Goal: Task Accomplishment & Management: Use online tool/utility

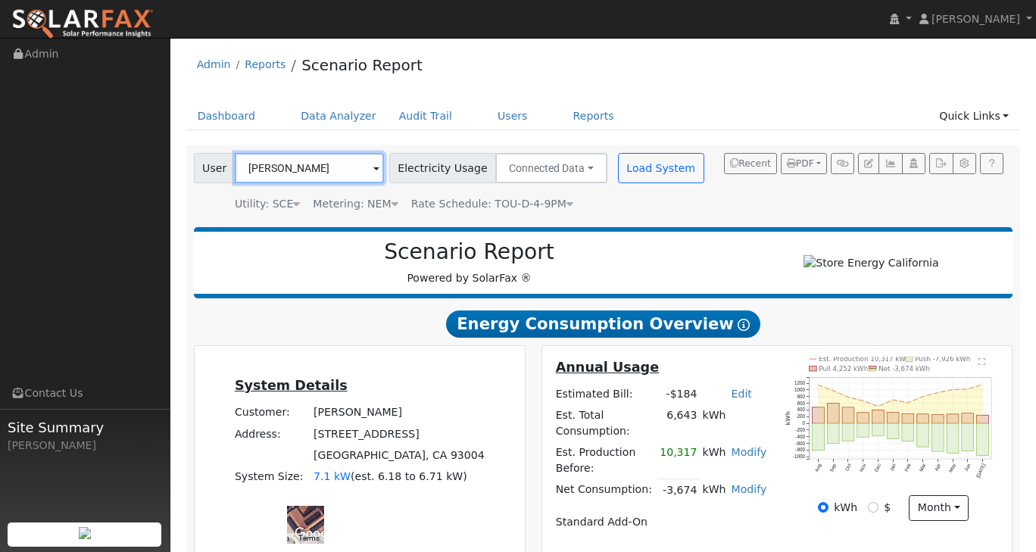
click at [359, 171] on input "[PERSON_NAME]" at bounding box center [309, 168] width 149 height 30
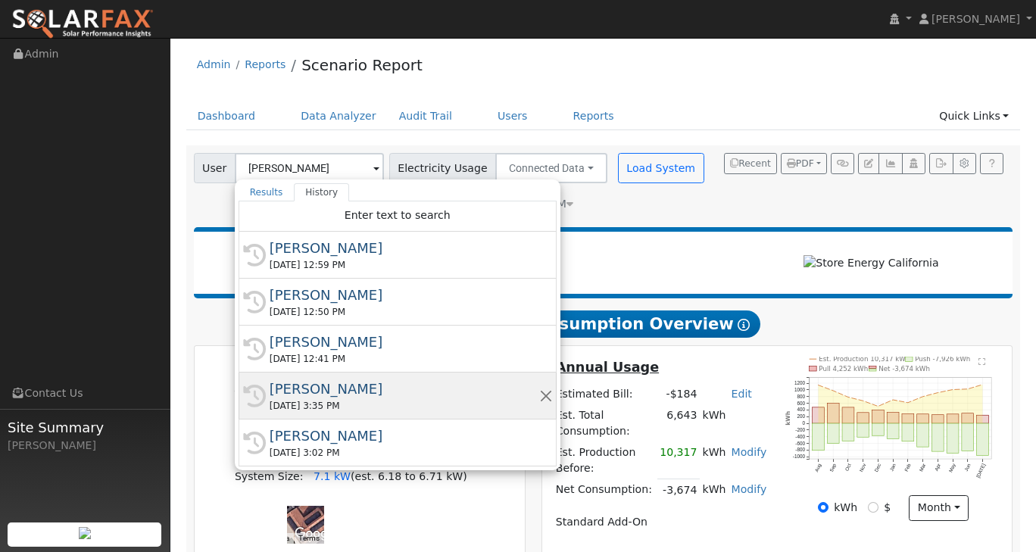
click at [324, 394] on div "Niki Motz" at bounding box center [403, 388] width 269 height 20
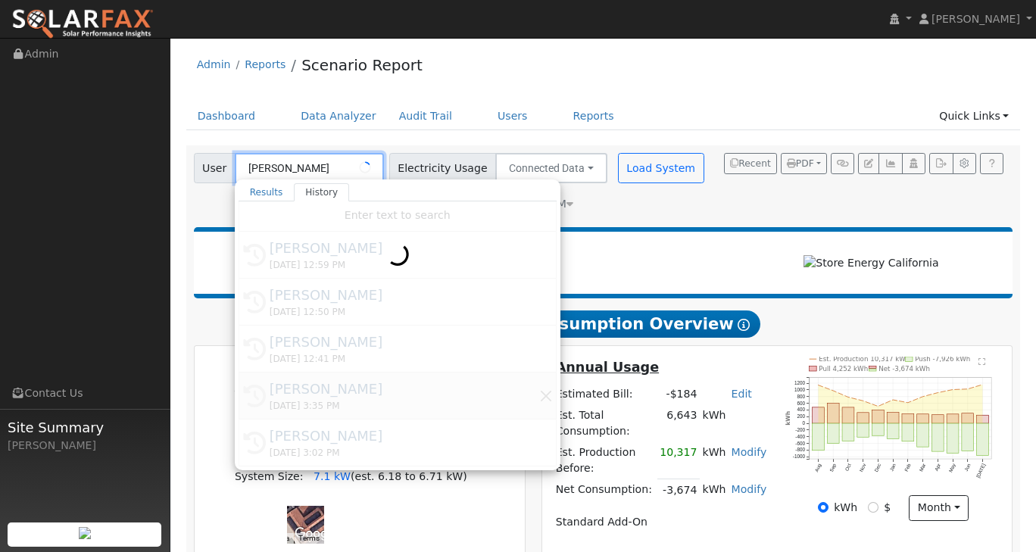
type input "Niki Motz"
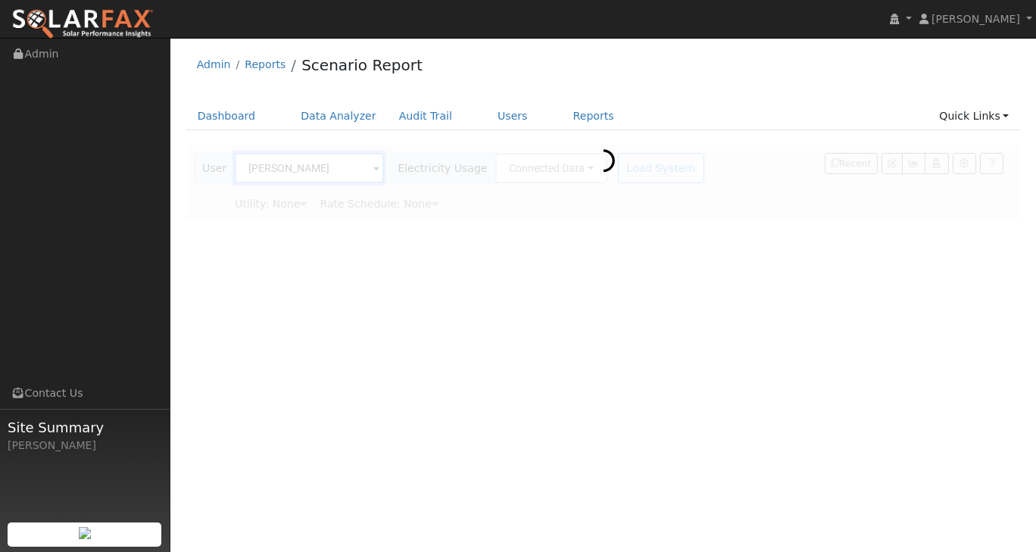
type input "Southern California Edison"
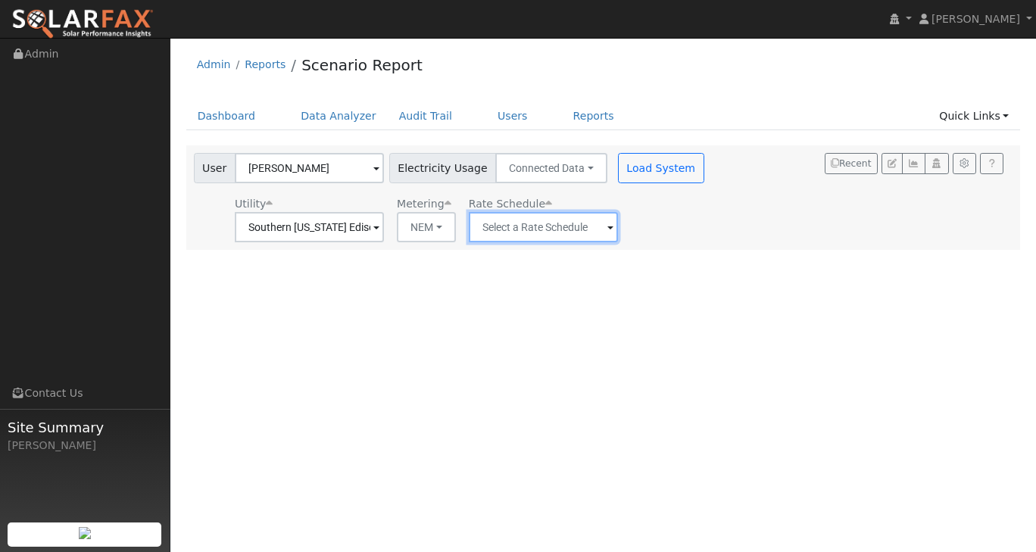
click at [384, 235] on input "text" at bounding box center [309, 227] width 149 height 30
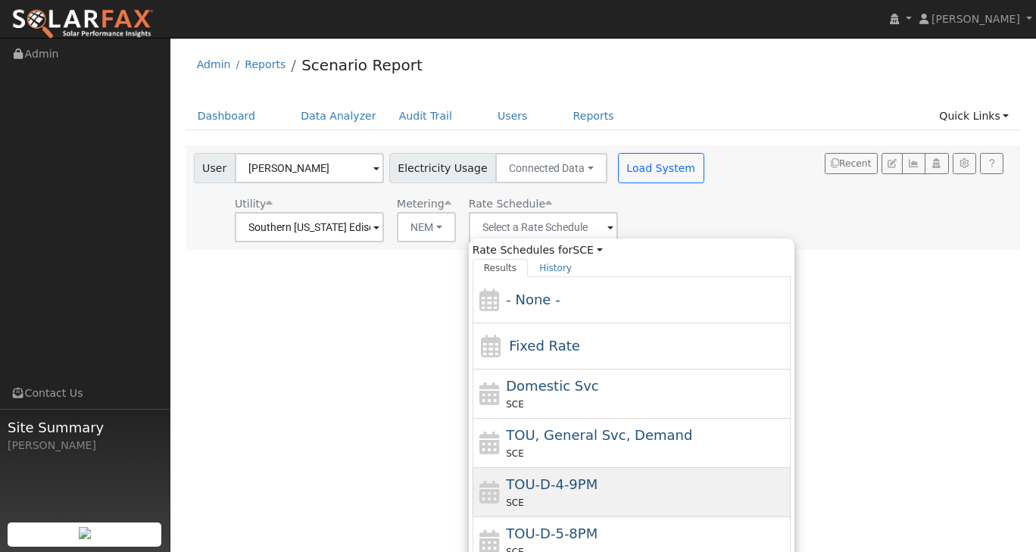
click at [584, 484] on span "TOU-D-4-9PM" at bounding box center [552, 484] width 92 height 16
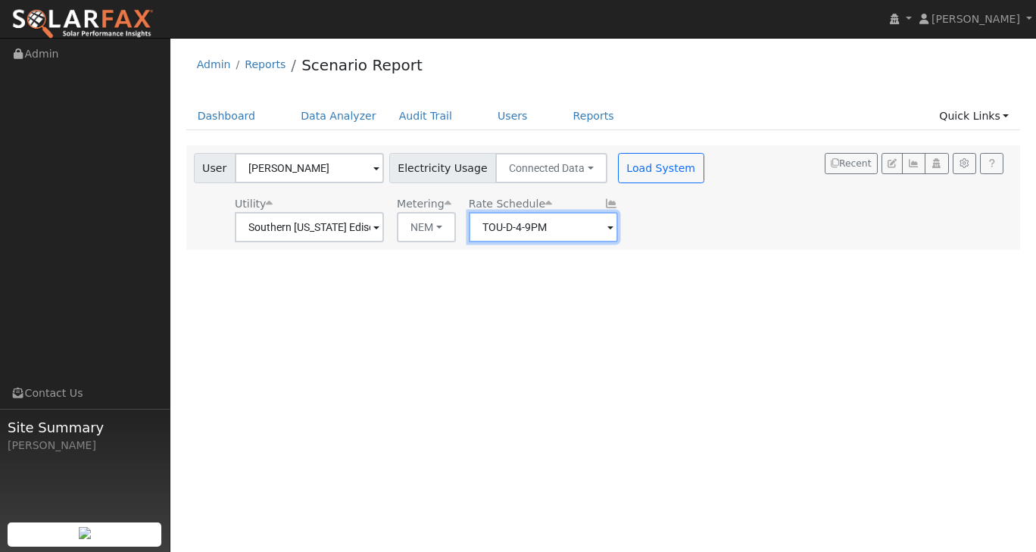
click at [384, 229] on input "TOU-D-4-9PM" at bounding box center [309, 227] width 149 height 30
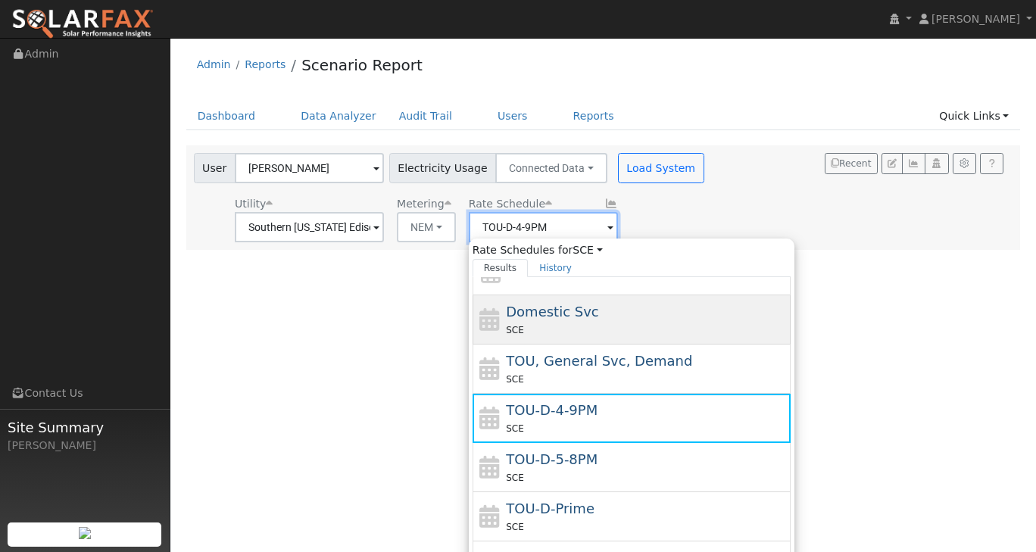
scroll to position [114, 0]
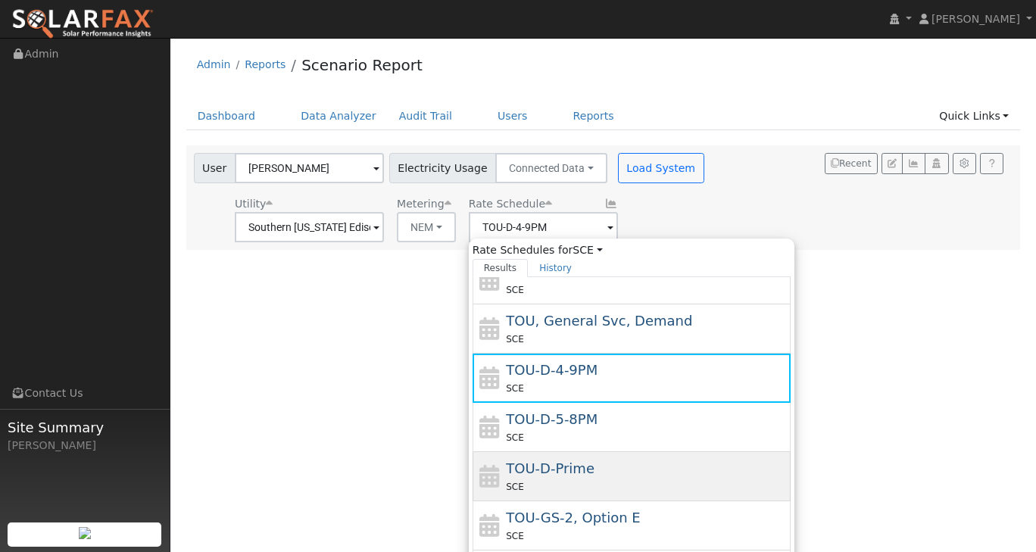
click at [553, 467] on span "TOU-D-Prime" at bounding box center [550, 468] width 89 height 16
type input "TOU-D-Prime"
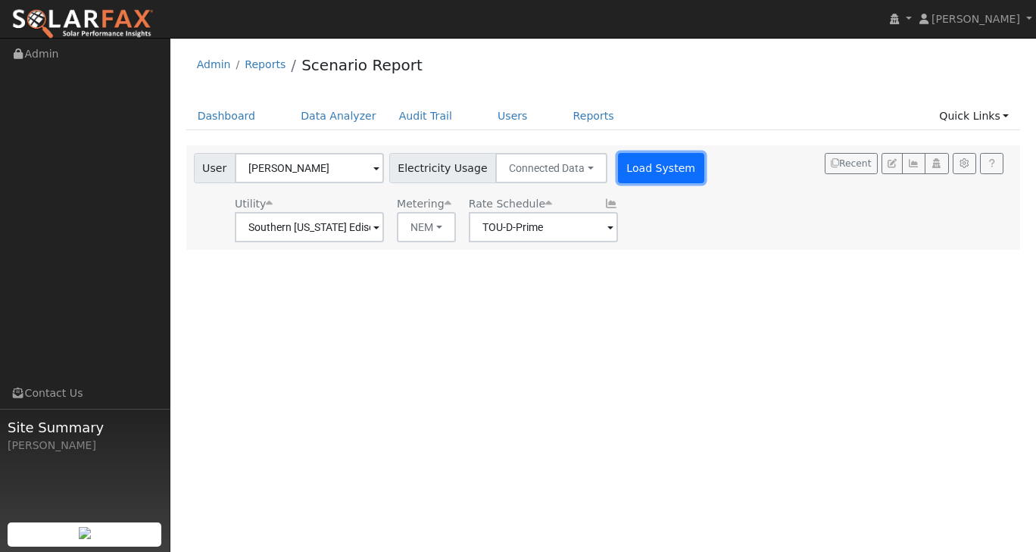
click at [645, 174] on button "Load System" at bounding box center [661, 168] width 86 height 30
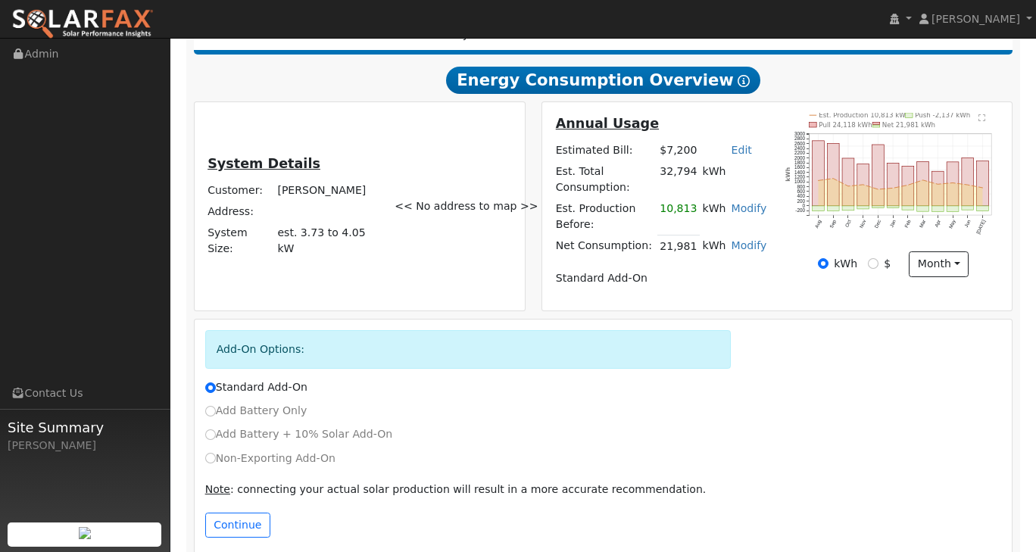
scroll to position [253, 0]
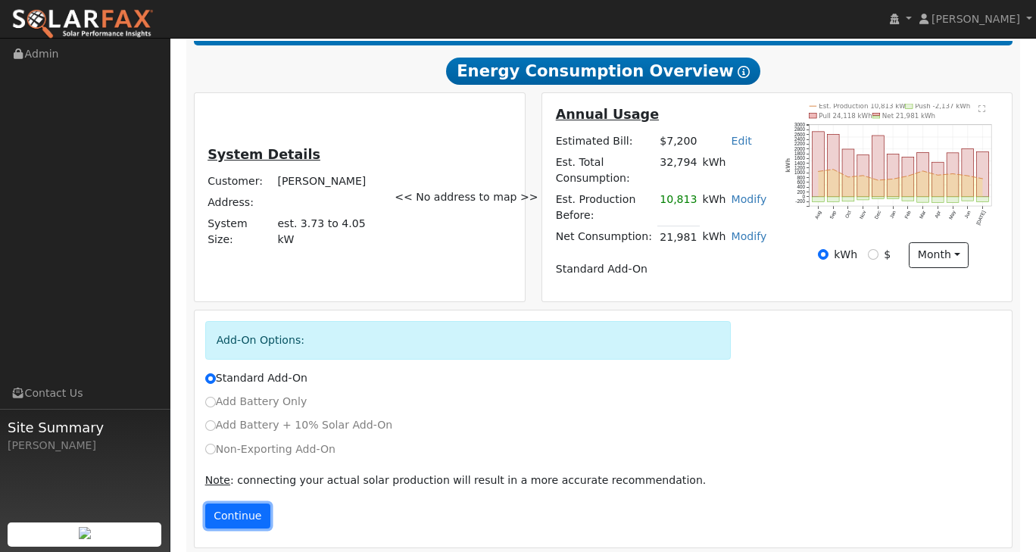
click at [223, 504] on button "Continue" at bounding box center [237, 516] width 65 height 26
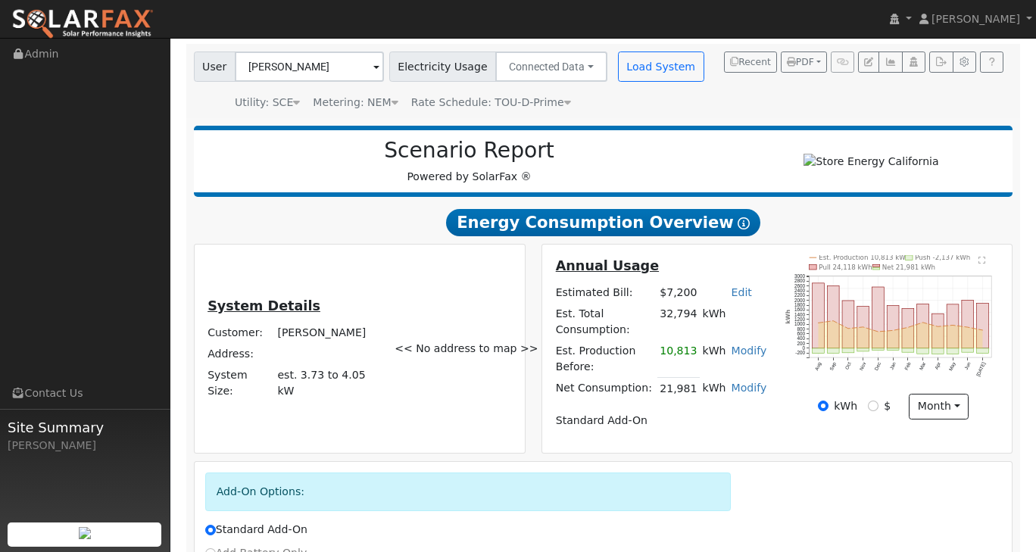
scroll to position [91, 0]
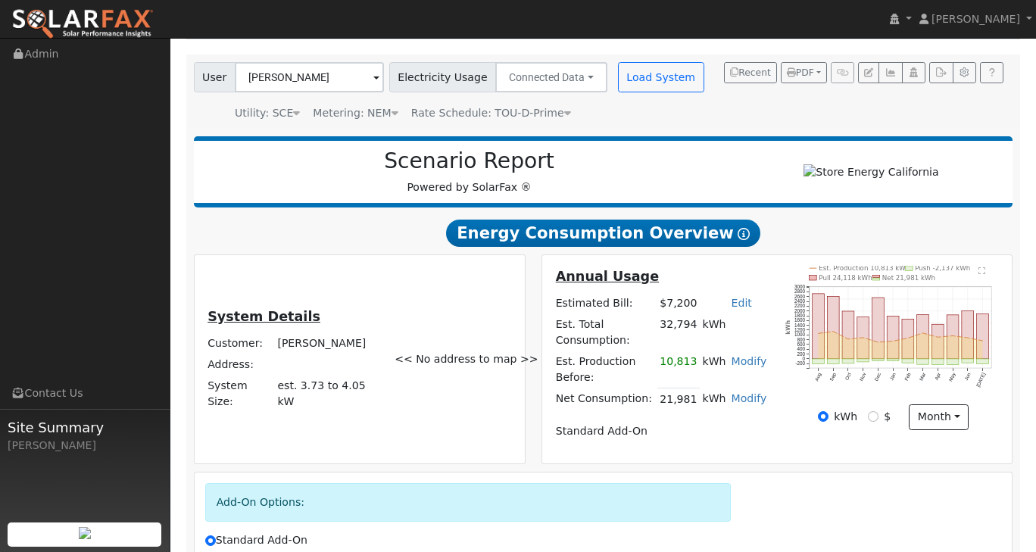
click at [752, 364] on link "Modify" at bounding box center [749, 361] width 36 height 12
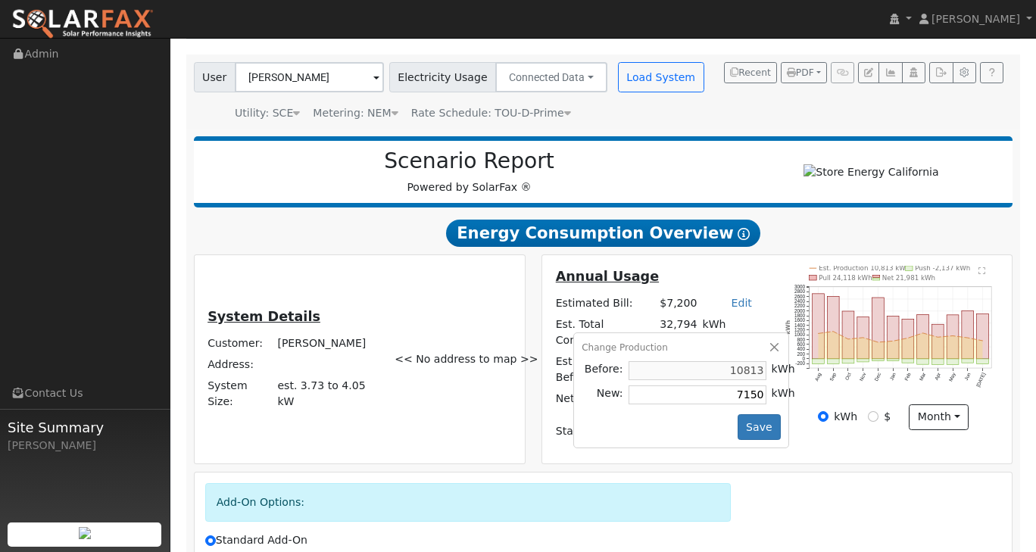
type input "7150"
click at [916, 491] on div "Add-On Options:" at bounding box center [603, 507] width 812 height 49
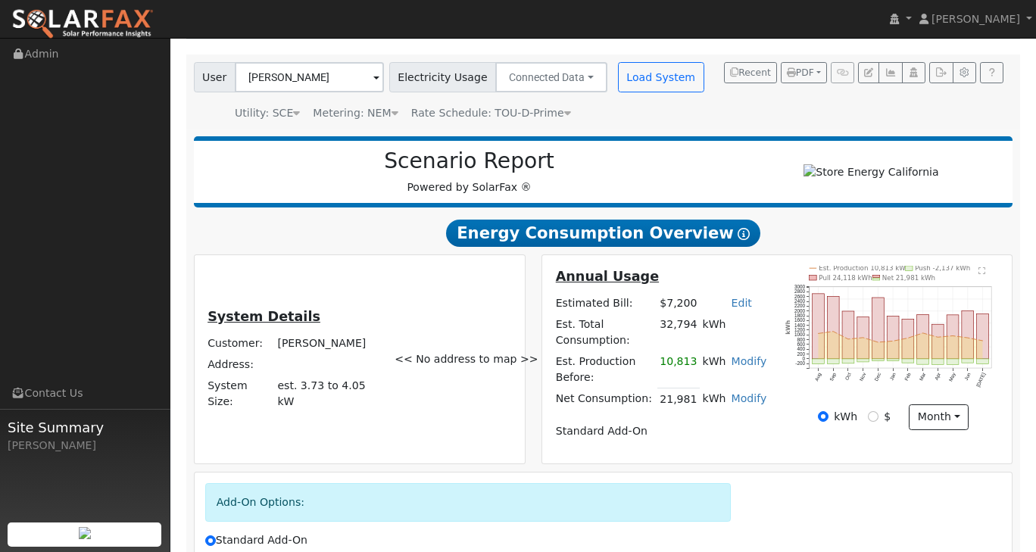
click at [762, 367] on link "Modify" at bounding box center [749, 361] width 36 height 12
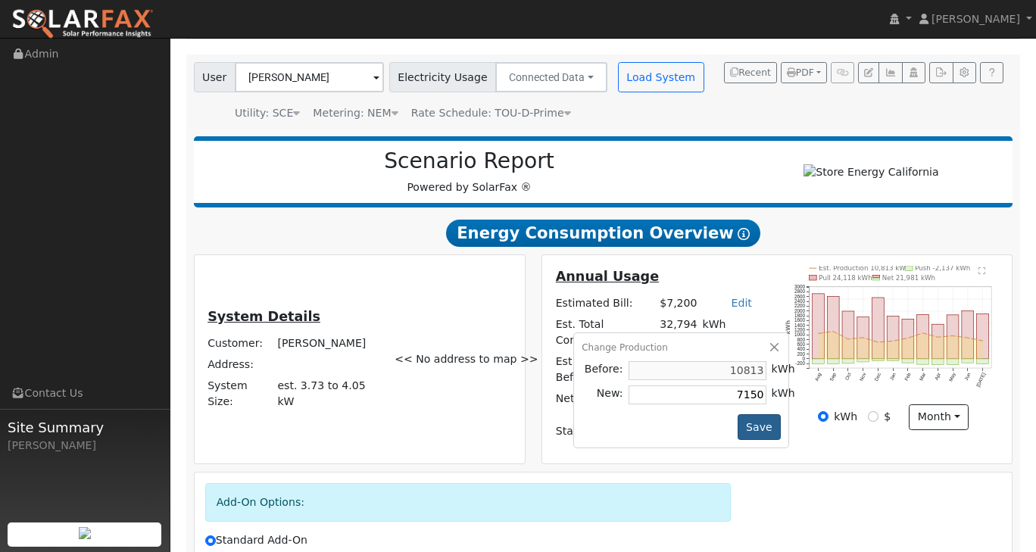
type input "7150"
click at [765, 434] on button "Save" at bounding box center [759, 427] width 44 height 26
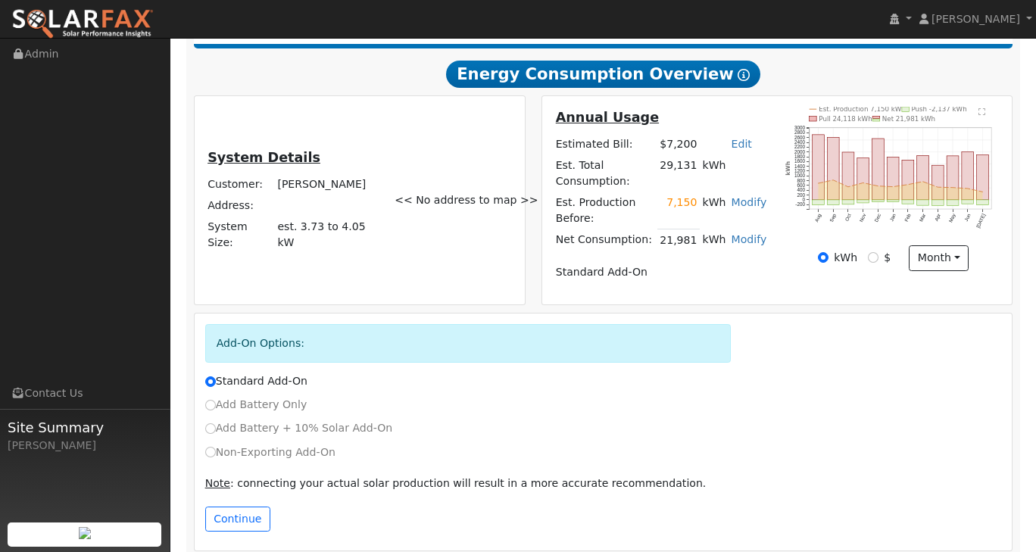
scroll to position [253, 0]
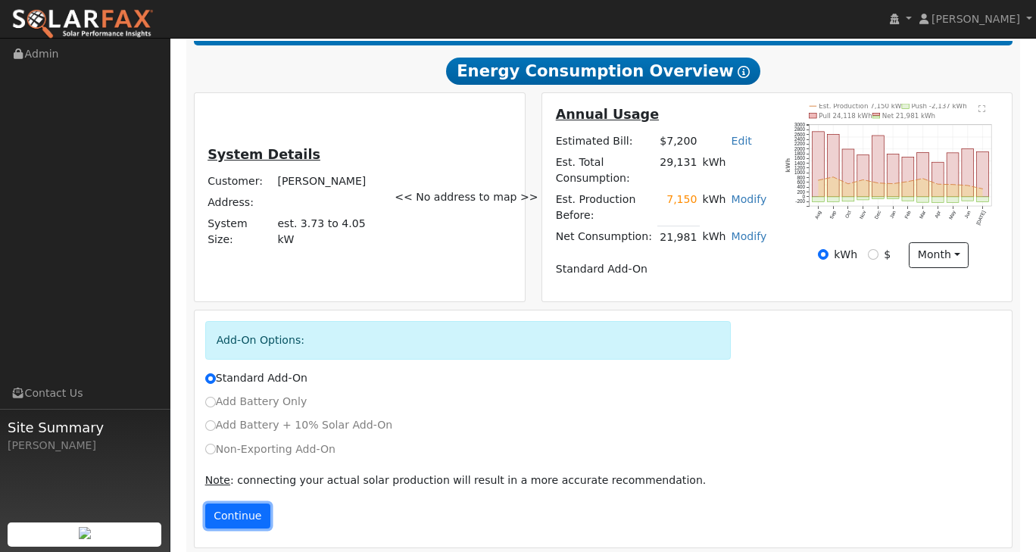
click at [238, 506] on button "Continue" at bounding box center [237, 516] width 65 height 26
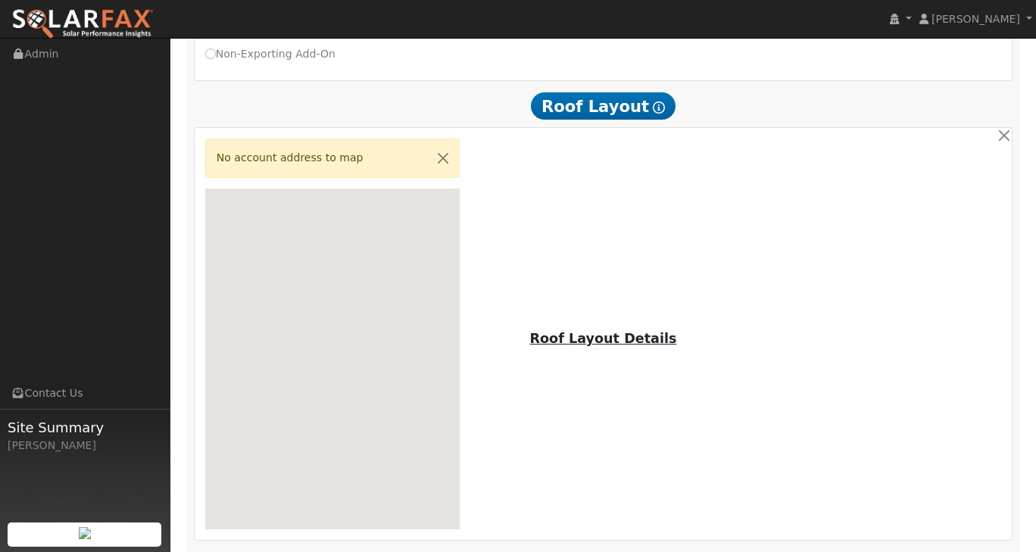
scroll to position [848, 0]
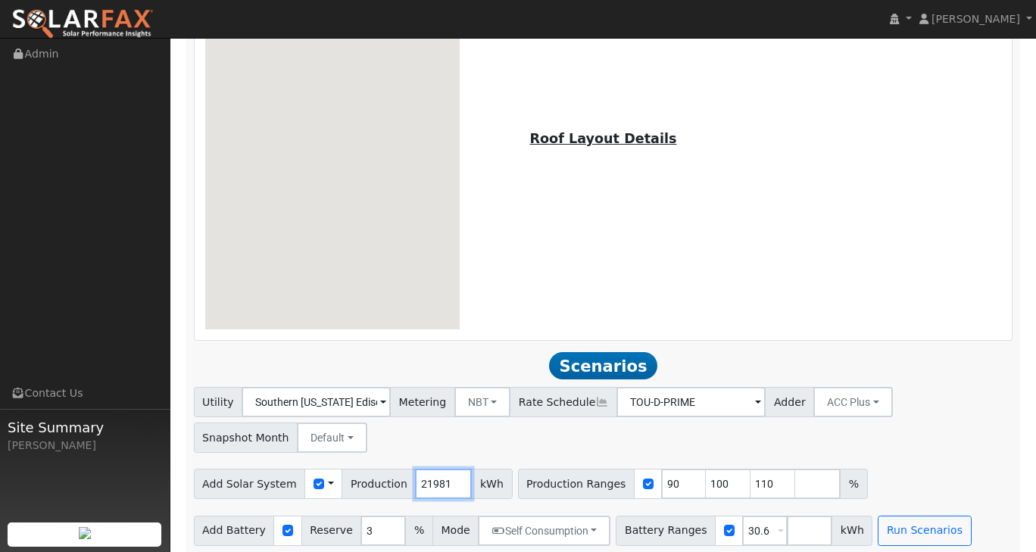
drag, startPoint x: 430, startPoint y: 477, endPoint x: 403, endPoint y: 474, distance: 27.4
click at [415, 474] on input "21981" at bounding box center [443, 484] width 57 height 30
type input "20000"
click at [871, 428] on div "Utility Southern California Edison Metering NBT NEM NBT Rate Schedule TOU-D-PRI…" at bounding box center [603, 417] width 824 height 71
click at [745, 520] on input "30.6" at bounding box center [764, 530] width 45 height 30
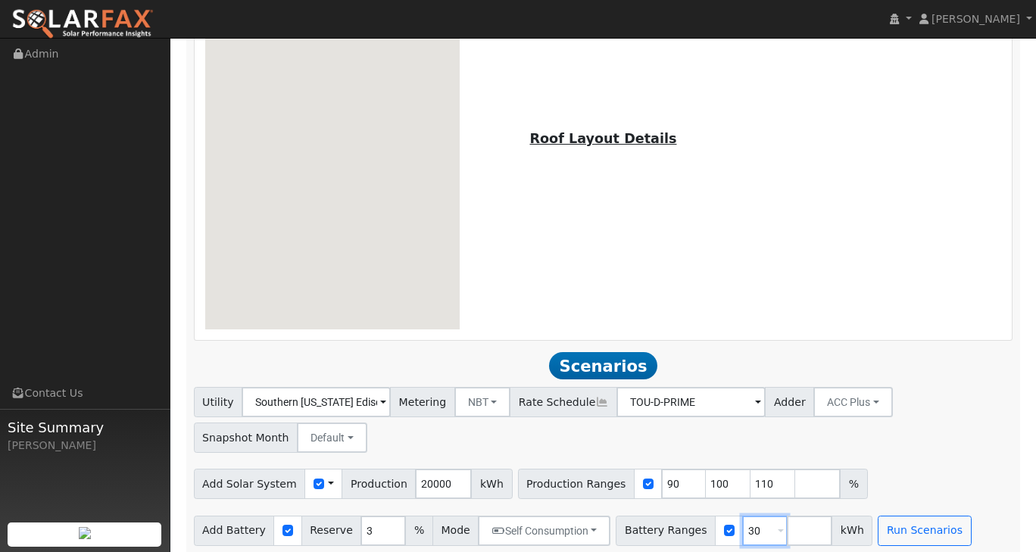
type input "3"
type input "27"
click at [786, 529] on input "number" at bounding box center [808, 530] width 45 height 30
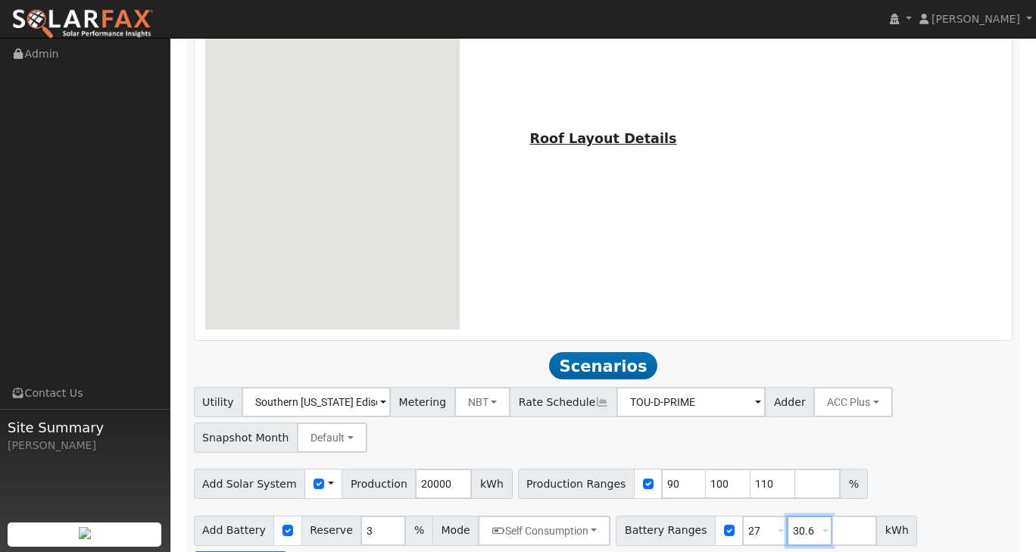
type input "30.6"
click at [926, 382] on div "Utility Southern California Edison Metering NBT NEM NBT Rate Schedule TOU-D-PRI…" at bounding box center [603, 417] width 824 height 71
click at [467, 399] on button "NBT" at bounding box center [482, 402] width 57 height 30
click at [469, 426] on link "NEM" at bounding box center [492, 435] width 105 height 21
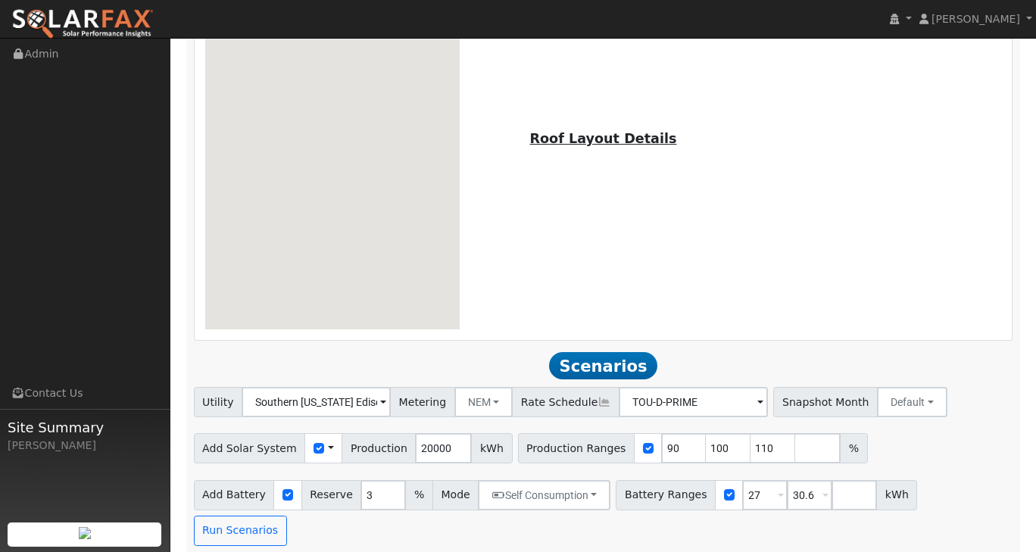
scroll to position [811, 0]
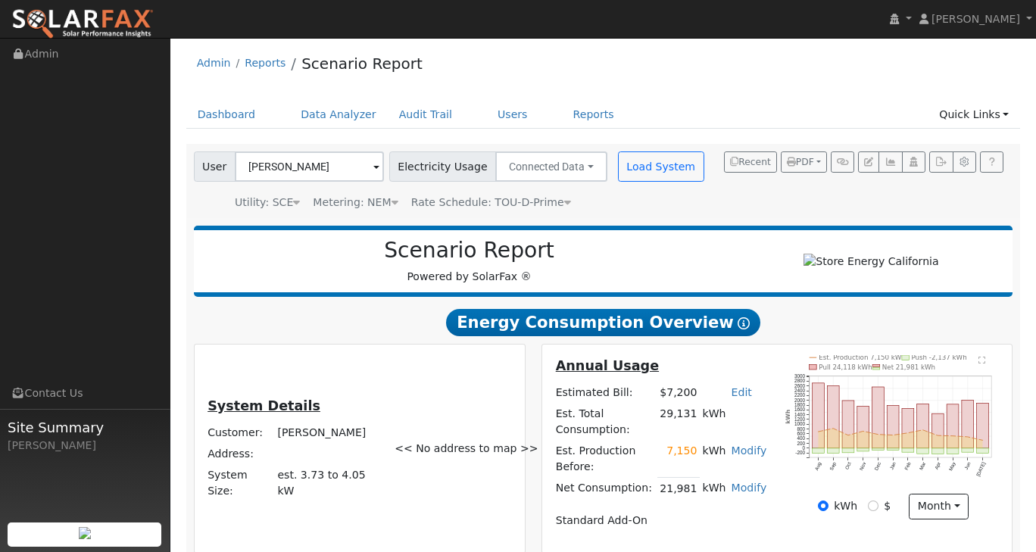
scroll to position [0, 0]
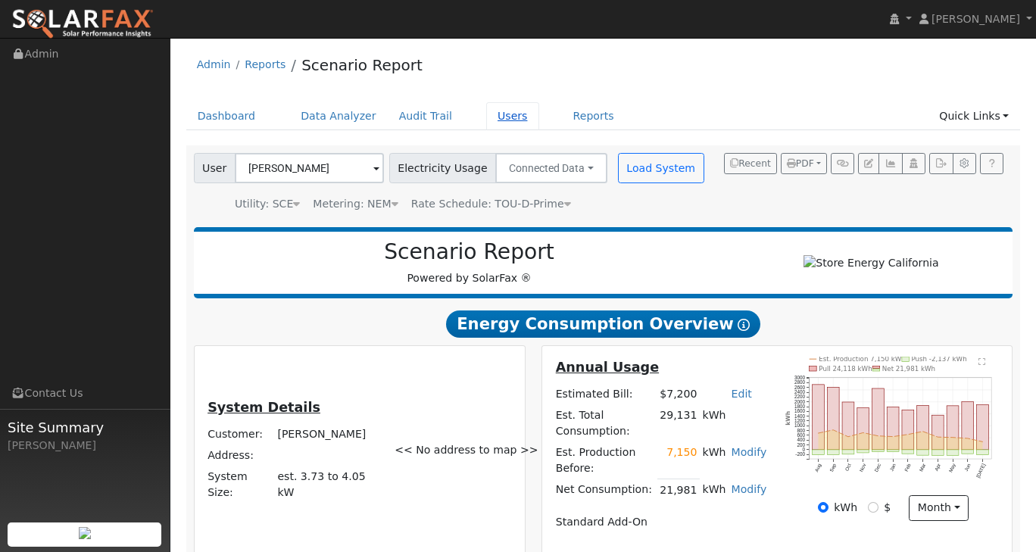
click at [500, 115] on link "Users" at bounding box center [512, 116] width 53 height 28
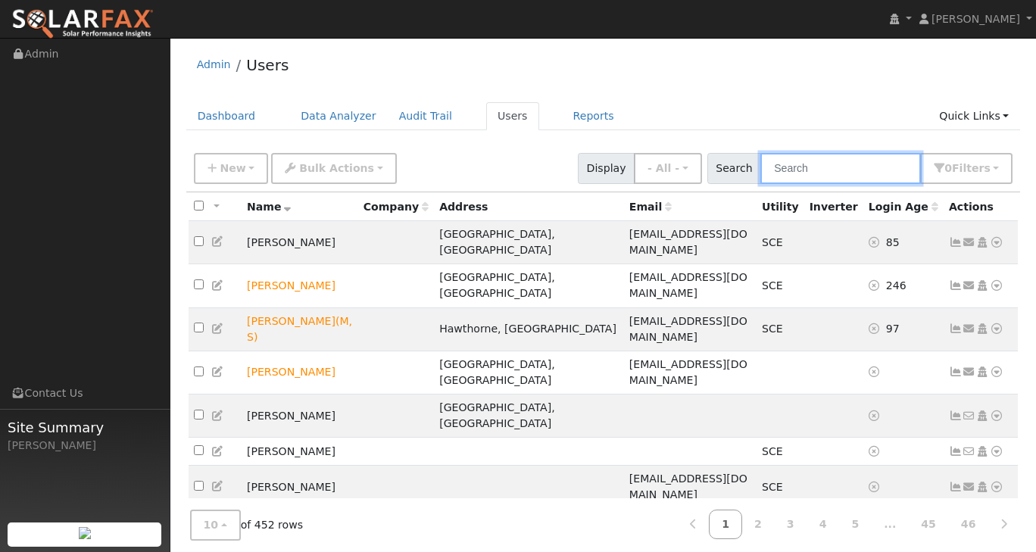
click at [871, 168] on input "text" at bounding box center [840, 168] width 160 height 31
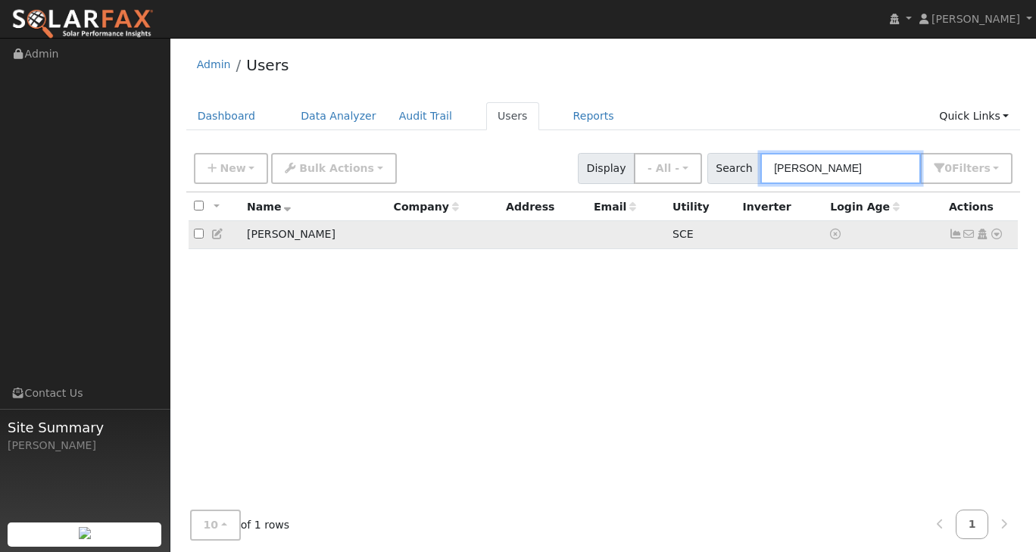
type input "motz"
click at [213, 234] on icon at bounding box center [218, 234] width 14 height 11
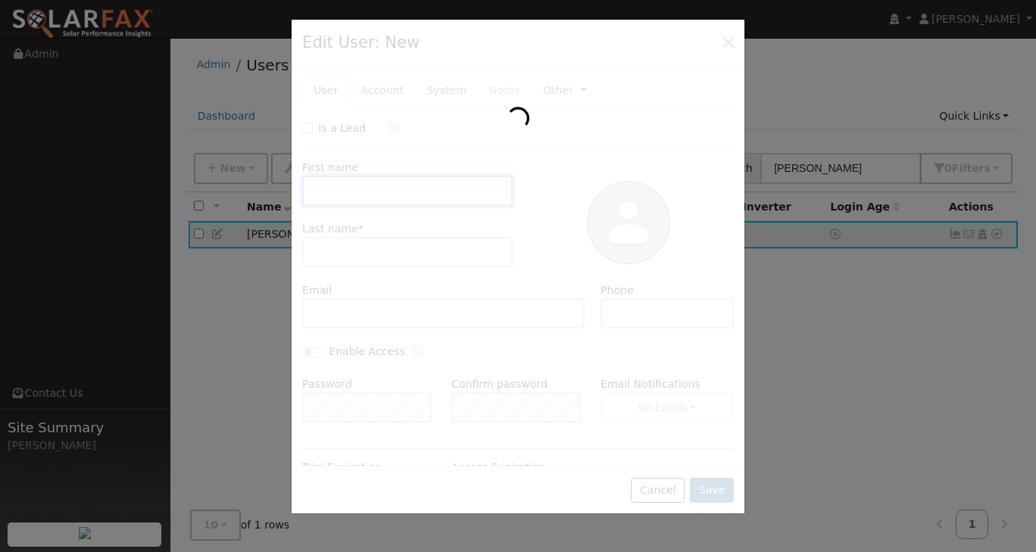
type input "Niki"
type input "Motz"
type input "Default Account"
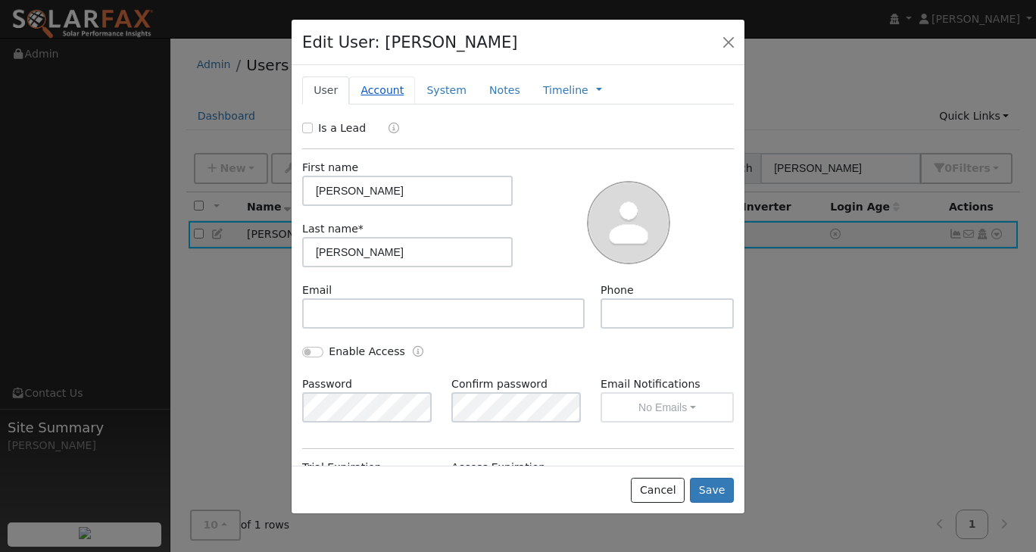
click at [391, 93] on link "Account" at bounding box center [382, 90] width 66 height 28
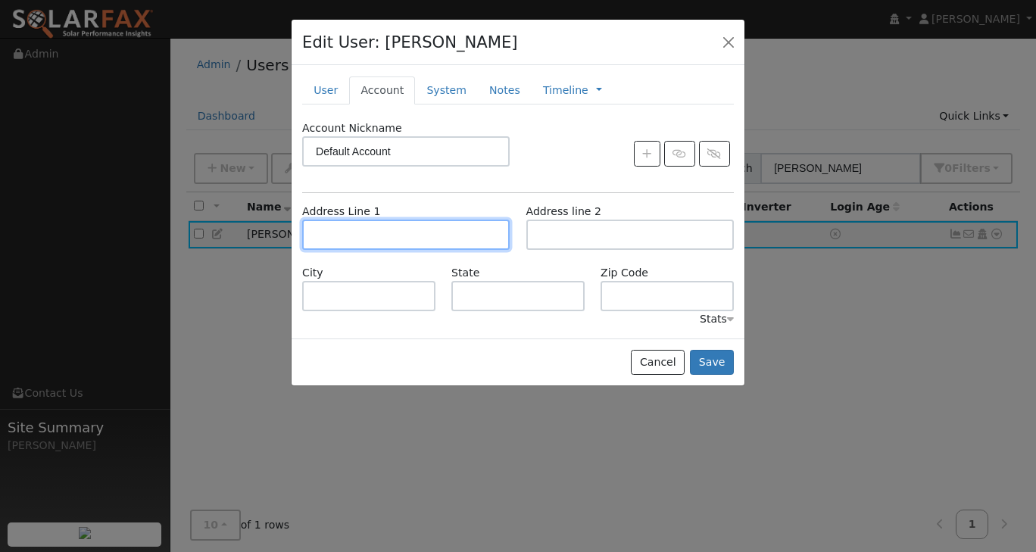
paste input "63 S VIA SAN MARTIN"
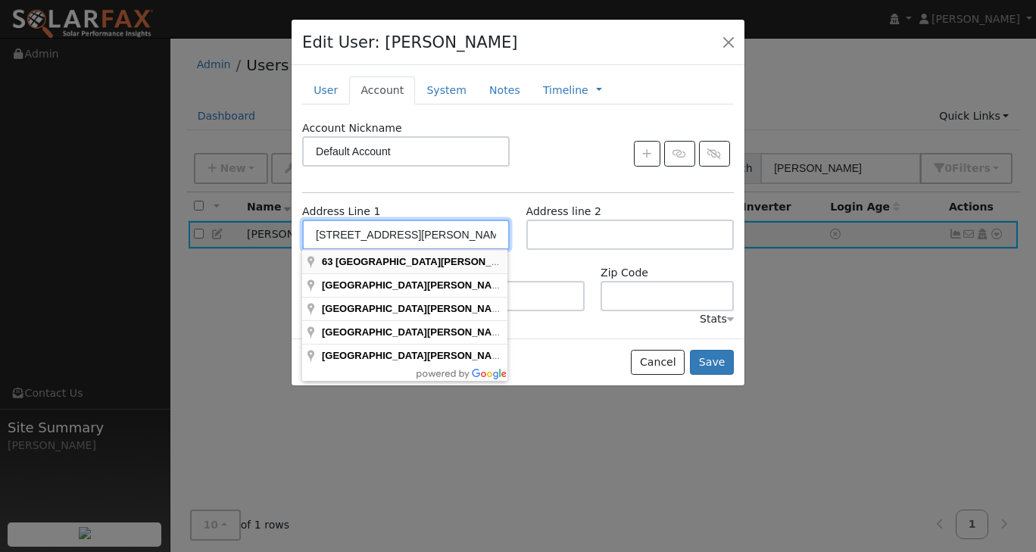
type input "63 South Via San Martin"
type input "Thousand Oaks"
type input "CA"
type input "91320"
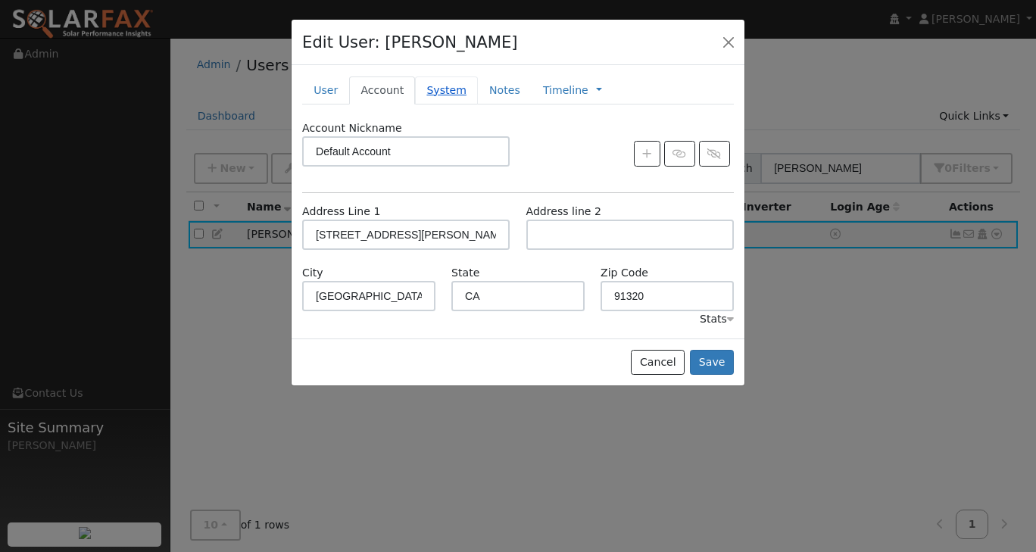
click at [437, 101] on link "System" at bounding box center [446, 90] width 63 height 28
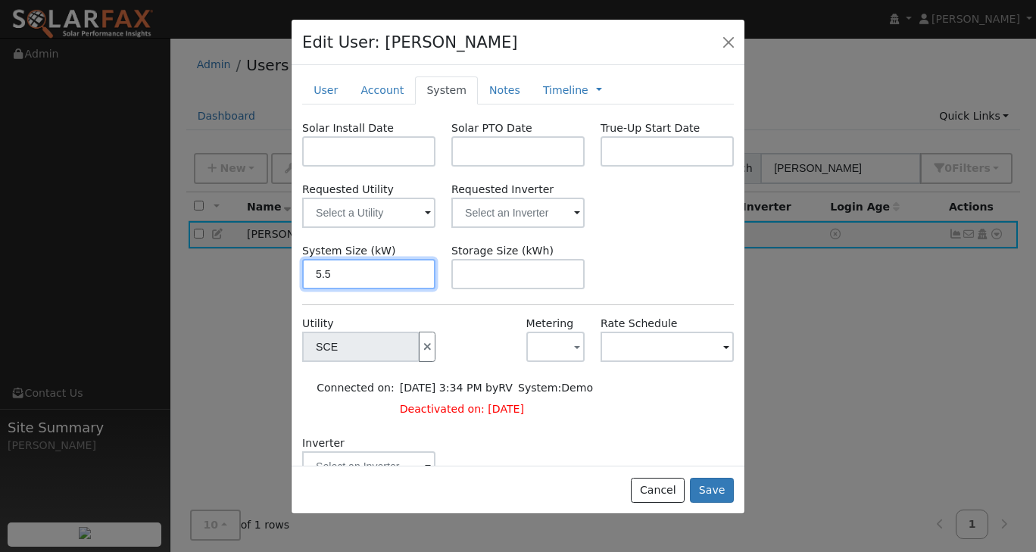
type input "5.5"
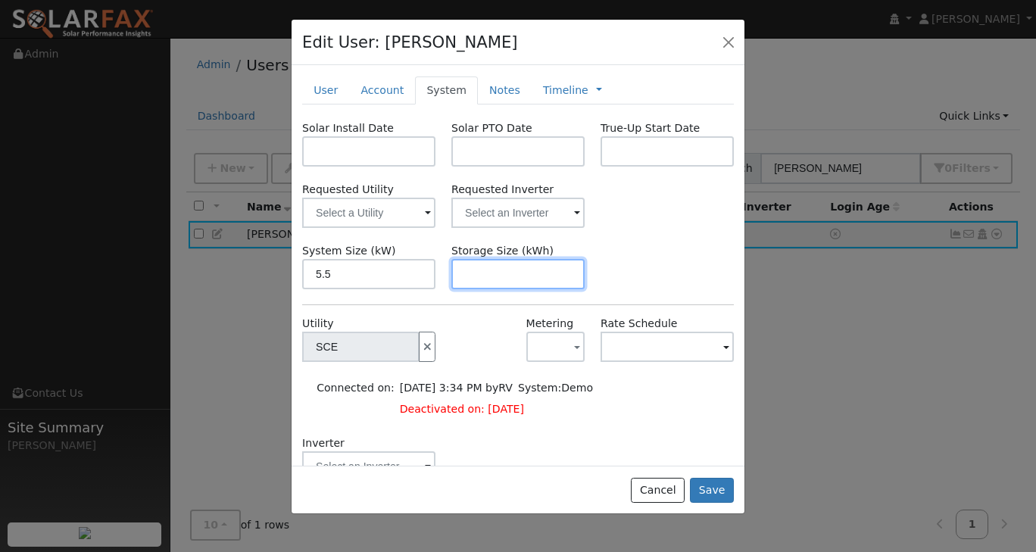
click at [544, 282] on input "text" at bounding box center [517, 274] width 133 height 30
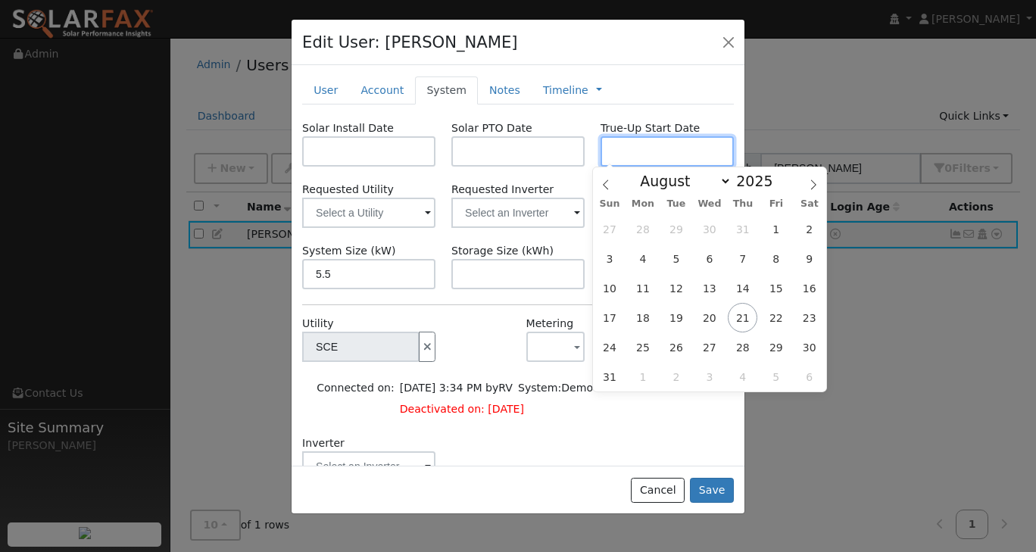
click at [606, 147] on input "text" at bounding box center [666, 151] width 133 height 30
click at [604, 181] on icon at bounding box center [605, 184] width 11 height 11
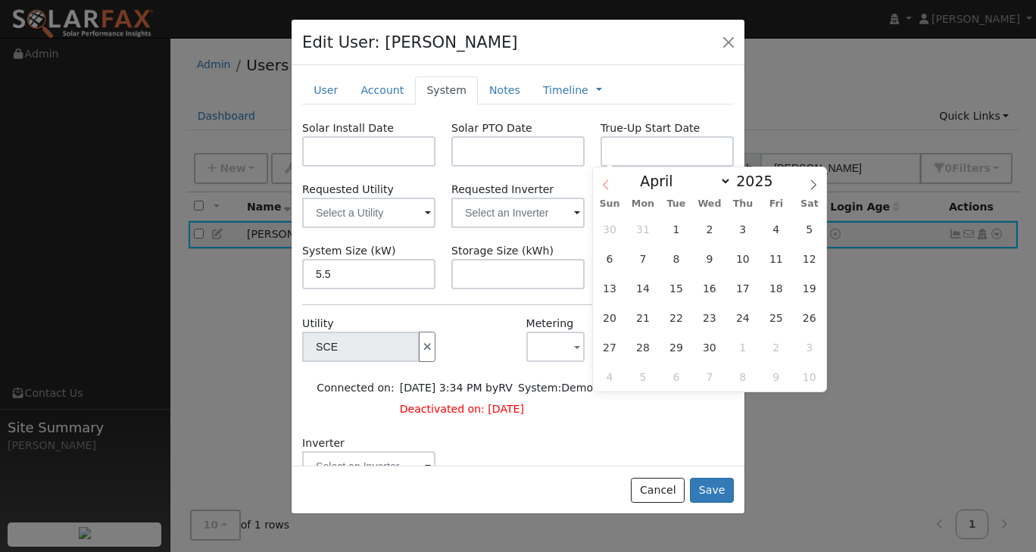
click at [604, 181] on icon at bounding box center [605, 184] width 11 height 11
select select "1"
click at [647, 293] on span "10" at bounding box center [643, 288] width 30 height 30
type input "02/10/2025"
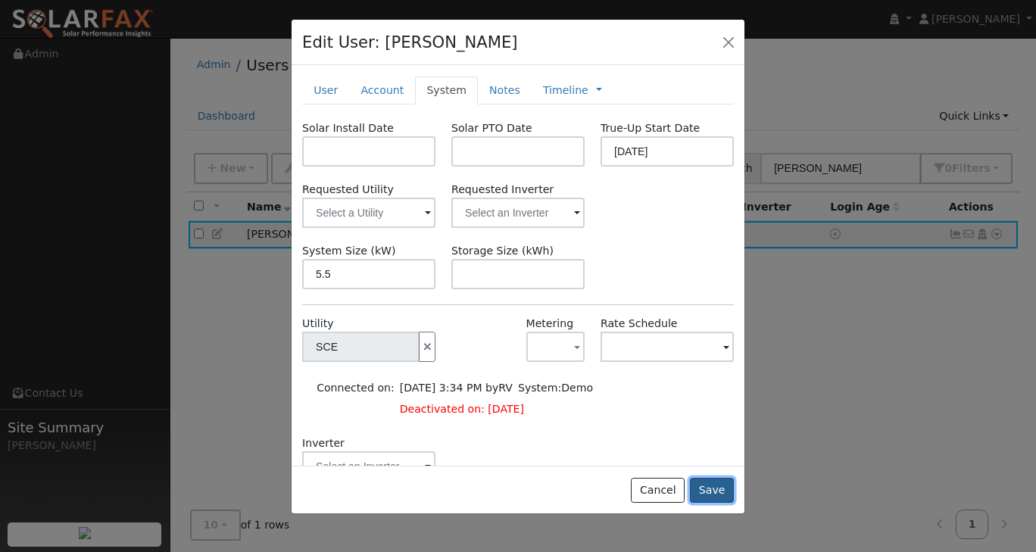
click at [707, 488] on button "Save" at bounding box center [712, 491] width 44 height 26
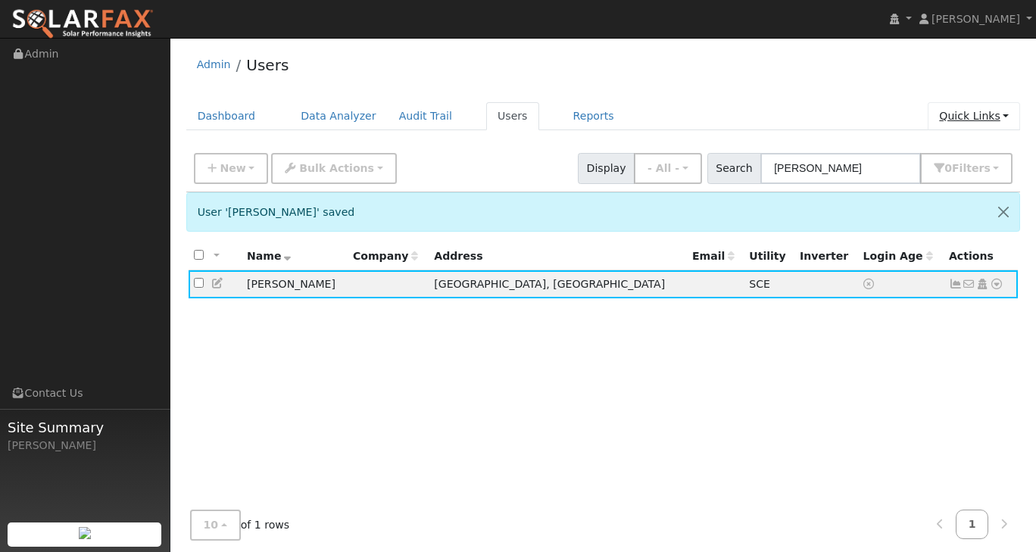
click at [1005, 111] on link "Quick Links" at bounding box center [973, 116] width 92 height 28
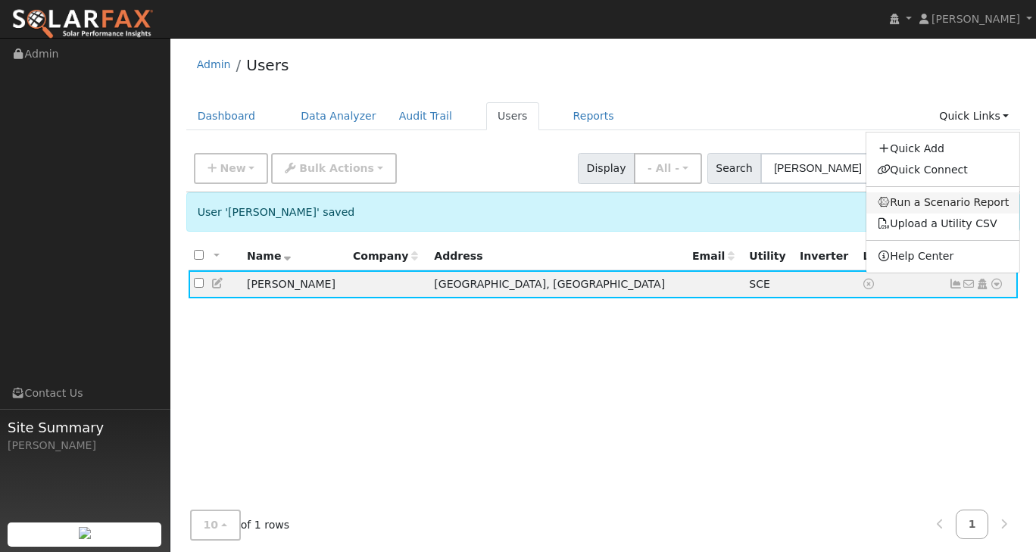
click at [919, 195] on link "Run a Scenario Report" at bounding box center [943, 202] width 154 height 21
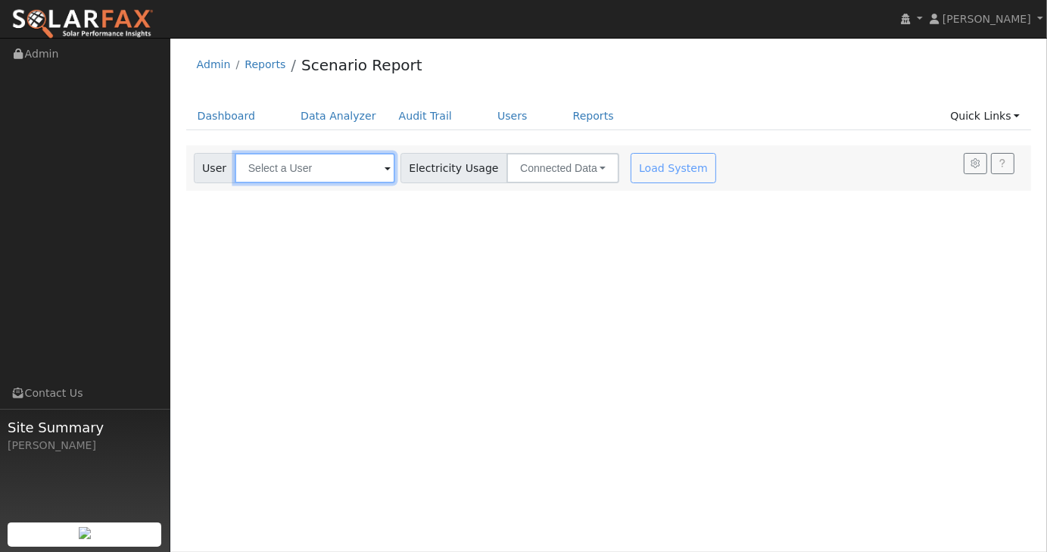
click at [333, 170] on input "text" at bounding box center [315, 168] width 160 height 30
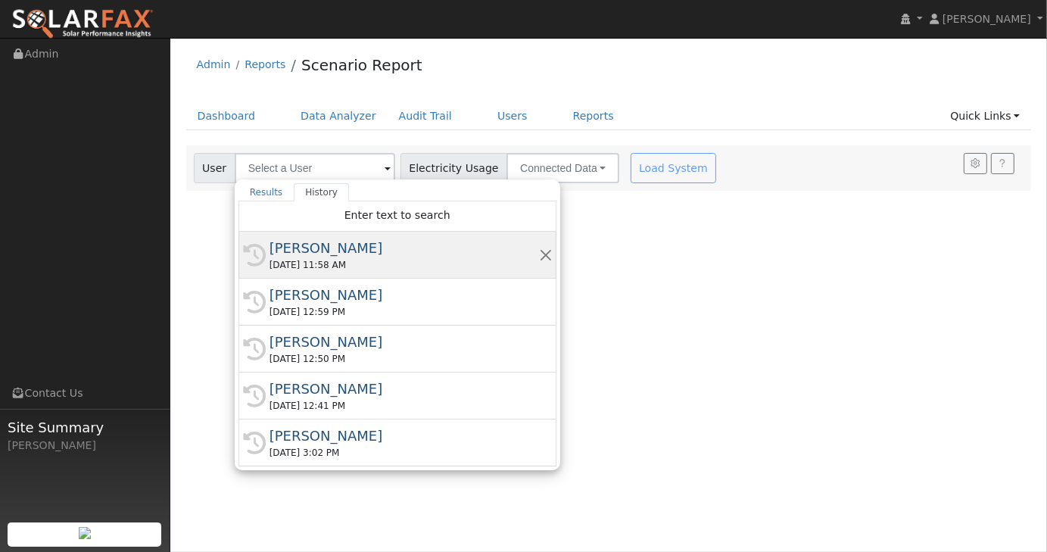
click at [336, 244] on div "[PERSON_NAME]" at bounding box center [403, 248] width 269 height 20
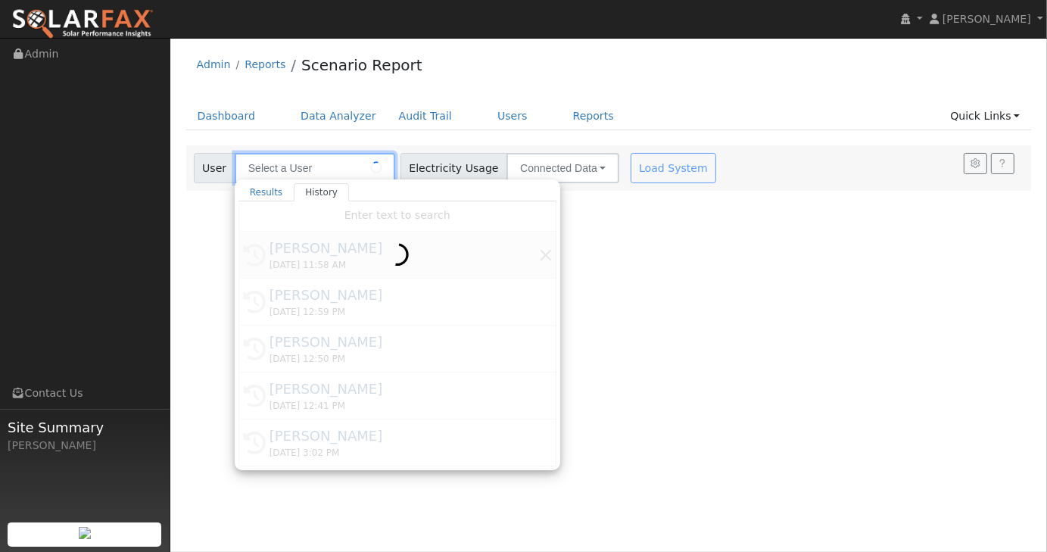
type input "[PERSON_NAME]"
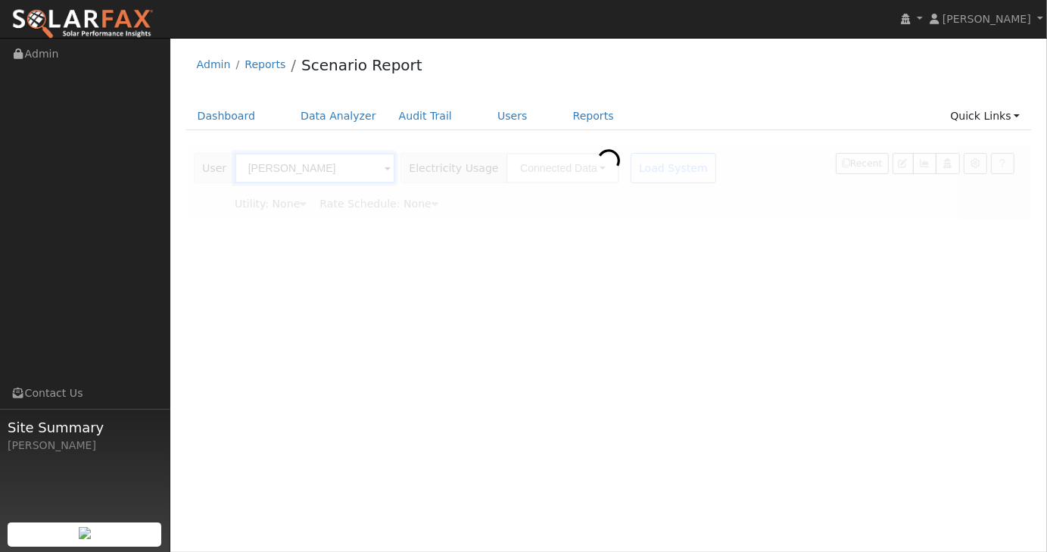
type input "Southern [US_STATE] Edison"
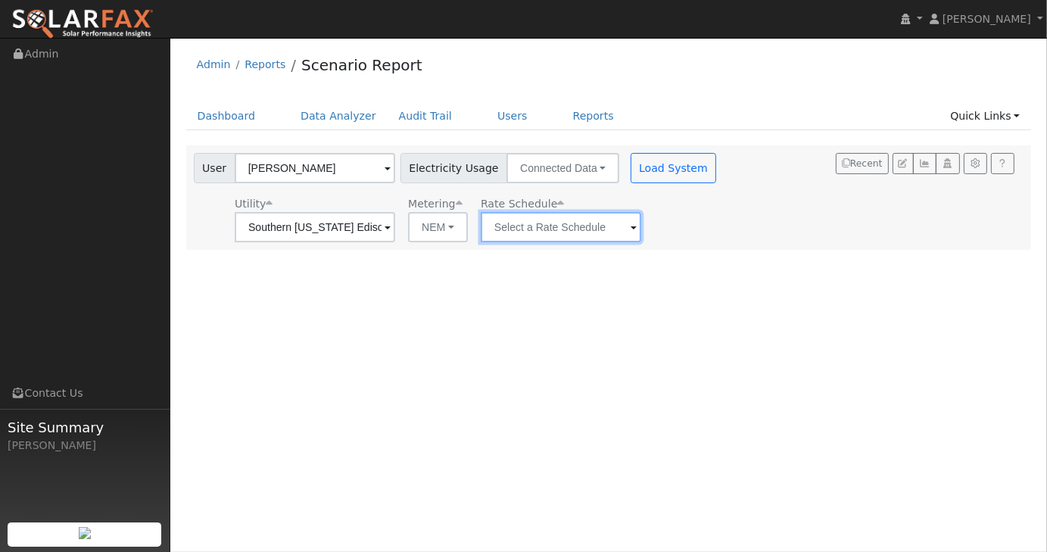
click at [395, 229] on input "text" at bounding box center [315, 227] width 160 height 30
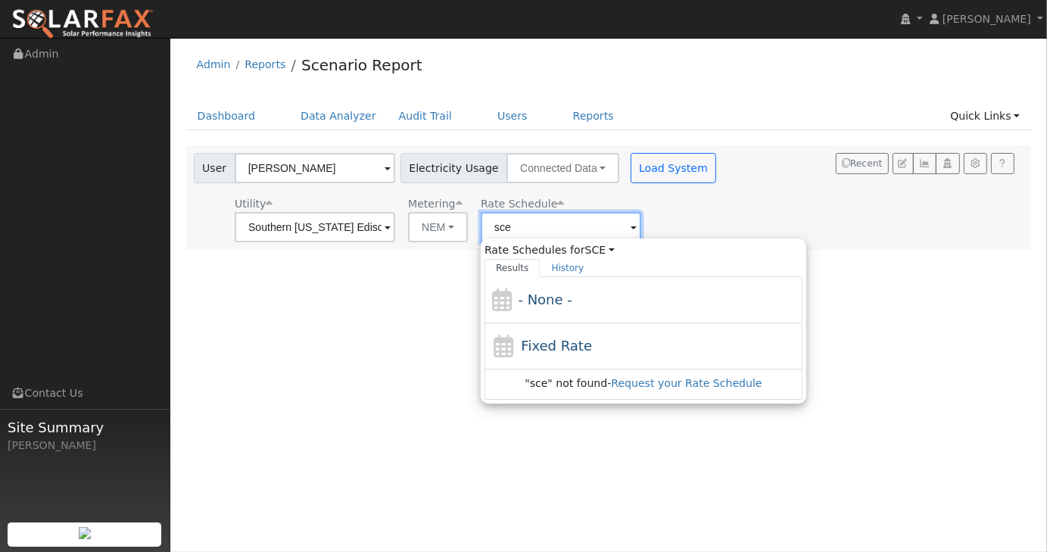
type input "sce"
click at [428, 363] on div "User Profile First name Last name Email Email Notifications No Emails No Emails…" at bounding box center [608, 295] width 877 height 514
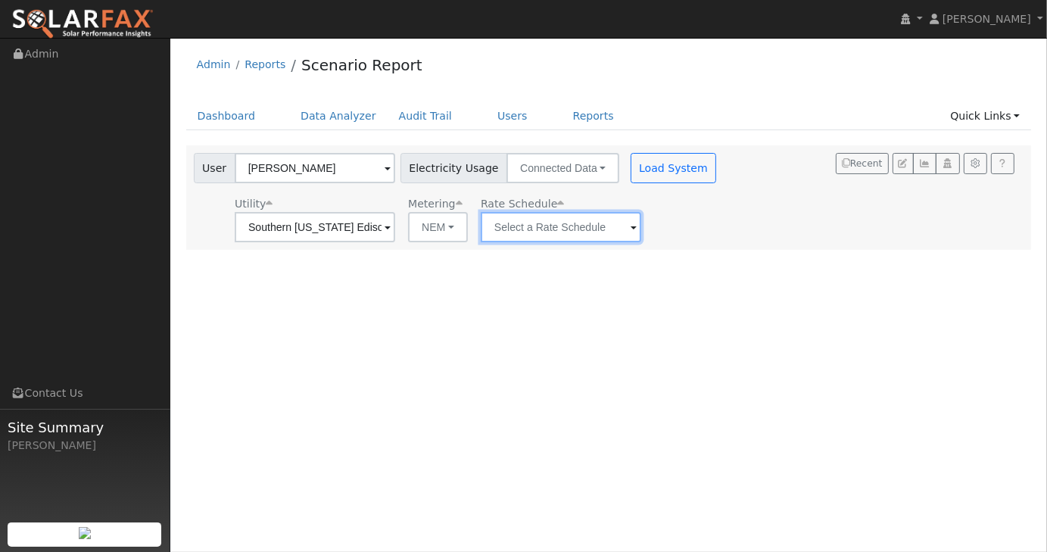
click at [395, 229] on input "text" at bounding box center [315, 227] width 160 height 30
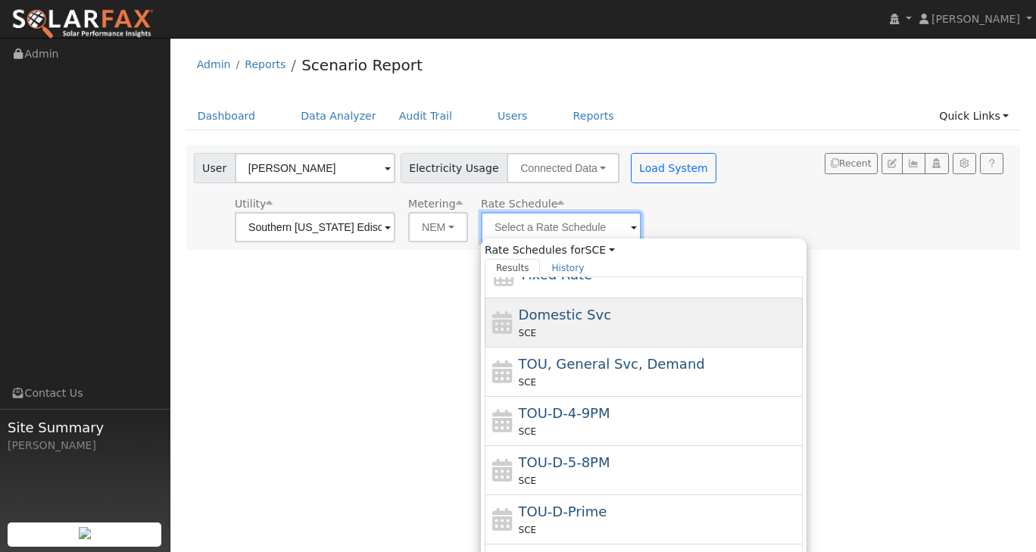
scroll to position [114, 0]
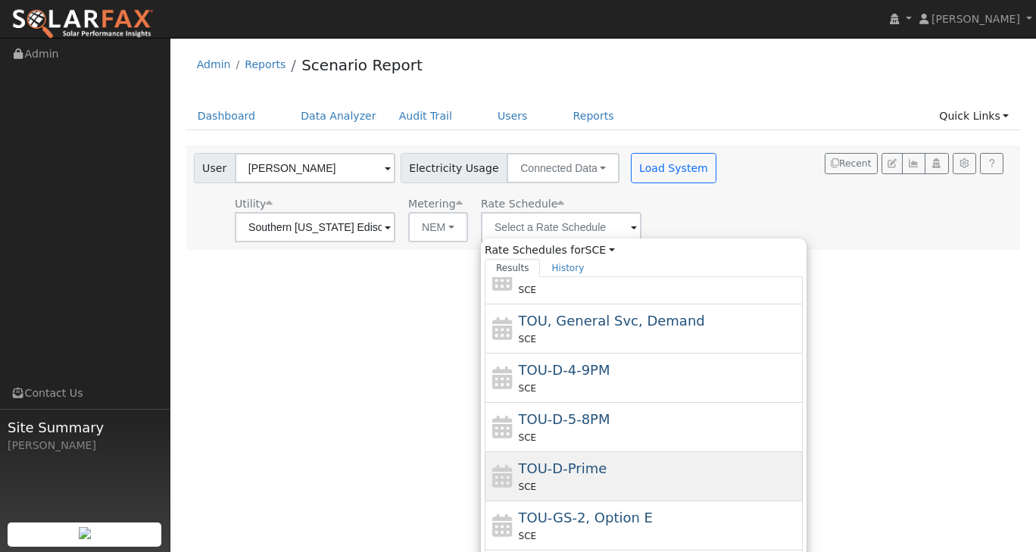
click at [574, 464] on span "TOU-D-Prime" at bounding box center [563, 468] width 89 height 16
type input "TOU-D-Prime"
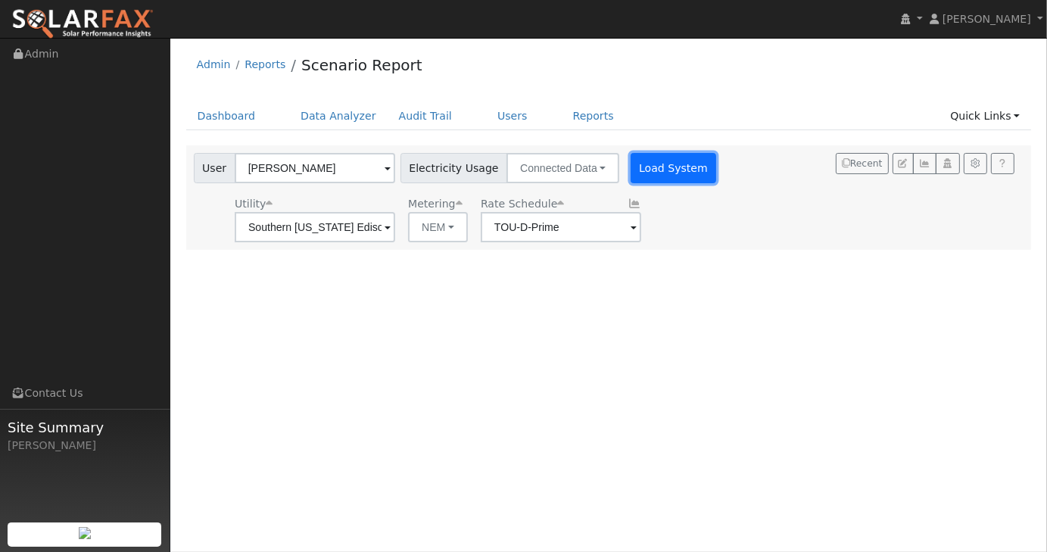
click at [640, 171] on button "Load System" at bounding box center [674, 168] width 86 height 30
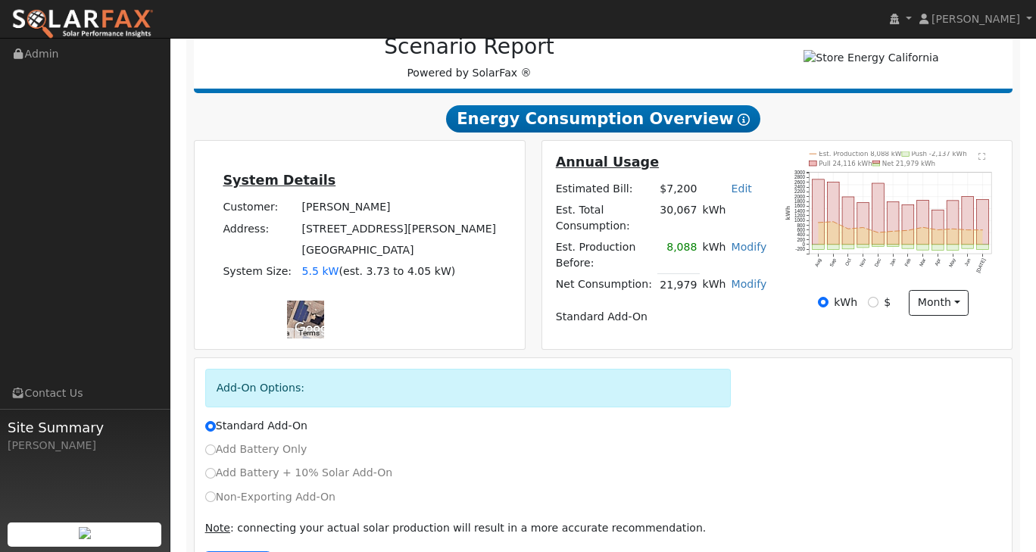
scroll to position [253, 0]
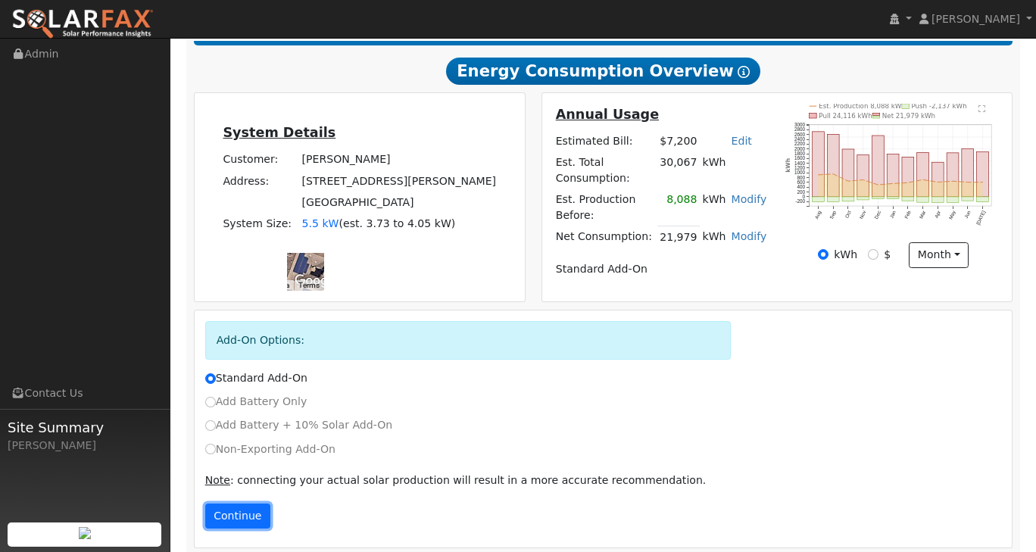
click at [249, 510] on button "Continue" at bounding box center [237, 516] width 65 height 26
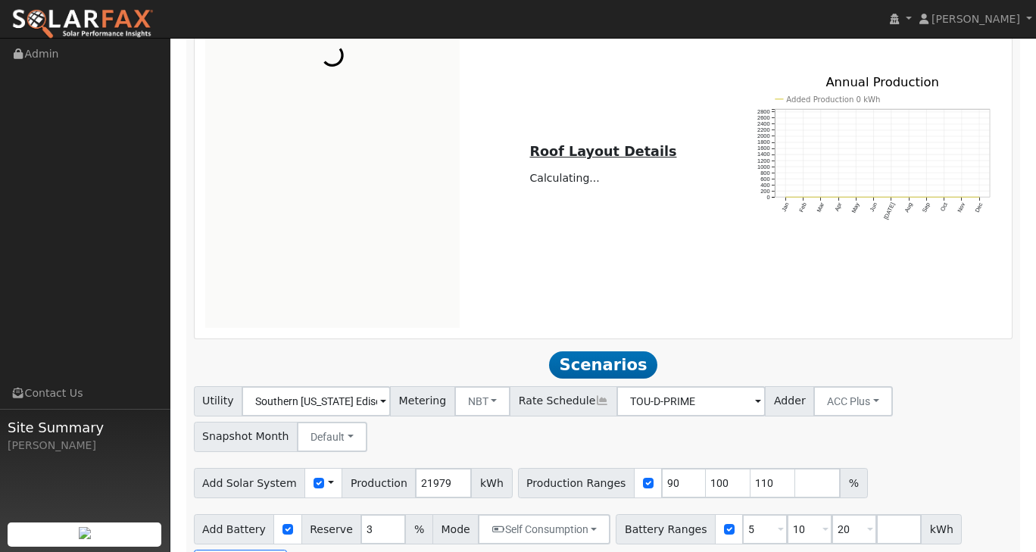
scroll to position [834, 0]
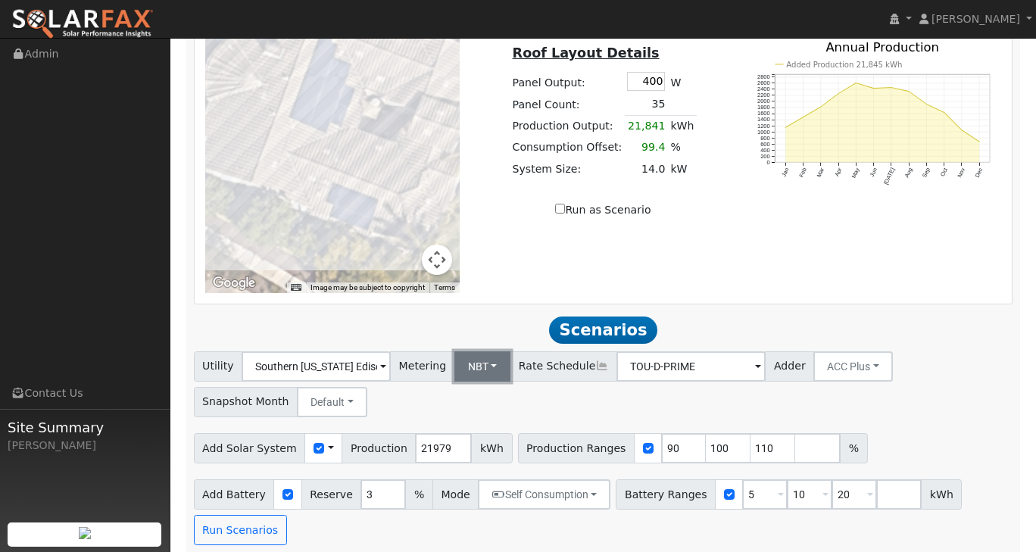
click at [480, 367] on button "NBT" at bounding box center [482, 366] width 57 height 30
click at [467, 396] on link "NEM" at bounding box center [492, 399] width 105 height 21
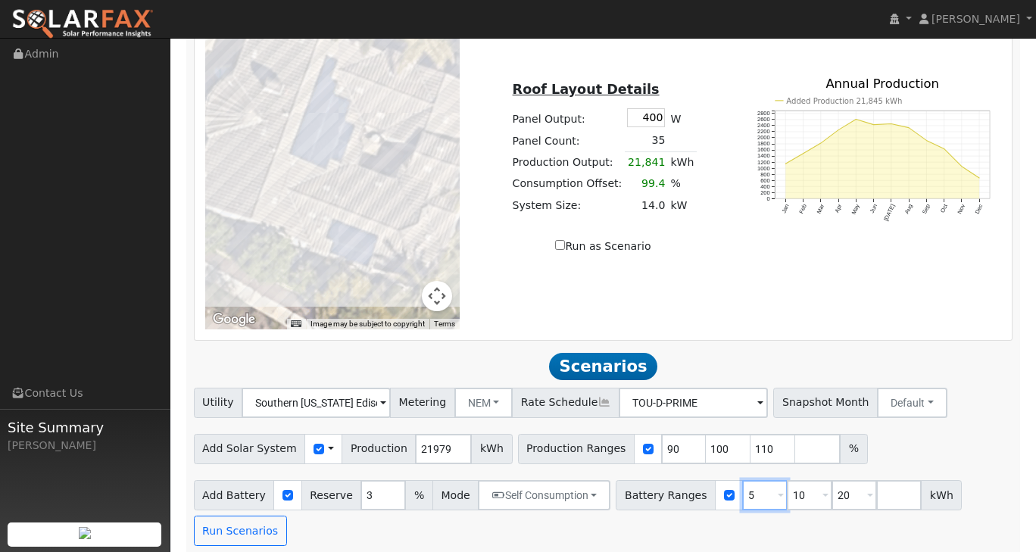
click at [742, 484] on input "5" at bounding box center [764, 495] width 45 height 30
type input "10"
type input "20"
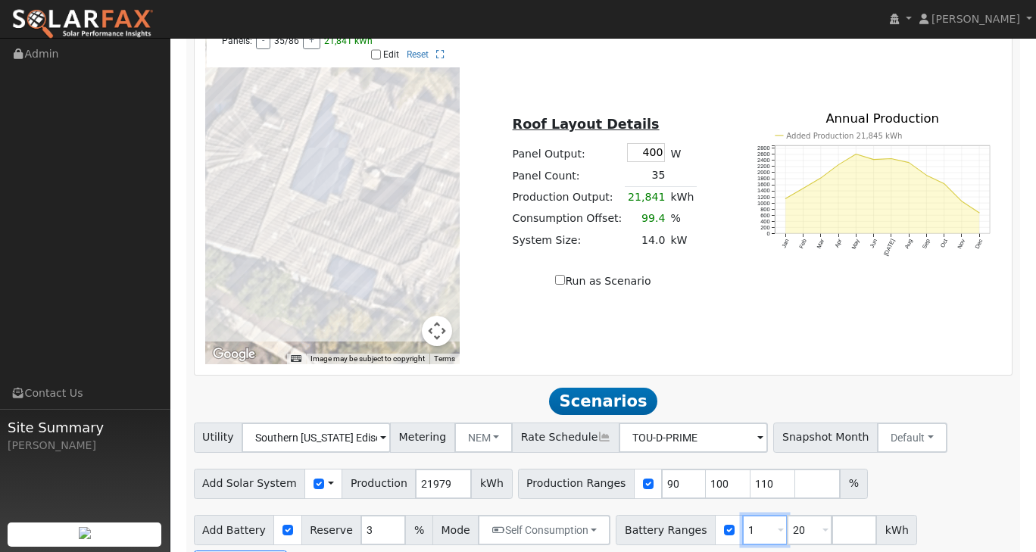
type input "20"
type input "2"
type input "27"
click at [942, 443] on div "Utility Southern California Edison Metering NEM NEM NBT Rate Schedule TOU-D-PRI…" at bounding box center [603, 435] width 824 height 36
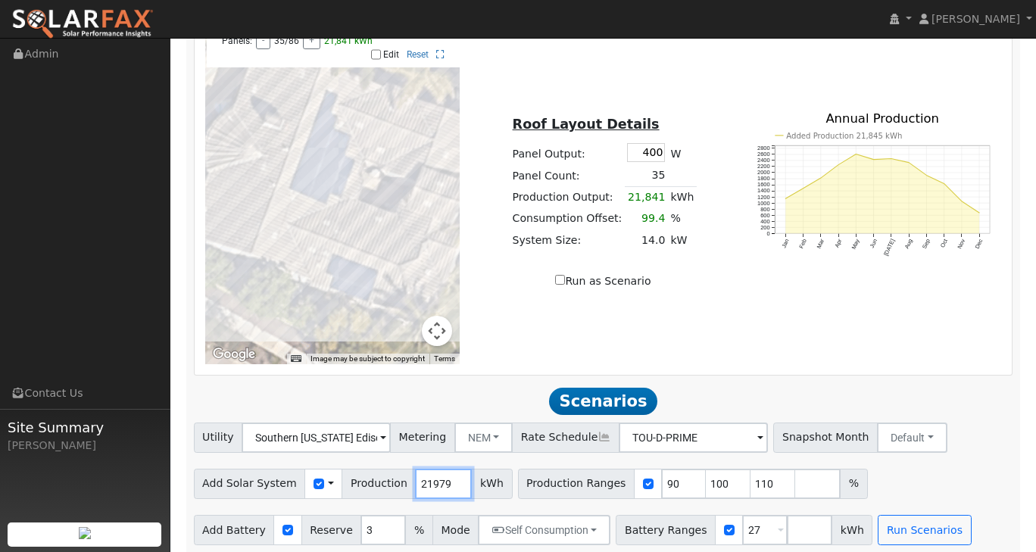
drag, startPoint x: 432, startPoint y: 476, endPoint x: 400, endPoint y: 476, distance: 32.5
click at [415, 476] on input "21979" at bounding box center [443, 484] width 57 height 30
type input "20000"
click at [945, 476] on div "Add Solar System Use CSV Data Production 20000 kWh Production Ranges 90 100 110…" at bounding box center [603, 481] width 824 height 36
click at [882, 528] on button "Run Scenarios" at bounding box center [923, 530] width 93 height 30
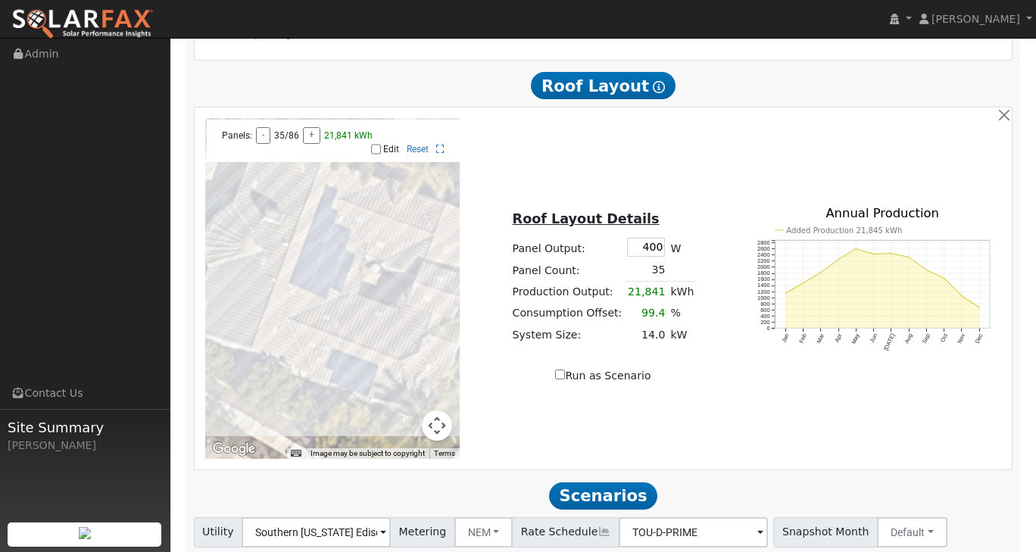
scroll to position [641, 0]
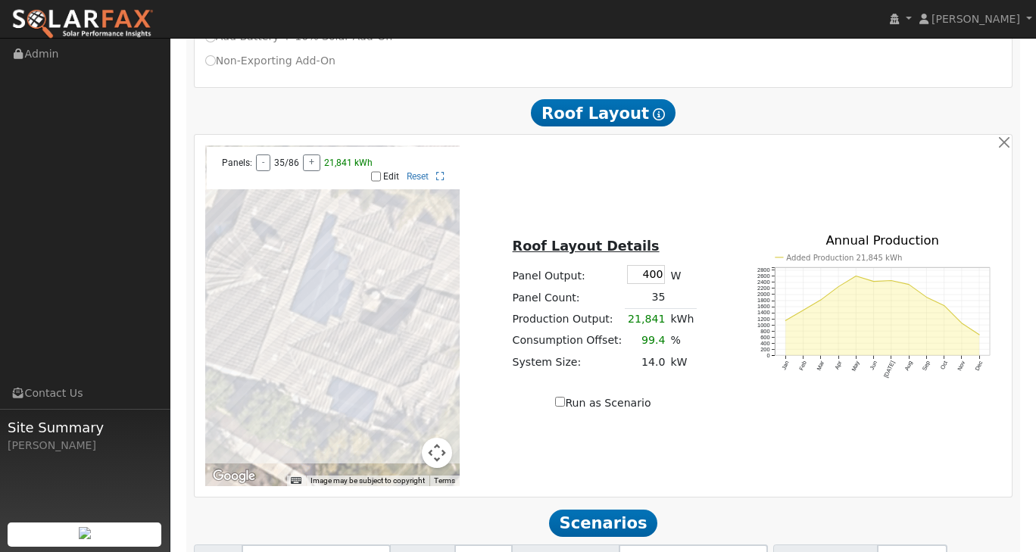
click at [388, 171] on label "Edit" at bounding box center [391, 176] width 16 height 11
click at [381, 171] on input "Edit" at bounding box center [376, 176] width 10 height 11
checkbox input "true"
click at [656, 265] on input "400" at bounding box center [646, 274] width 38 height 19
type input "405"
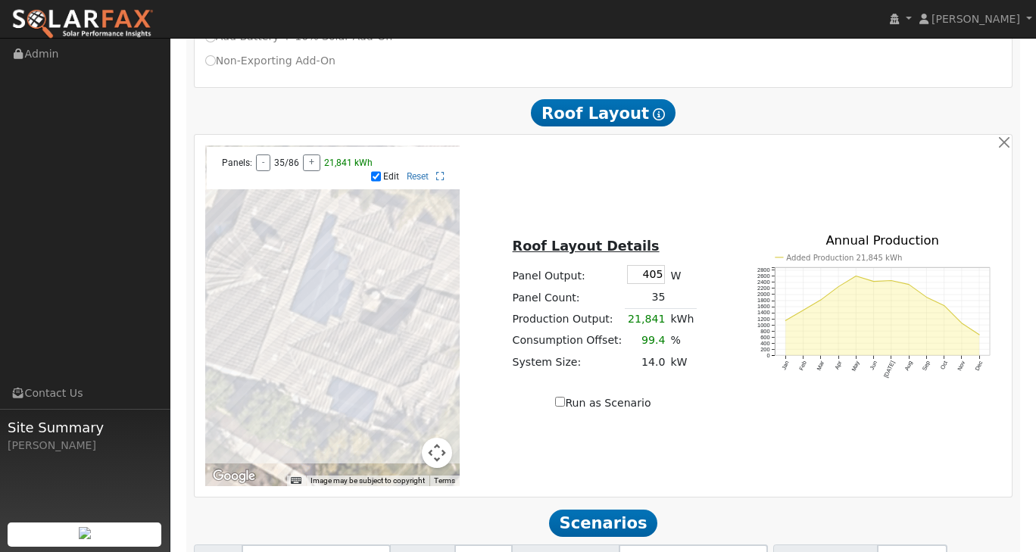
type input "21979"
click at [684, 202] on div "To navigate the map with touch gestures double-tap and hold your finger on the …" at bounding box center [603, 315] width 812 height 341
click at [659, 291] on td "35" at bounding box center [645, 298] width 43 height 22
click at [396, 171] on label "Edit" at bounding box center [391, 176] width 16 height 11
click at [381, 171] on input "Edit" at bounding box center [376, 176] width 10 height 11
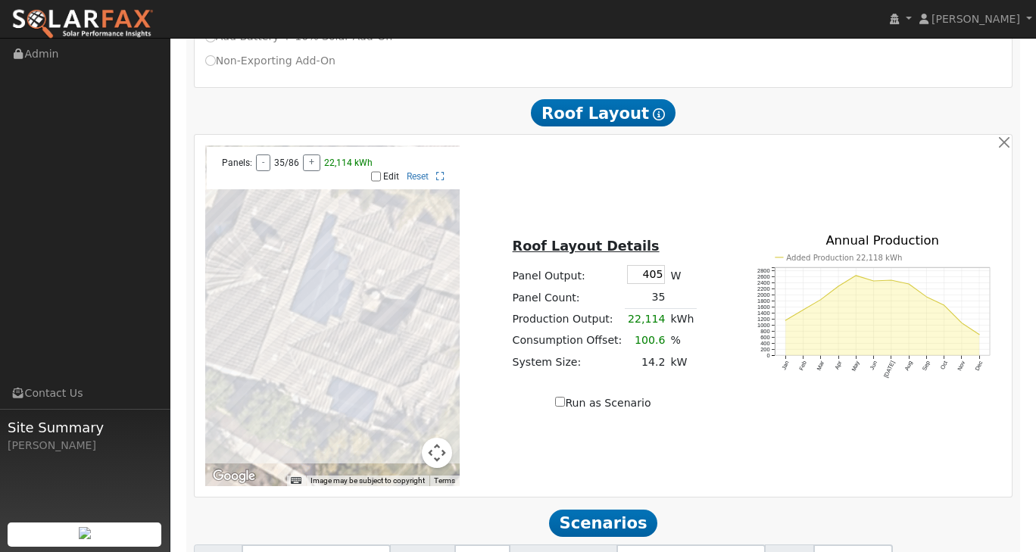
click at [389, 171] on label "Edit" at bounding box center [391, 176] width 16 height 11
click at [381, 171] on input "Edit" at bounding box center [376, 176] width 10 height 11
checkbox input "true"
click at [438, 448] on button "Map camera controls" at bounding box center [437, 453] width 30 height 30
click at [438, 447] on button "Map camera controls" at bounding box center [437, 453] width 30 height 30
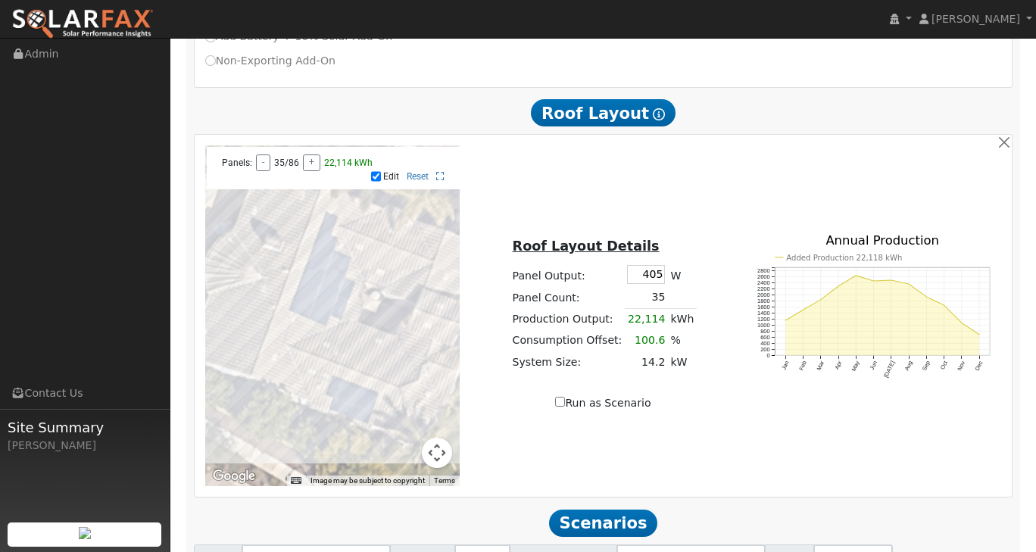
click at [438, 447] on button "Map camera controls" at bounding box center [437, 453] width 30 height 30
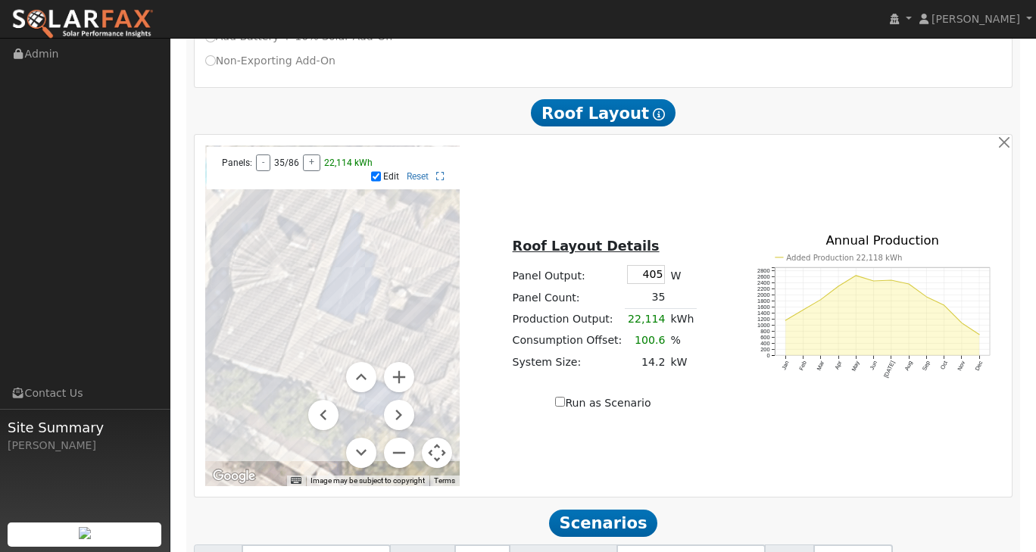
drag, startPoint x: 391, startPoint y: 329, endPoint x: 415, endPoint y: 326, distance: 24.4
click at [415, 326] on div at bounding box center [332, 315] width 255 height 341
click at [254, 356] on div at bounding box center [332, 315] width 255 height 341
click at [260, 338] on div at bounding box center [332, 315] width 255 height 341
click at [268, 312] on div at bounding box center [332, 315] width 255 height 341
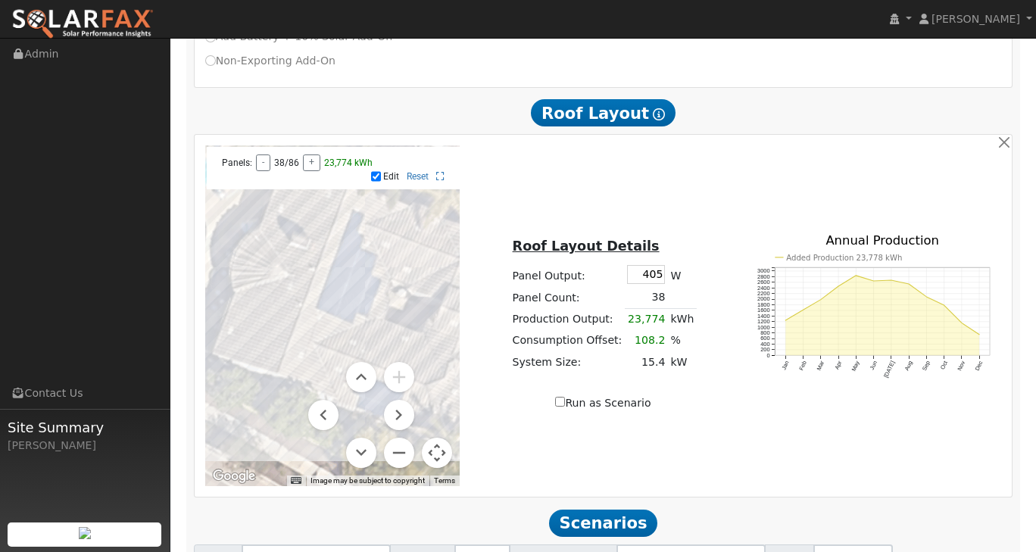
click at [260, 308] on div at bounding box center [332, 315] width 255 height 341
click at [248, 302] on div at bounding box center [332, 315] width 255 height 341
click at [239, 322] on div at bounding box center [332, 315] width 255 height 341
click at [235, 340] on div at bounding box center [332, 315] width 255 height 341
click at [239, 347] on div at bounding box center [332, 315] width 255 height 341
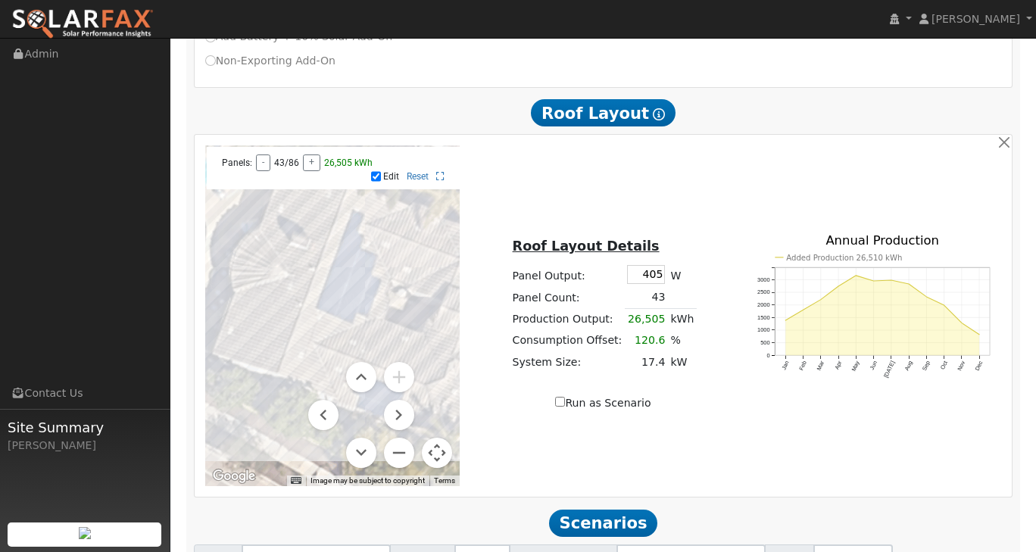
click at [244, 331] on div at bounding box center [332, 315] width 255 height 341
click at [313, 230] on div at bounding box center [332, 315] width 255 height 341
click at [299, 223] on div at bounding box center [332, 315] width 255 height 341
click at [291, 222] on div at bounding box center [332, 315] width 255 height 341
click at [296, 202] on div at bounding box center [332, 315] width 255 height 341
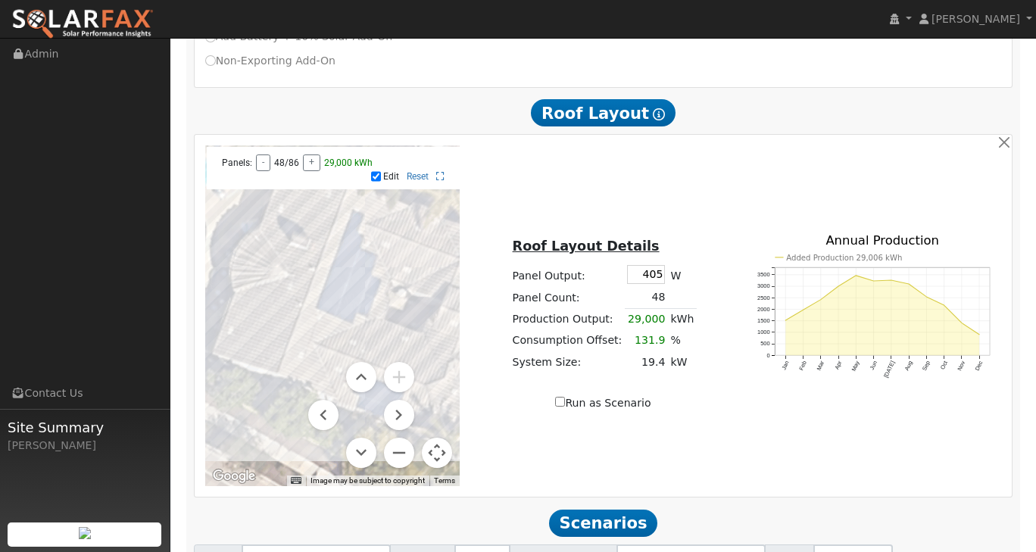
click at [310, 204] on div at bounding box center [332, 315] width 255 height 341
click at [321, 208] on div at bounding box center [332, 315] width 255 height 341
click at [403, 444] on button "Zoom out" at bounding box center [399, 453] width 30 height 30
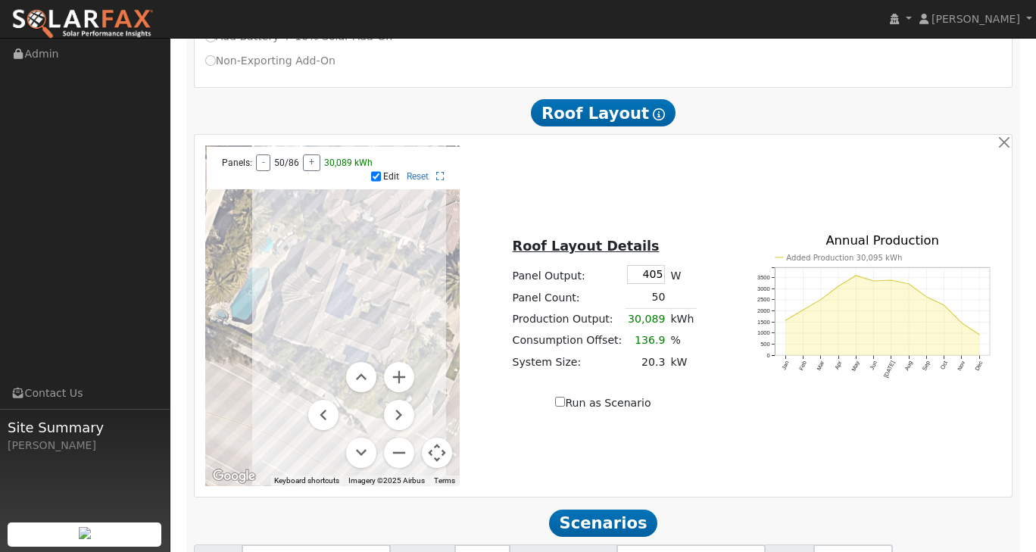
click at [369, 294] on div at bounding box center [332, 315] width 255 height 341
click at [340, 305] on div at bounding box center [332, 315] width 255 height 341
click at [335, 304] on div at bounding box center [332, 315] width 255 height 341
click at [332, 302] on div at bounding box center [332, 315] width 255 height 341
click at [333, 289] on div at bounding box center [332, 315] width 255 height 341
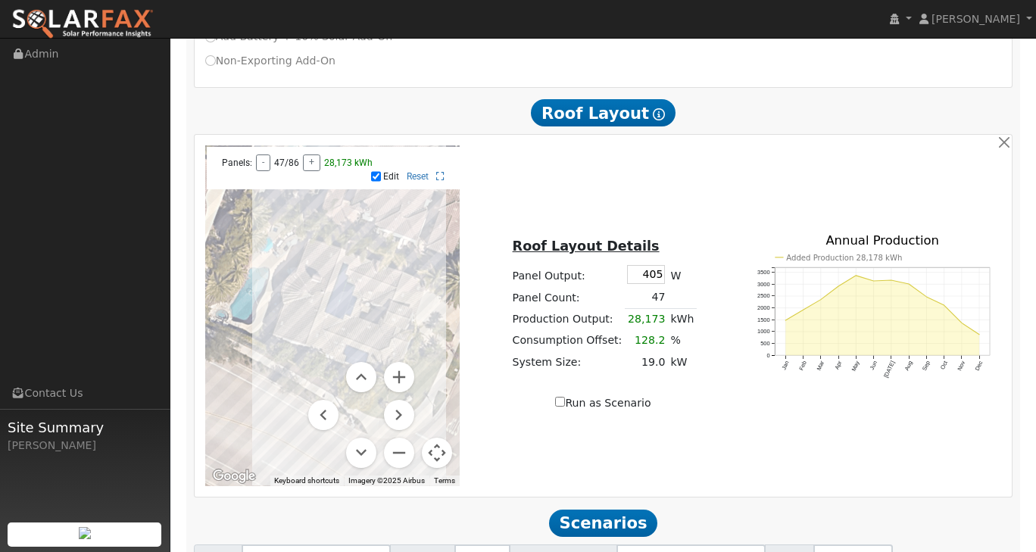
click at [330, 299] on div at bounding box center [332, 315] width 255 height 341
click at [333, 302] on div at bounding box center [332, 315] width 255 height 341
click at [339, 294] on div at bounding box center [332, 315] width 255 height 341
click at [347, 279] on div at bounding box center [332, 315] width 255 height 341
click at [342, 274] on div at bounding box center [332, 315] width 255 height 341
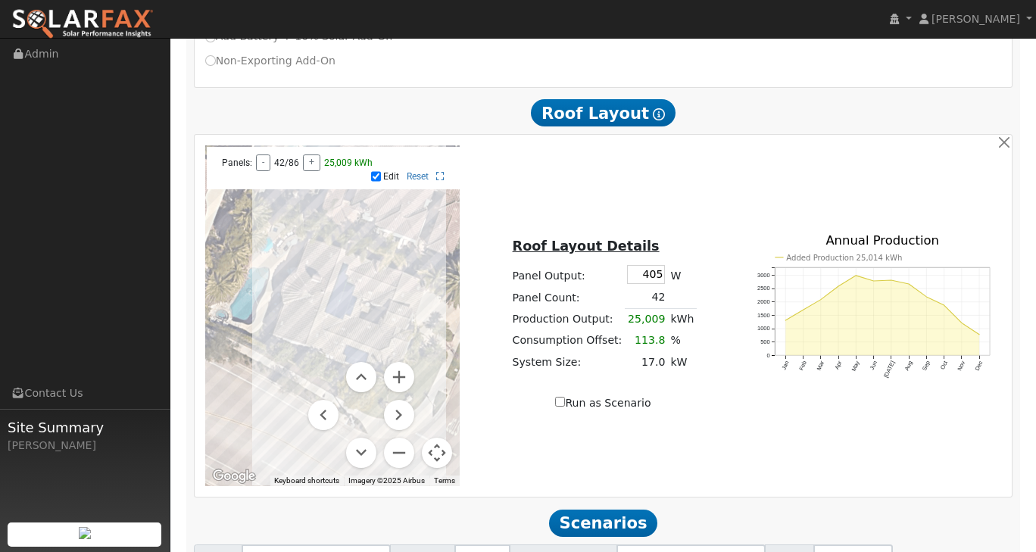
click at [335, 273] on div at bounding box center [332, 315] width 255 height 341
click at [338, 261] on div at bounding box center [332, 315] width 255 height 341
click at [325, 316] on div at bounding box center [332, 315] width 255 height 341
click at [316, 312] on div at bounding box center [332, 315] width 255 height 341
click at [313, 323] on div at bounding box center [332, 315] width 255 height 341
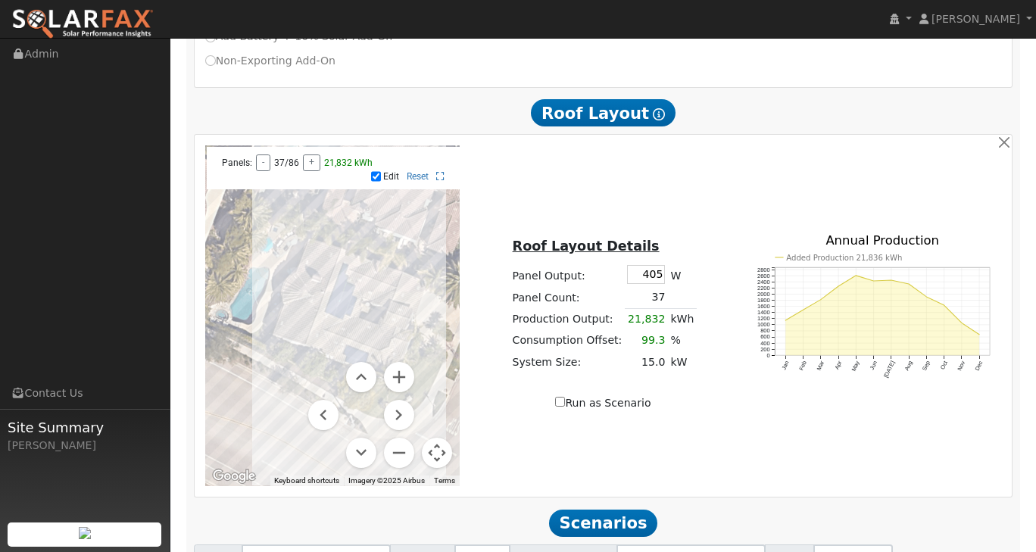
click at [320, 327] on div at bounding box center [332, 315] width 255 height 341
click at [322, 340] on div at bounding box center [332, 315] width 255 height 341
click at [315, 338] on div at bounding box center [332, 315] width 255 height 341
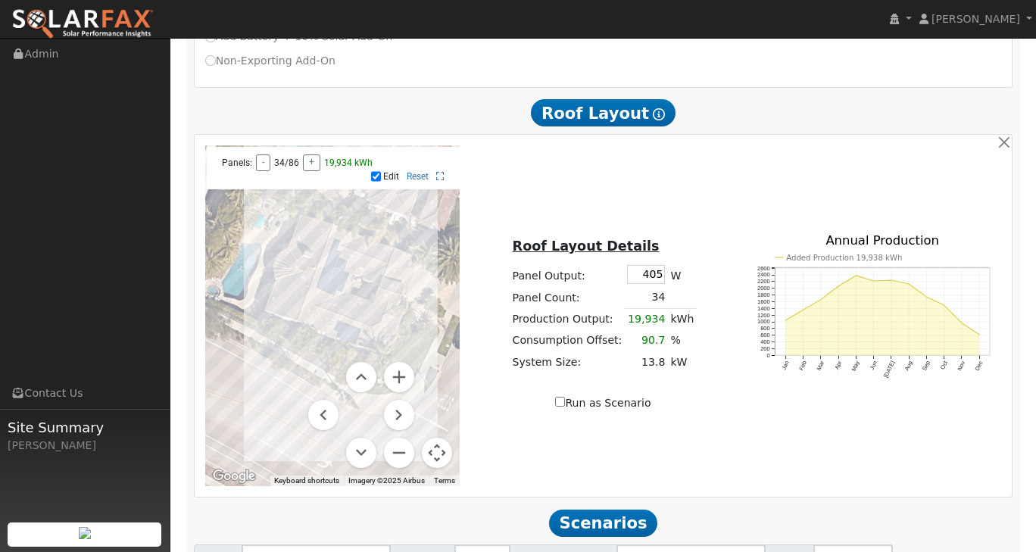
drag, startPoint x: 354, startPoint y: 328, endPoint x: 343, endPoint y: 287, distance: 42.2
click at [343, 287] on div at bounding box center [332, 315] width 255 height 341
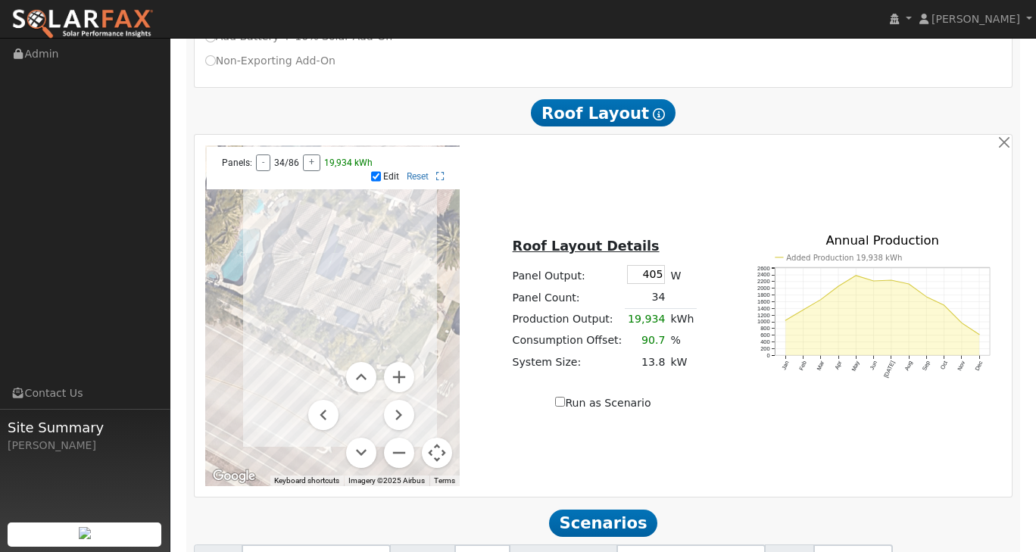
click at [335, 318] on div at bounding box center [332, 315] width 255 height 341
click at [336, 312] on div at bounding box center [332, 315] width 255 height 341
click at [345, 314] on div at bounding box center [332, 315] width 255 height 341
click at [348, 310] on div at bounding box center [332, 315] width 255 height 341
click at [340, 307] on div at bounding box center [332, 315] width 255 height 341
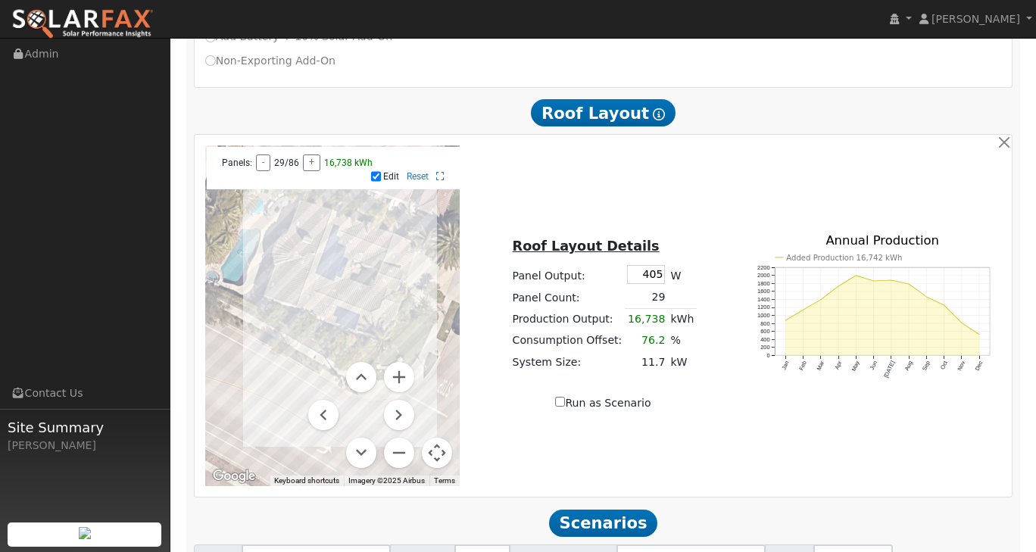
click at [329, 303] on div at bounding box center [332, 315] width 255 height 341
click at [325, 307] on div at bounding box center [332, 315] width 255 height 341
click at [382, 319] on div at bounding box center [332, 315] width 255 height 341
click at [375, 316] on div at bounding box center [332, 315] width 255 height 341
click at [377, 307] on div at bounding box center [332, 315] width 255 height 341
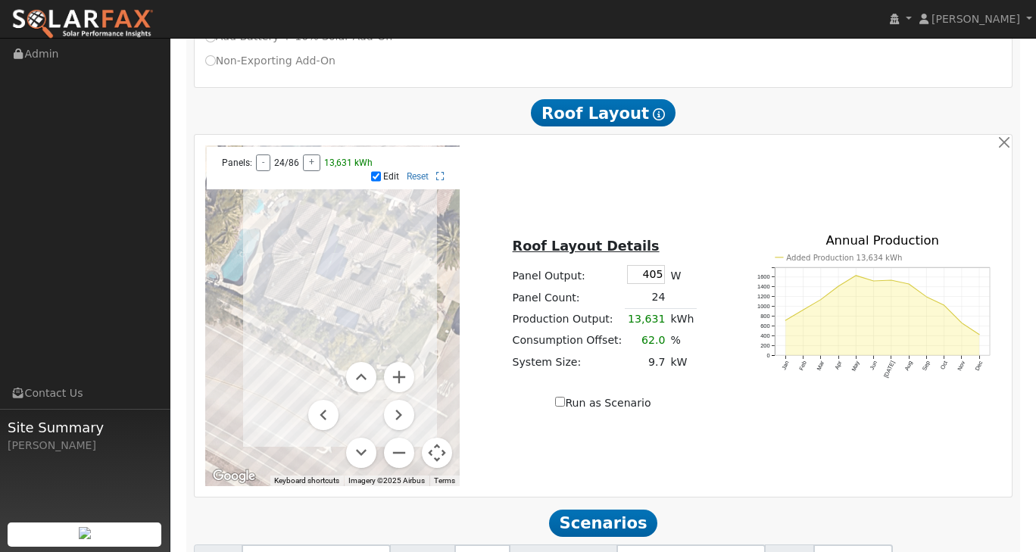
click at [398, 258] on div at bounding box center [332, 315] width 255 height 341
click at [400, 251] on div at bounding box center [332, 315] width 255 height 341
click at [387, 251] on div at bounding box center [332, 315] width 255 height 341
click at [388, 246] on div at bounding box center [332, 315] width 255 height 341
click at [391, 242] on div at bounding box center [332, 315] width 255 height 341
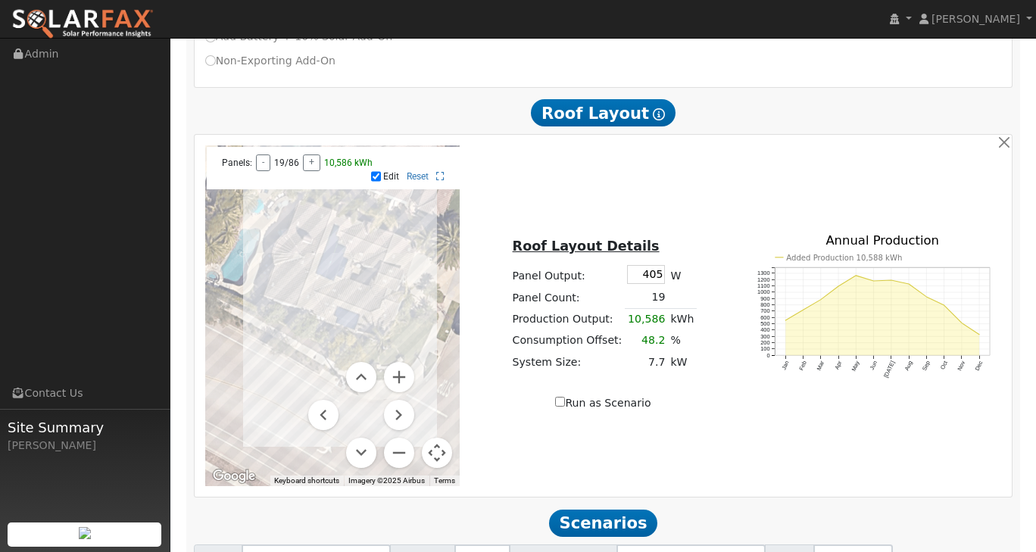
click at [374, 244] on div at bounding box center [332, 315] width 255 height 341
click at [367, 244] on div at bounding box center [332, 315] width 255 height 341
click at [365, 242] on div at bounding box center [332, 315] width 255 height 341
click at [361, 245] on div at bounding box center [332, 315] width 255 height 341
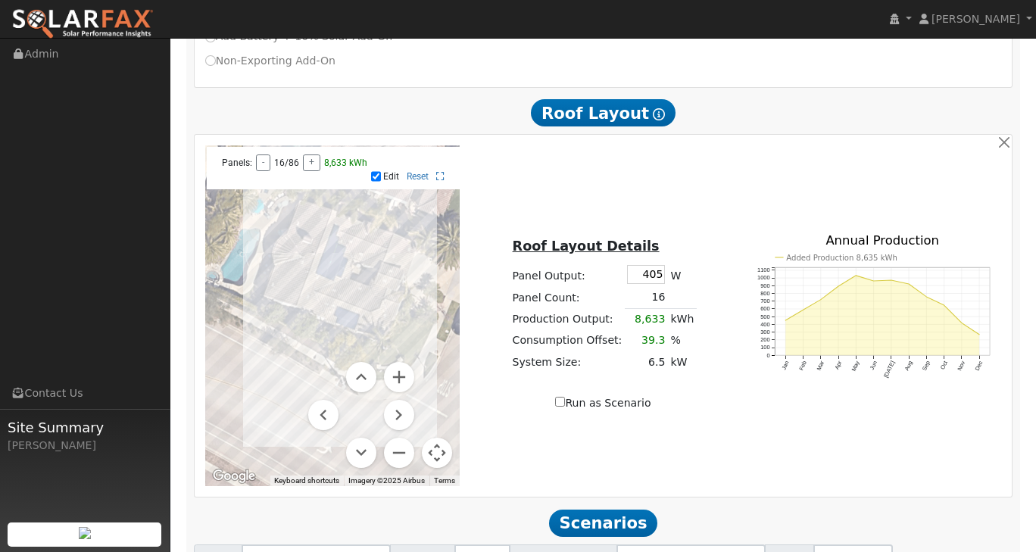
click at [354, 243] on div at bounding box center [332, 315] width 255 height 341
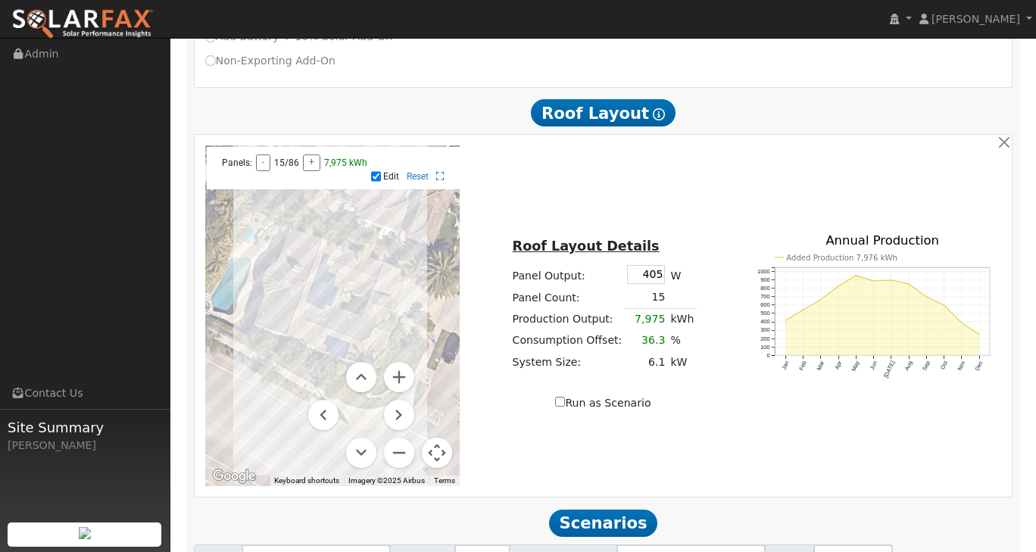
drag, startPoint x: 410, startPoint y: 297, endPoint x: 401, endPoint y: 325, distance: 29.2
click at [401, 325] on div at bounding box center [332, 315] width 255 height 341
click at [397, 374] on button "Zoom in" at bounding box center [399, 377] width 30 height 30
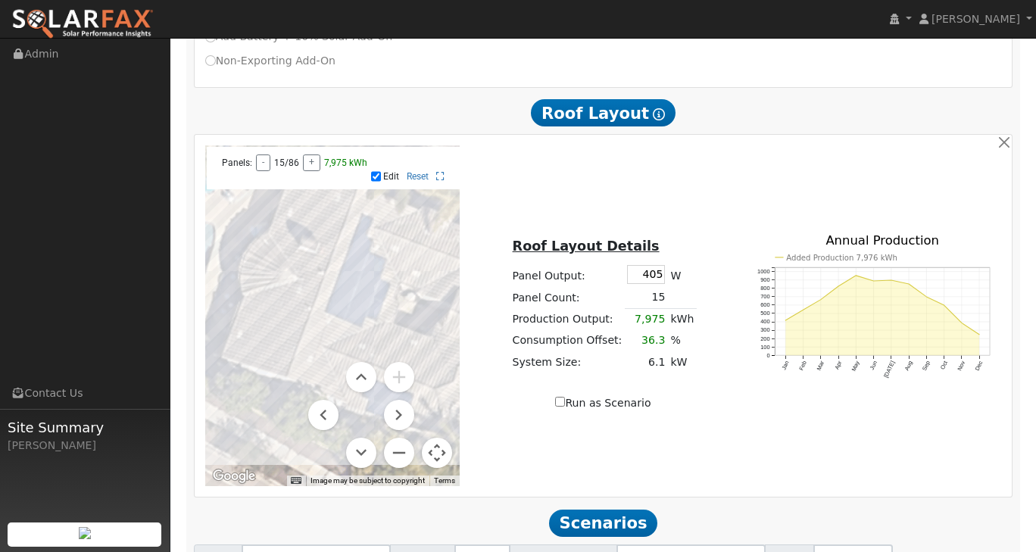
drag, startPoint x: 344, startPoint y: 299, endPoint x: 397, endPoint y: 324, distance: 58.6
click at [397, 324] on div at bounding box center [332, 315] width 255 height 341
click at [289, 221] on div at bounding box center [332, 315] width 255 height 341
click at [295, 200] on div at bounding box center [332, 315] width 255 height 341
click at [429, 445] on button "Map camera controls" at bounding box center [437, 453] width 30 height 30
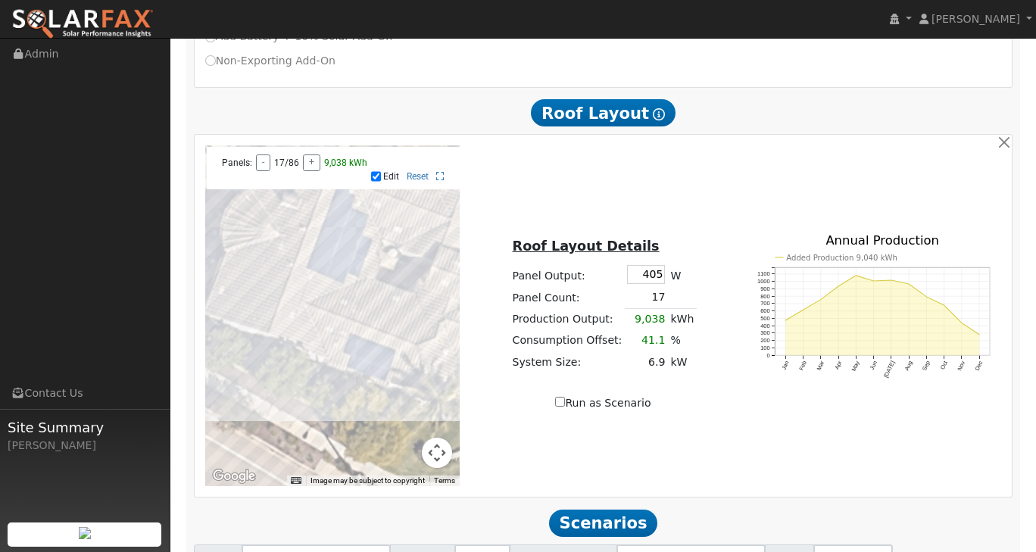
drag, startPoint x: 410, startPoint y: 326, endPoint x: 389, endPoint y: 282, distance: 48.4
click at [389, 282] on div at bounding box center [332, 315] width 255 height 341
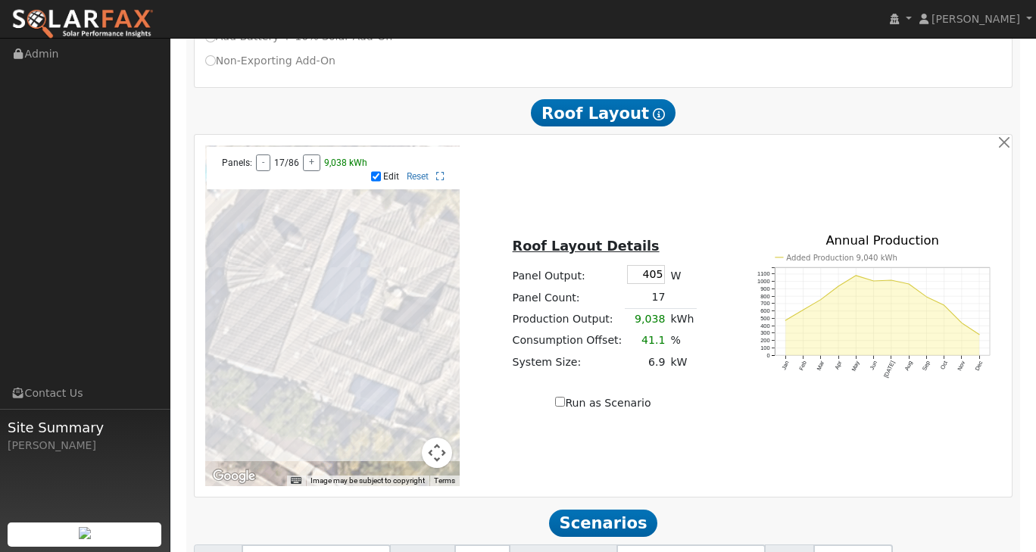
drag, startPoint x: 390, startPoint y: 282, endPoint x: 395, endPoint y: 325, distance: 42.7
click at [395, 325] on div at bounding box center [332, 315] width 255 height 341
click at [404, 263] on div at bounding box center [332, 315] width 255 height 341
click at [423, 259] on div at bounding box center [332, 315] width 255 height 341
click at [411, 253] on div at bounding box center [332, 315] width 255 height 341
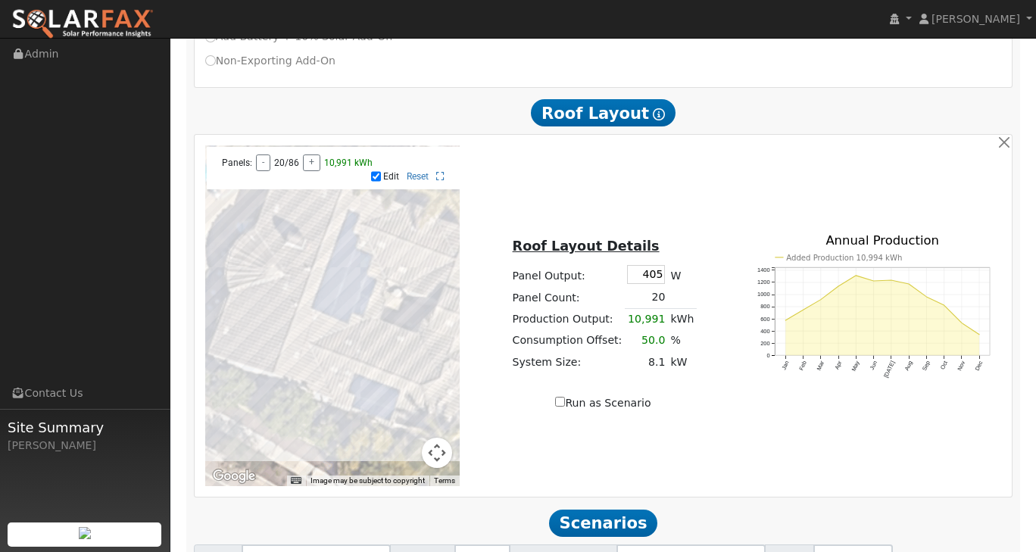
click at [377, 257] on div at bounding box center [332, 315] width 255 height 341
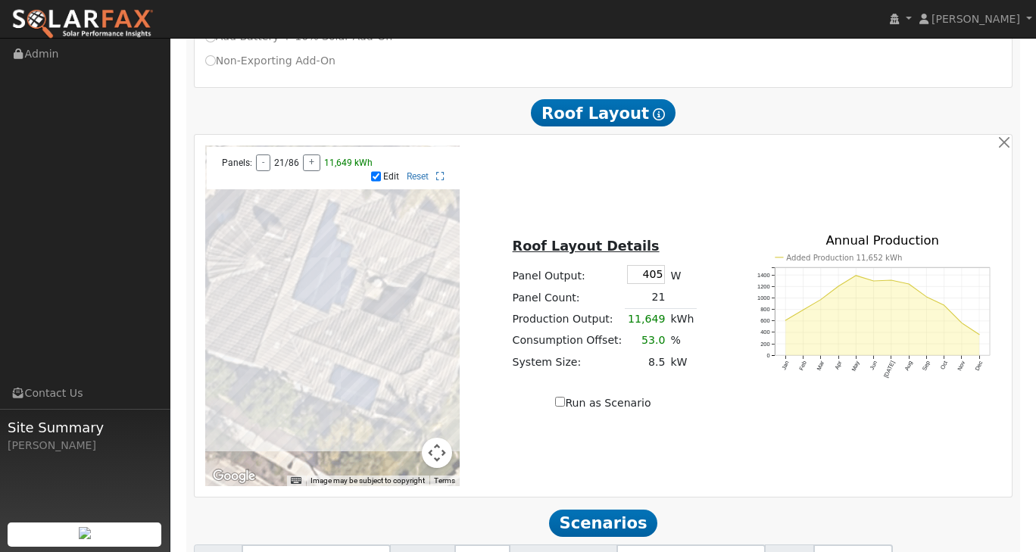
drag, startPoint x: 438, startPoint y: 353, endPoint x: 416, endPoint y: 342, distance: 24.4
click at [416, 342] on div at bounding box center [332, 315] width 255 height 341
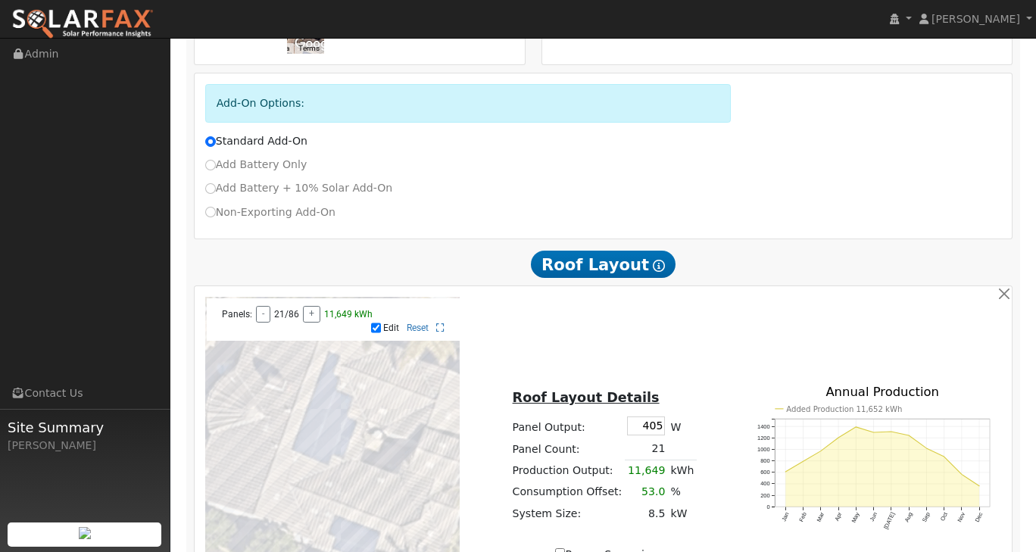
scroll to position [565, 0]
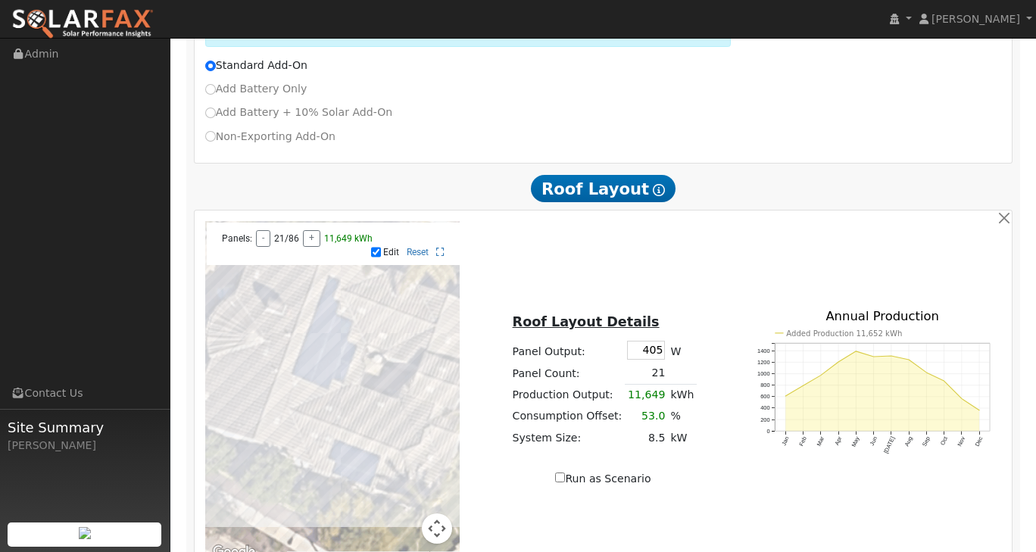
click at [439, 521] on button "Map camera controls" at bounding box center [437, 528] width 30 height 30
click at [439, 248] on icon at bounding box center [440, 252] width 8 height 9
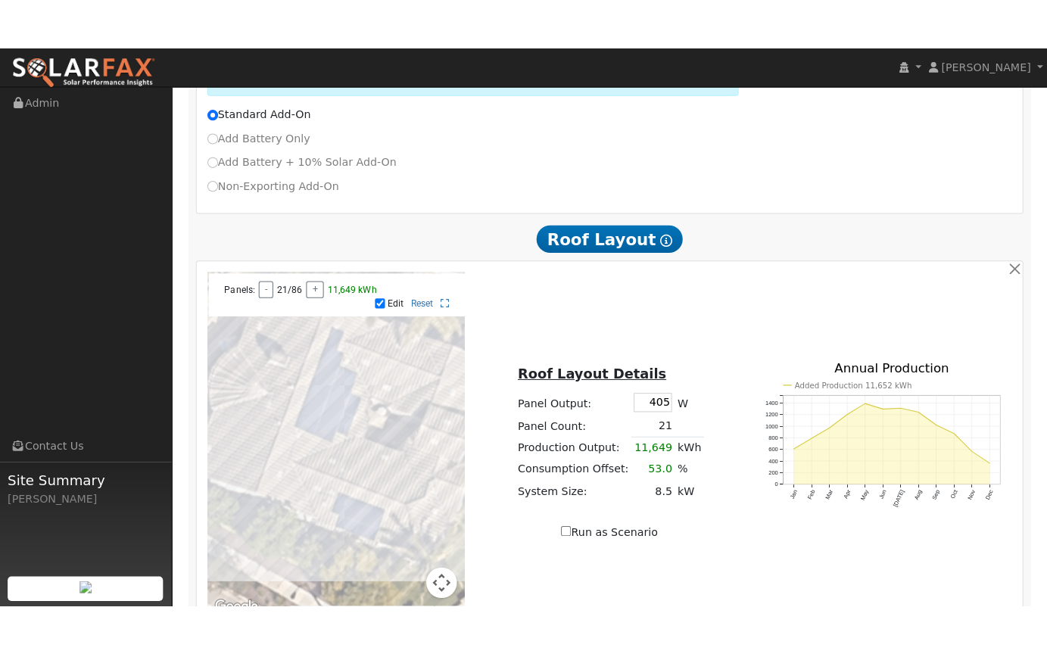
scroll to position [559, 0]
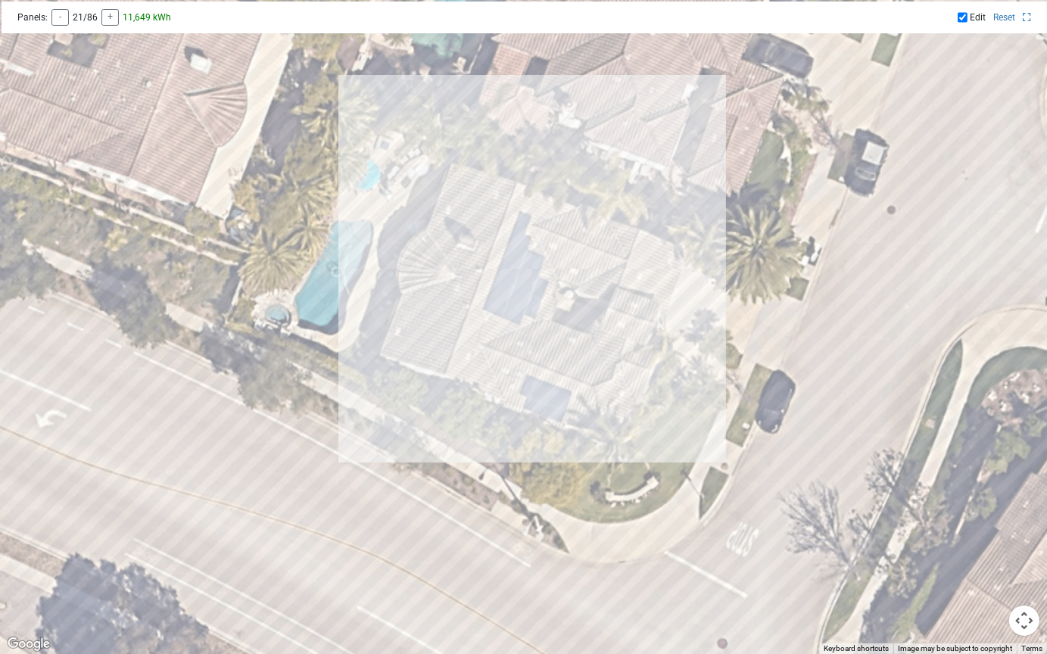
click at [713, 415] on div at bounding box center [523, 327] width 1047 height 654
click at [447, 328] on div at bounding box center [523, 327] width 1047 height 654
click at [439, 343] on div at bounding box center [523, 327] width 1047 height 654
click at [430, 367] on div at bounding box center [523, 327] width 1047 height 654
click at [466, 354] on div at bounding box center [523, 327] width 1047 height 654
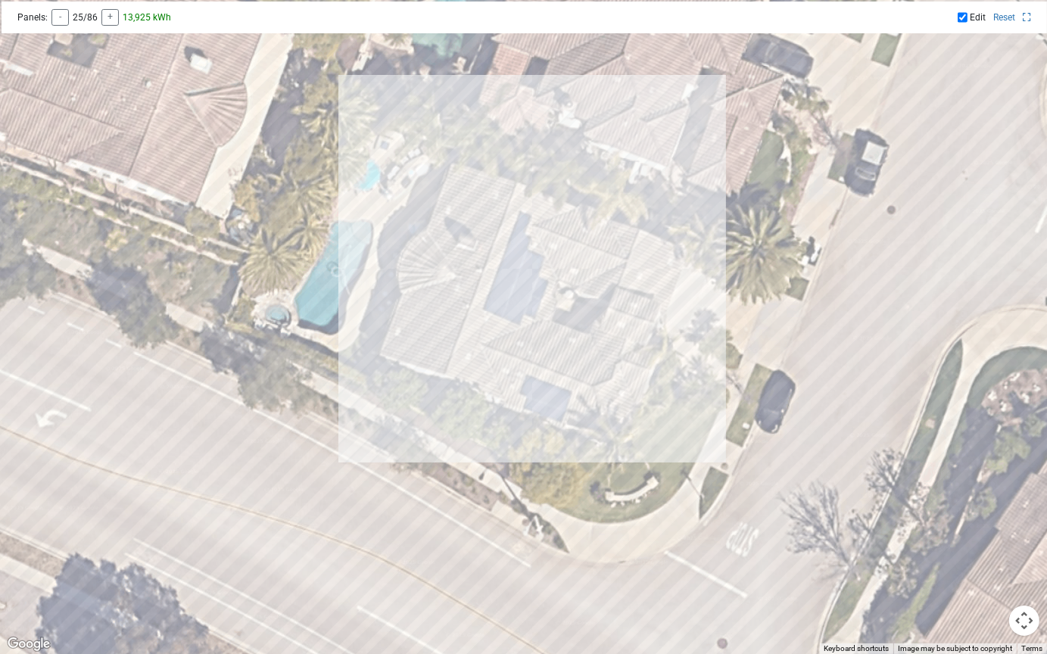
click at [462, 350] on div at bounding box center [523, 327] width 1047 height 654
click at [468, 328] on div at bounding box center [523, 327] width 1047 height 654
click at [480, 334] on div at bounding box center [523, 327] width 1047 height 654
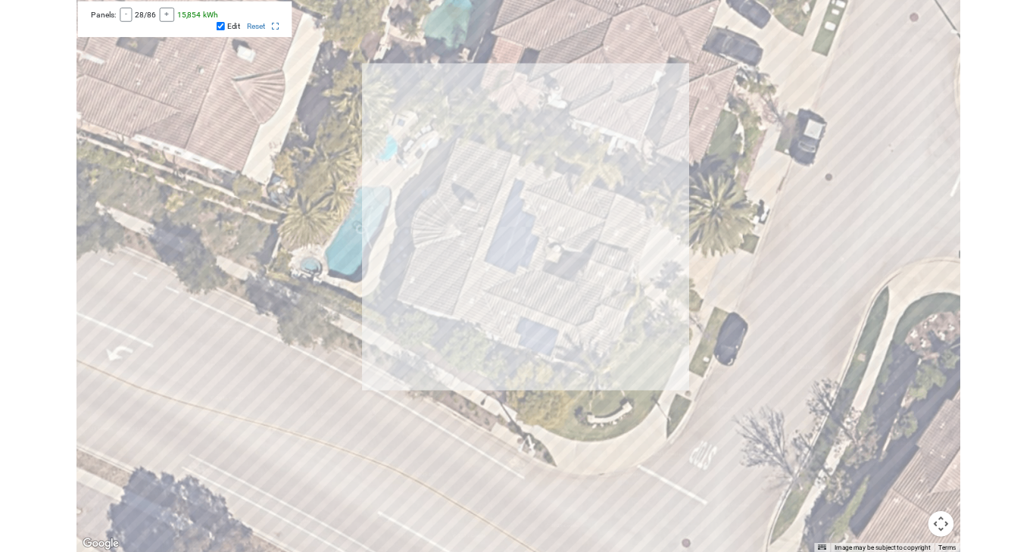
scroll to position [565, 0]
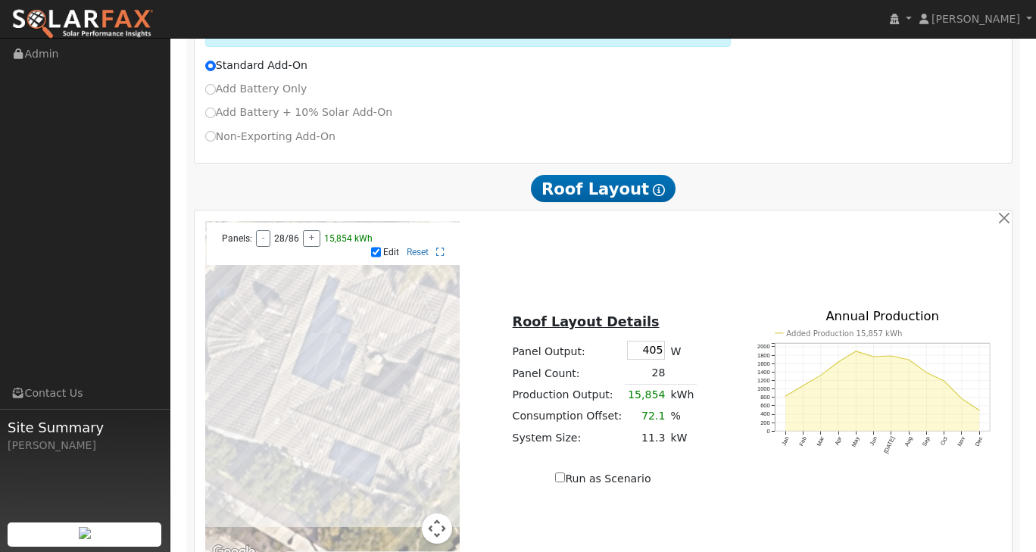
click at [385, 434] on div at bounding box center [332, 391] width 255 height 341
click at [375, 431] on div at bounding box center [332, 391] width 255 height 341
click at [360, 423] on div at bounding box center [332, 391] width 255 height 341
click at [350, 417] on div at bounding box center [332, 391] width 255 height 341
click at [360, 399] on div at bounding box center [332, 391] width 255 height 341
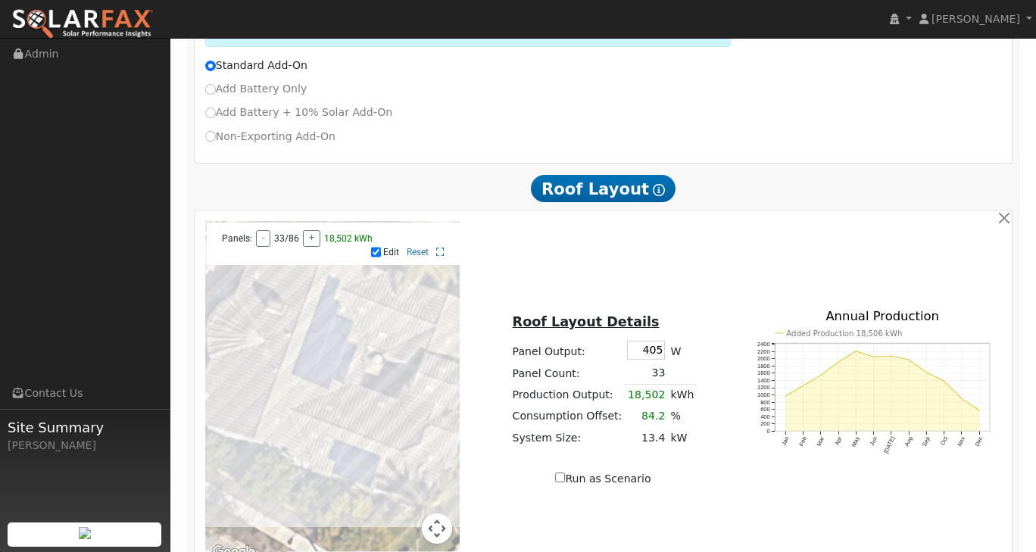
click at [365, 406] on div at bounding box center [332, 391] width 255 height 341
click at [374, 410] on div at bounding box center [332, 391] width 255 height 341
click at [385, 431] on div at bounding box center [332, 391] width 255 height 341
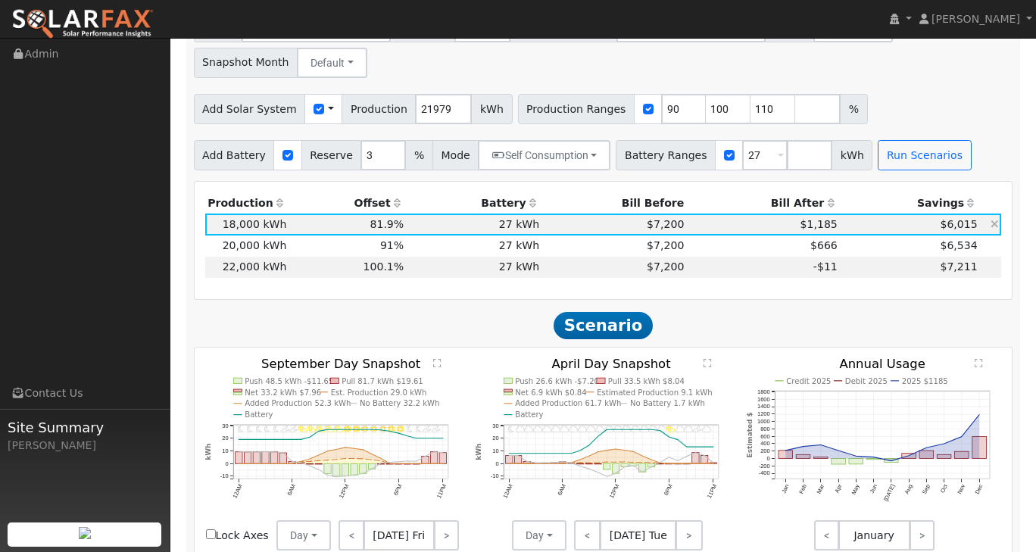
scroll to position [1182, 0]
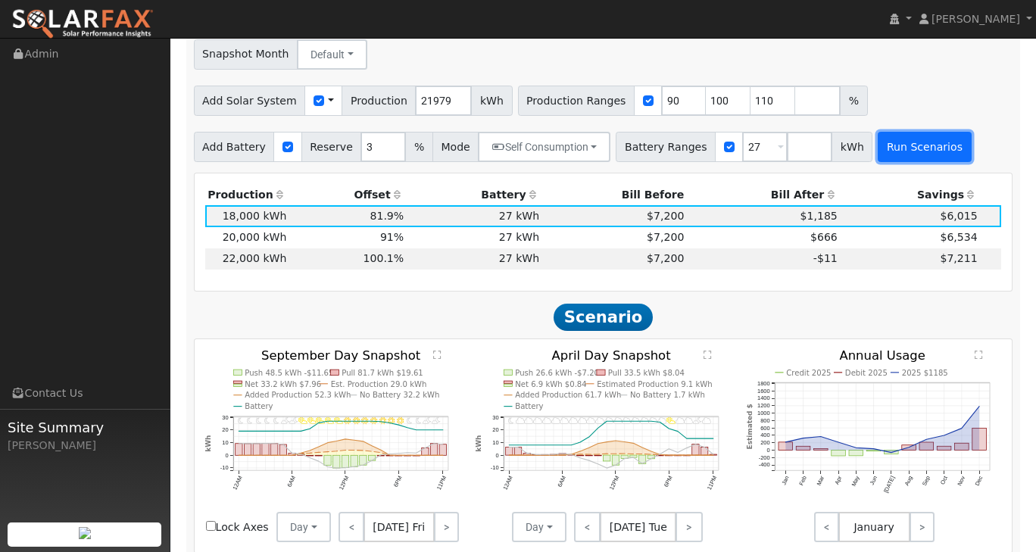
click at [906, 132] on button "Run Scenarios" at bounding box center [923, 147] width 93 height 30
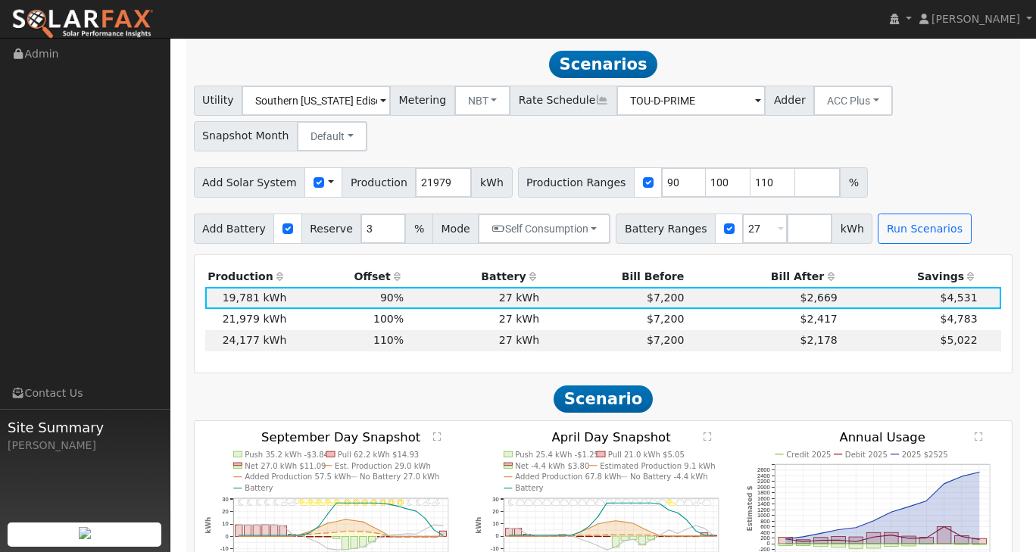
scroll to position [1095, 0]
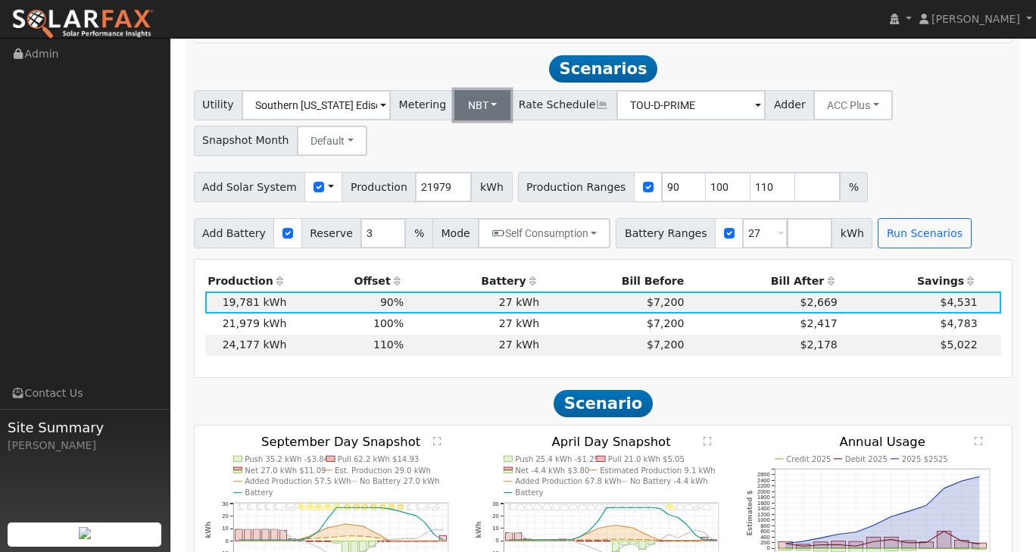
click at [470, 94] on button "NBT" at bounding box center [482, 105] width 57 height 30
click at [467, 128] on link "NEM" at bounding box center [492, 138] width 105 height 21
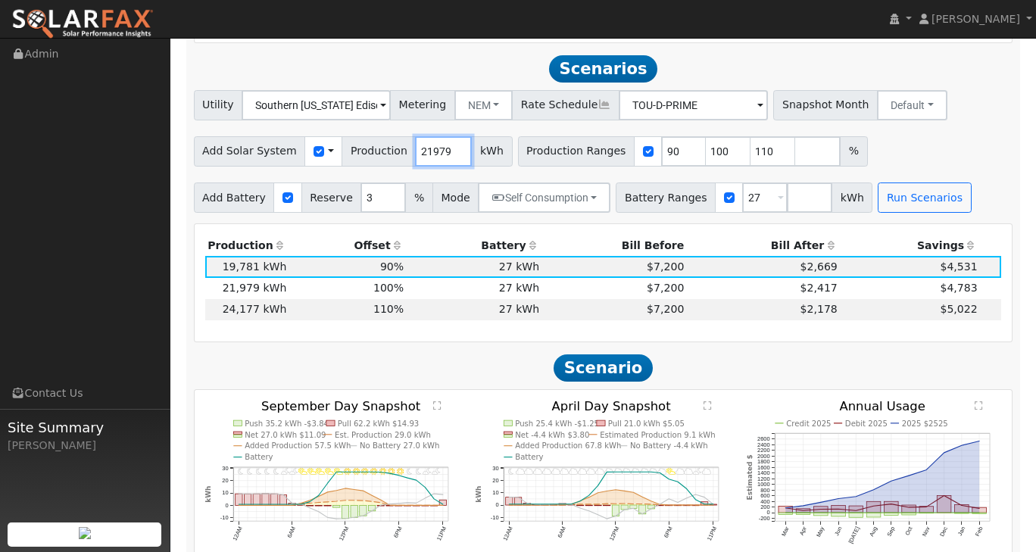
drag, startPoint x: 432, startPoint y: 139, endPoint x: 403, endPoint y: 136, distance: 28.9
click at [415, 136] on input "21979" at bounding box center [443, 151] width 57 height 30
click at [989, 135] on div "Add Solar System Use CSV Data Production 2000 kWh Production Ranges 90 100 110 %" at bounding box center [603, 149] width 824 height 36
click at [886, 194] on button "Run Scenarios" at bounding box center [923, 197] width 93 height 30
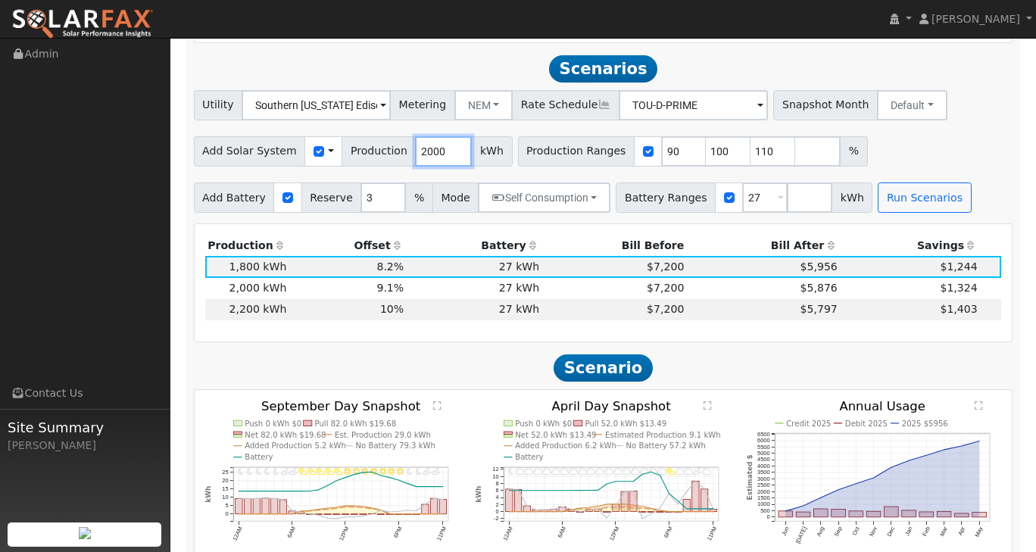
click at [434, 147] on input "2000" at bounding box center [443, 151] width 57 height 30
type input "20000"
click at [887, 184] on button "Run Scenarios" at bounding box center [923, 197] width 93 height 30
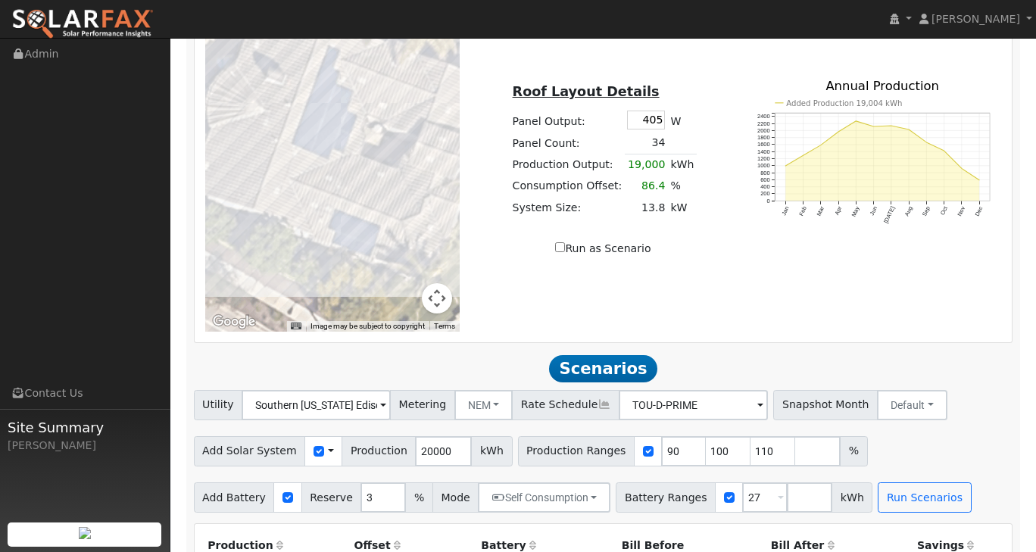
scroll to position [793, 0]
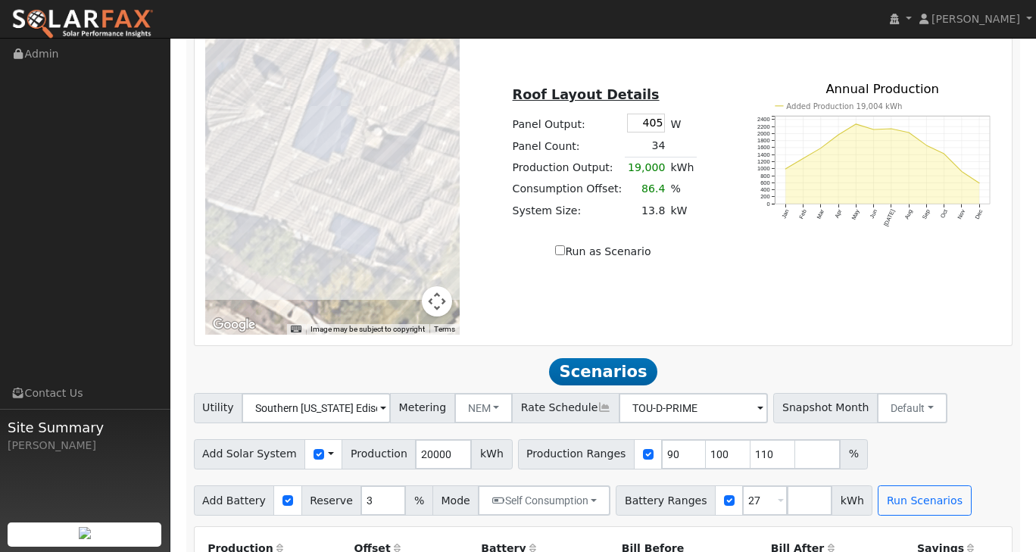
click at [563, 245] on input "Run as Scenario" at bounding box center [560, 250] width 10 height 10
checkbox input "true"
type input "19000"
type input "100"
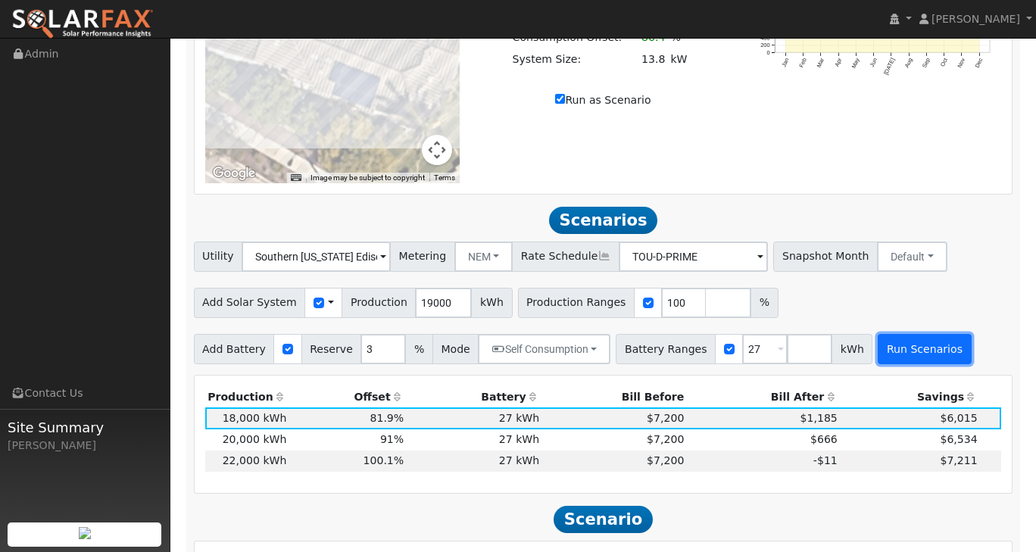
click at [887, 339] on button "Run Scenarios" at bounding box center [923, 349] width 93 height 30
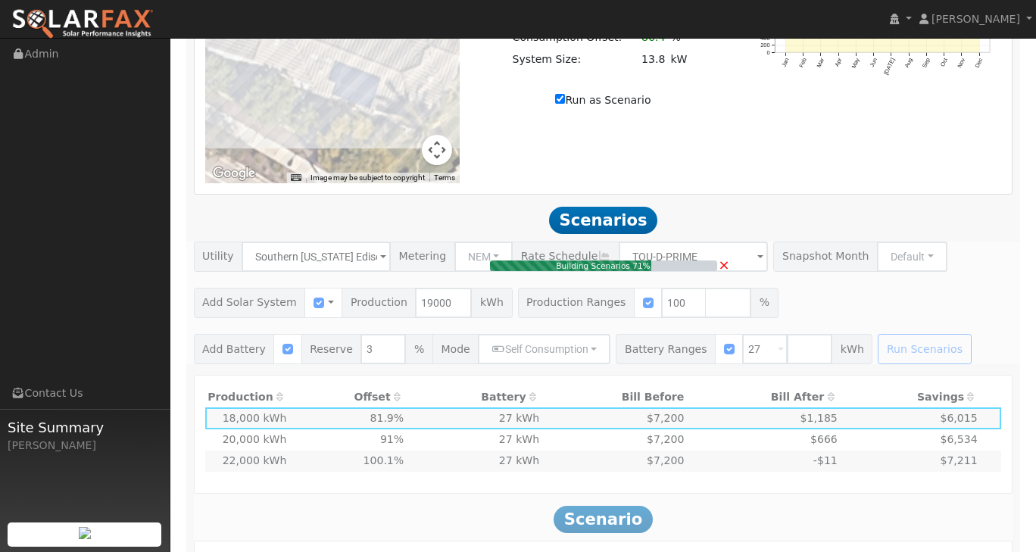
type input "13.8"
type input "$48,300"
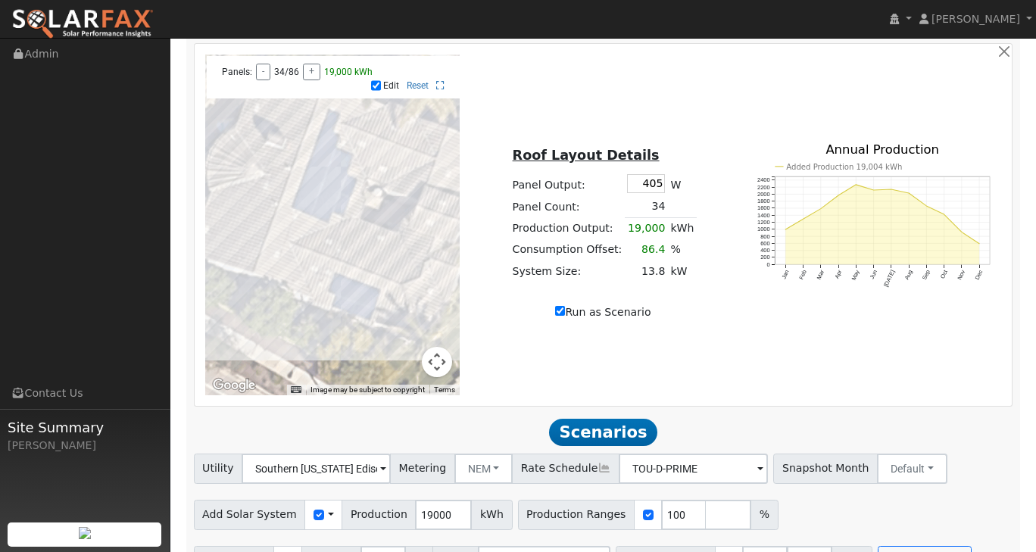
scroll to position [673, 0]
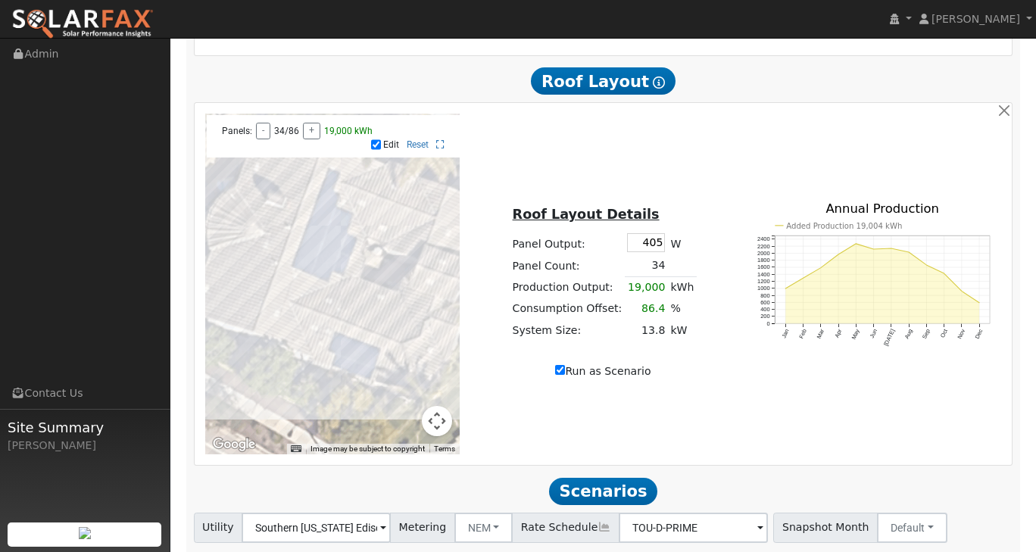
click at [384, 139] on label "Edit" at bounding box center [391, 144] width 16 height 11
click at [381, 139] on input "Edit" at bounding box center [376, 144] width 10 height 11
click at [384, 139] on label "Edit" at bounding box center [391, 144] width 16 height 11
click at [381, 139] on input "Edit" at bounding box center [376, 144] width 10 height 11
checkbox input "true"
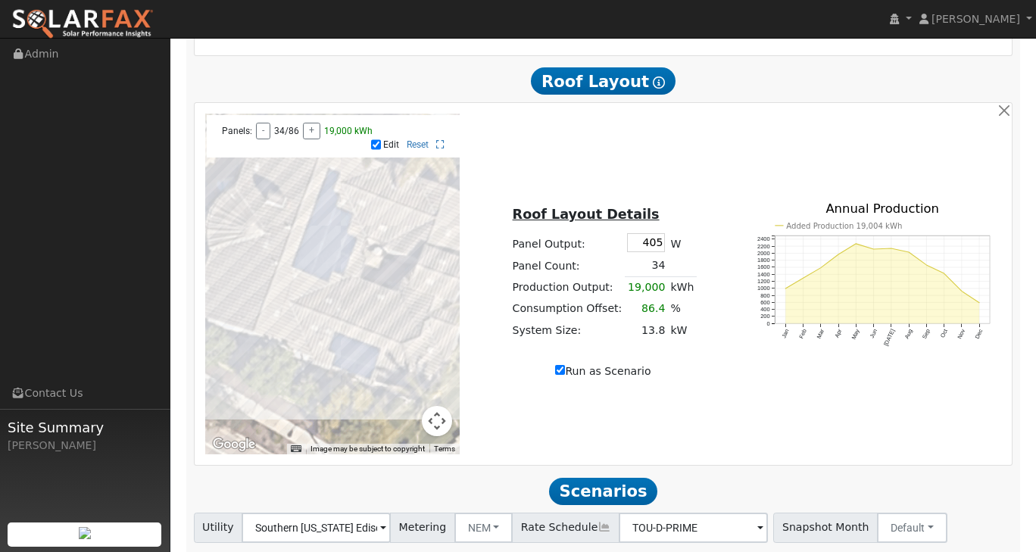
click at [403, 216] on div at bounding box center [332, 284] width 255 height 341
click at [386, 209] on div at bounding box center [332, 284] width 255 height 341
click at [385, 220] on div at bounding box center [332, 284] width 255 height 341
click at [363, 214] on div at bounding box center [332, 284] width 255 height 341
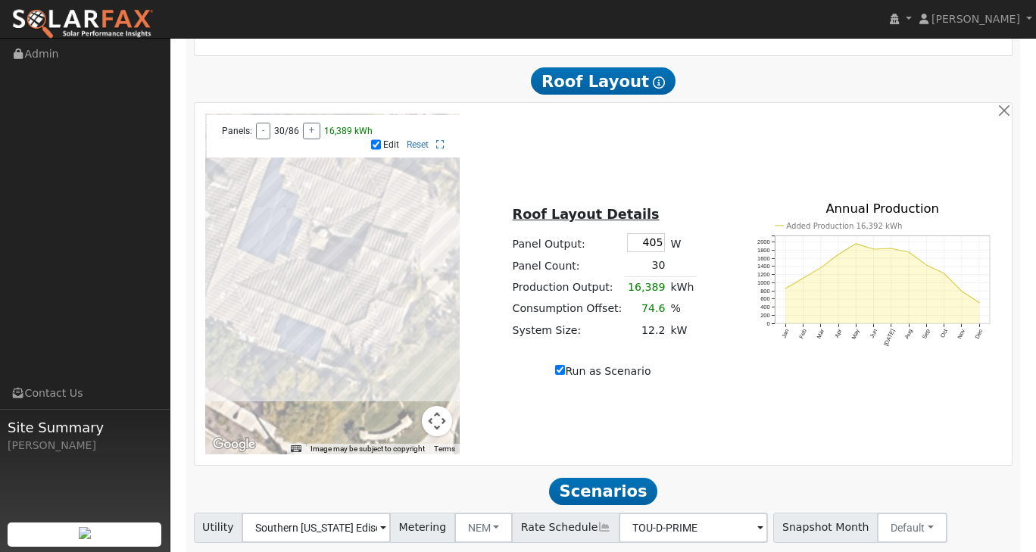
drag, startPoint x: 387, startPoint y: 257, endPoint x: 331, endPoint y: 238, distance: 59.4
click at [331, 238] on div at bounding box center [332, 284] width 255 height 341
click at [388, 251] on div at bounding box center [332, 284] width 255 height 341
click at [375, 239] on div at bounding box center [332, 284] width 255 height 341
click at [405, 226] on div at bounding box center [332, 284] width 255 height 341
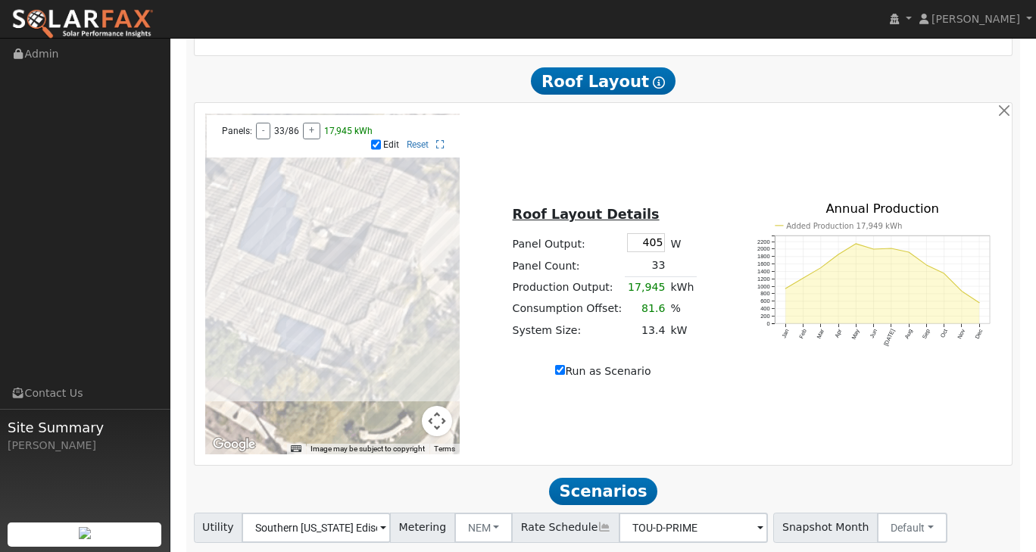
click at [385, 217] on div at bounding box center [332, 284] width 255 height 341
click at [398, 221] on div at bounding box center [332, 284] width 255 height 341
click at [392, 252] on div at bounding box center [332, 284] width 255 height 341
click at [369, 245] on div at bounding box center [332, 284] width 255 height 341
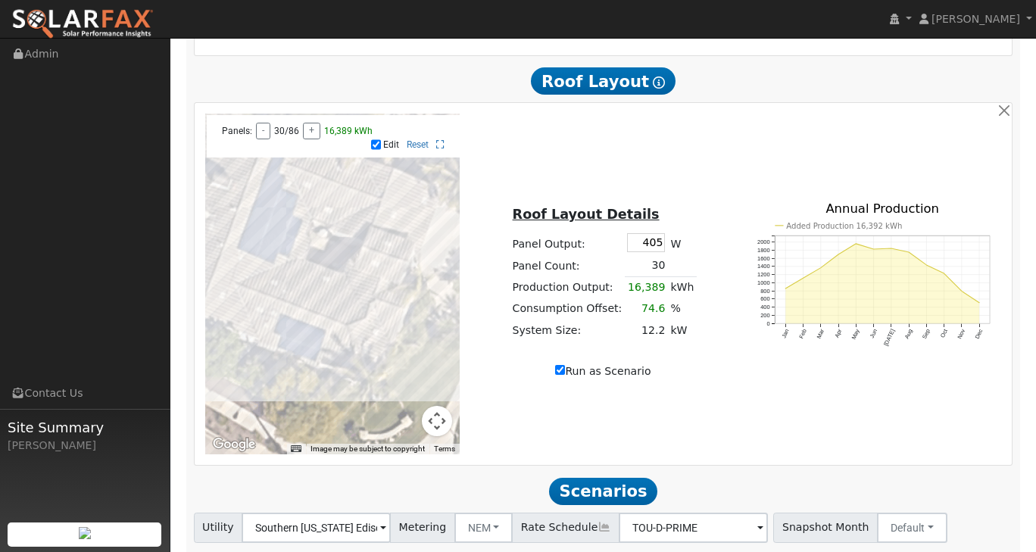
click at [325, 213] on div at bounding box center [332, 284] width 255 height 341
click at [329, 201] on div at bounding box center [332, 284] width 255 height 341
click at [332, 193] on div at bounding box center [332, 284] width 255 height 341
click at [354, 198] on div at bounding box center [332, 284] width 255 height 341
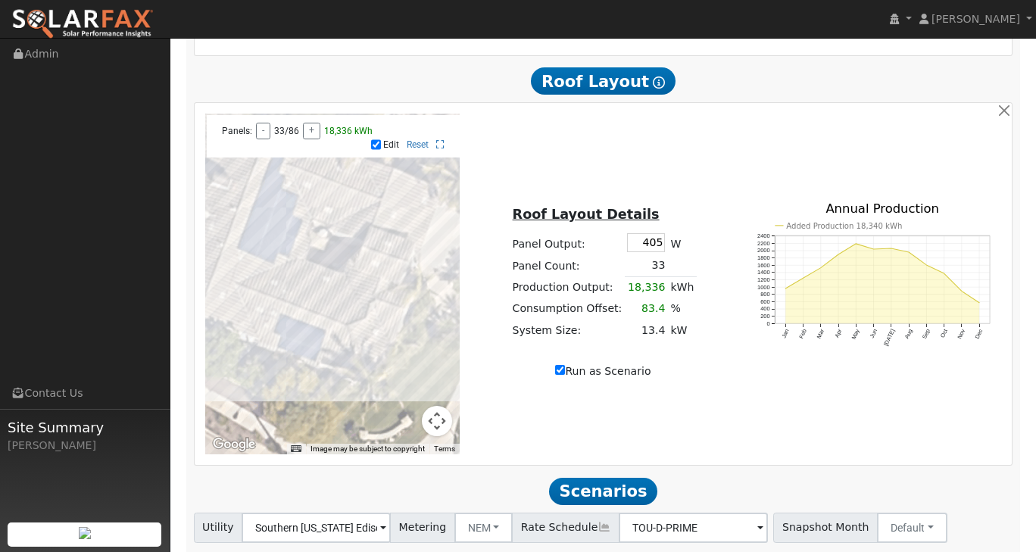
click at [311, 193] on div at bounding box center [332, 284] width 255 height 341
click at [319, 170] on div at bounding box center [332, 284] width 255 height 341
click at [309, 195] on div at bounding box center [332, 284] width 255 height 341
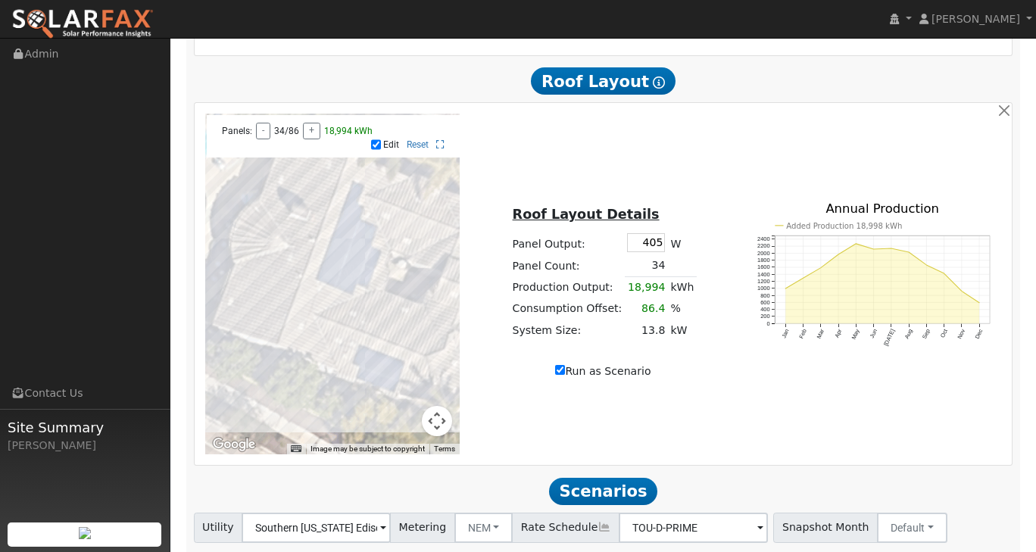
drag, startPoint x: 347, startPoint y: 272, endPoint x: 428, endPoint y: 304, distance: 87.0
click at [428, 304] on div at bounding box center [332, 284] width 255 height 341
click at [400, 249] on div at bounding box center [332, 284] width 255 height 341
click at [398, 240] on div at bounding box center [332, 284] width 255 height 341
click at [399, 315] on div at bounding box center [332, 284] width 255 height 341
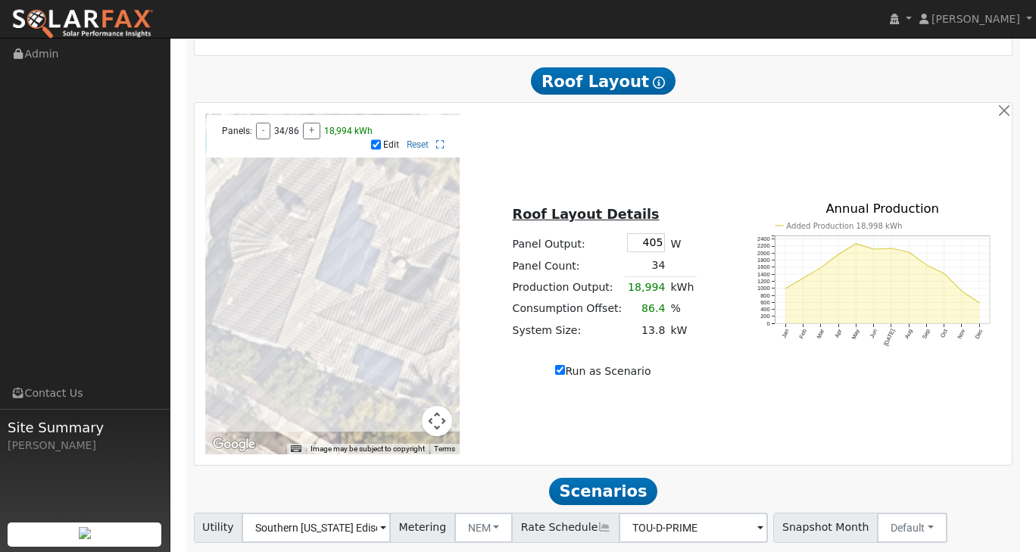
click at [393, 331] on div at bounding box center [332, 284] width 255 height 341
click at [289, 264] on div at bounding box center [332, 284] width 255 height 341
click at [277, 260] on div at bounding box center [332, 284] width 255 height 341
click at [398, 312] on div at bounding box center [332, 284] width 255 height 341
click at [562, 365] on input "Run as Scenario" at bounding box center [560, 370] width 10 height 10
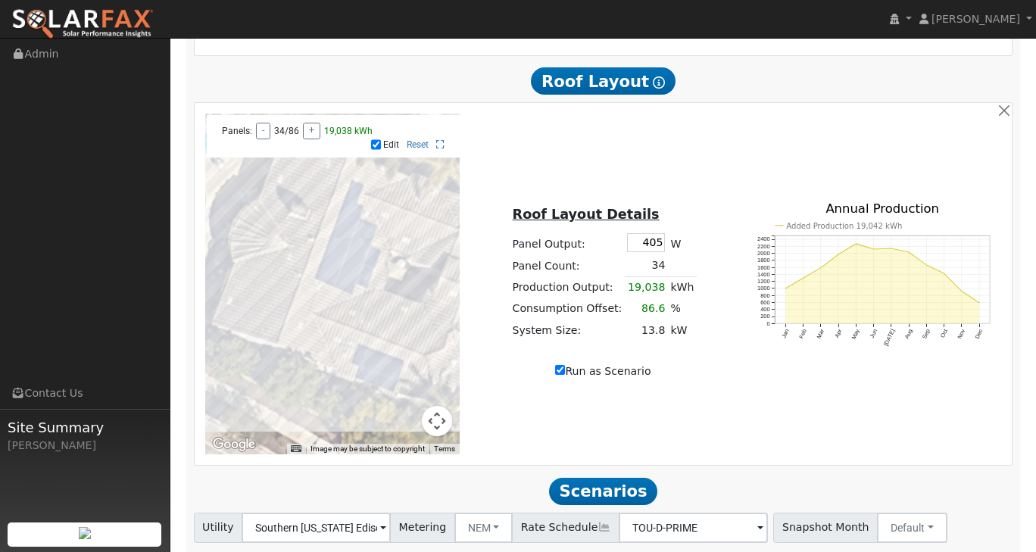
checkbox input "false"
type input "21979"
type input "90"
type input "100"
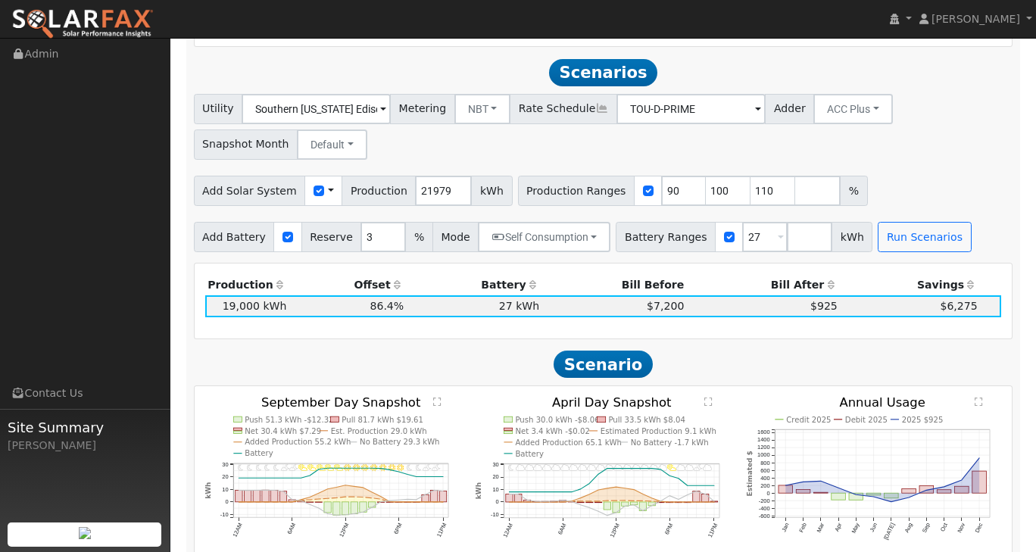
scroll to position [976, 0]
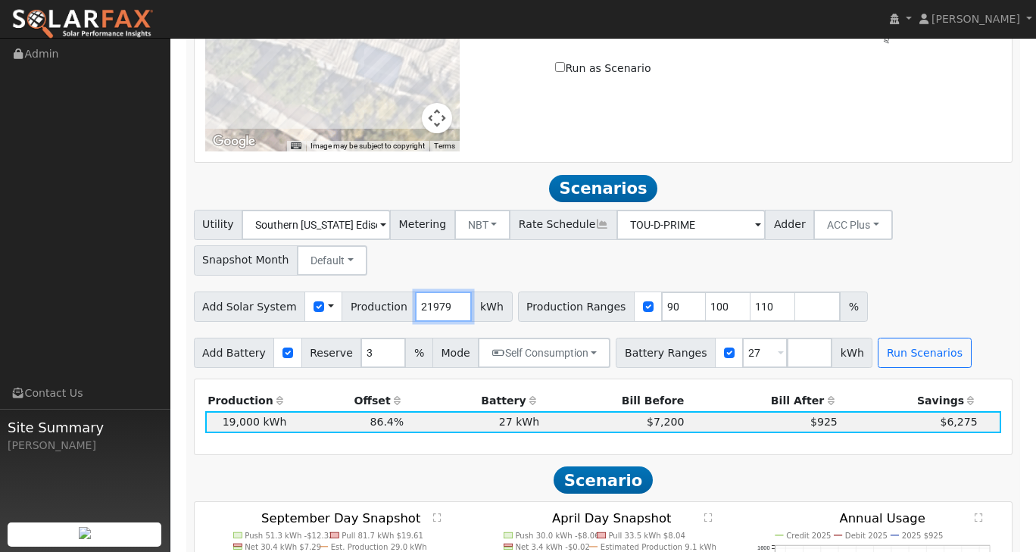
drag, startPoint x: 436, startPoint y: 300, endPoint x: 382, endPoint y: 291, distance: 55.3
click at [382, 291] on div "Add Solar System Use CSV Data Production 21979 kWh" at bounding box center [353, 306] width 319 height 30
type input "20000"
click at [648, 255] on div "Utility Southern California Edison Metering NBT NEM NBT Rate Schedule TOU-D-PRI…" at bounding box center [603, 239] width 824 height 71
click at [481, 210] on button "NBT" at bounding box center [482, 225] width 57 height 30
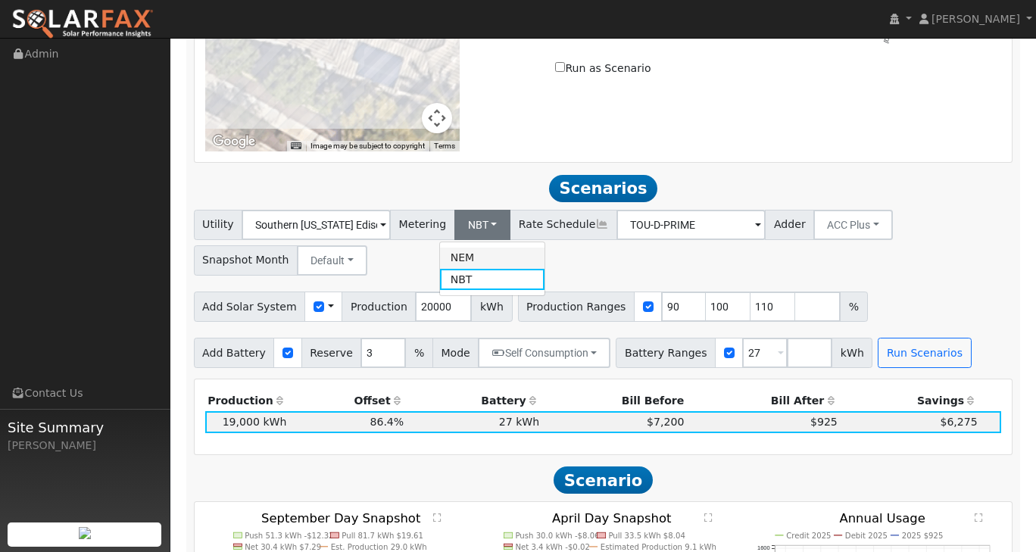
click at [455, 248] on link "NEM" at bounding box center [492, 258] width 105 height 21
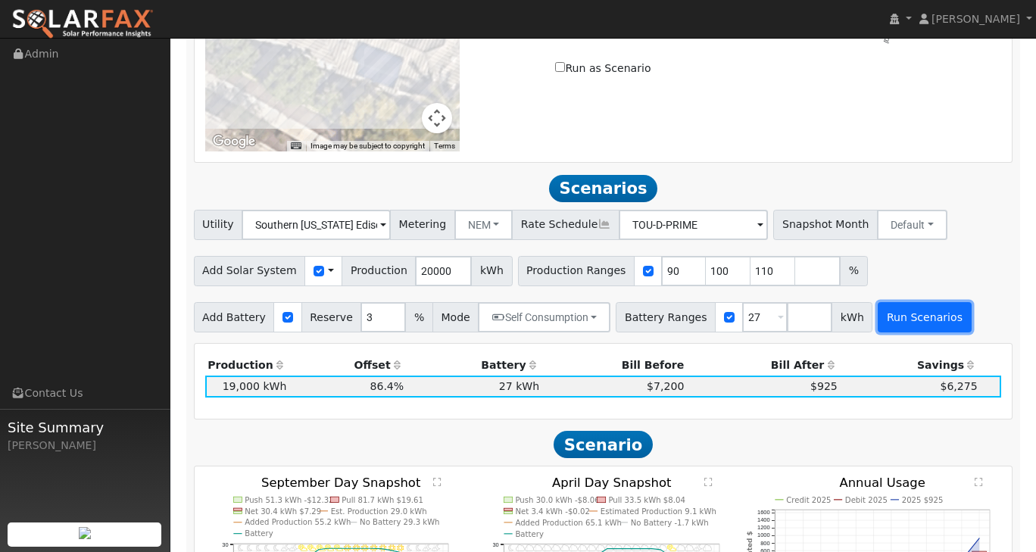
click at [892, 316] on button "Run Scenarios" at bounding box center [923, 317] width 93 height 30
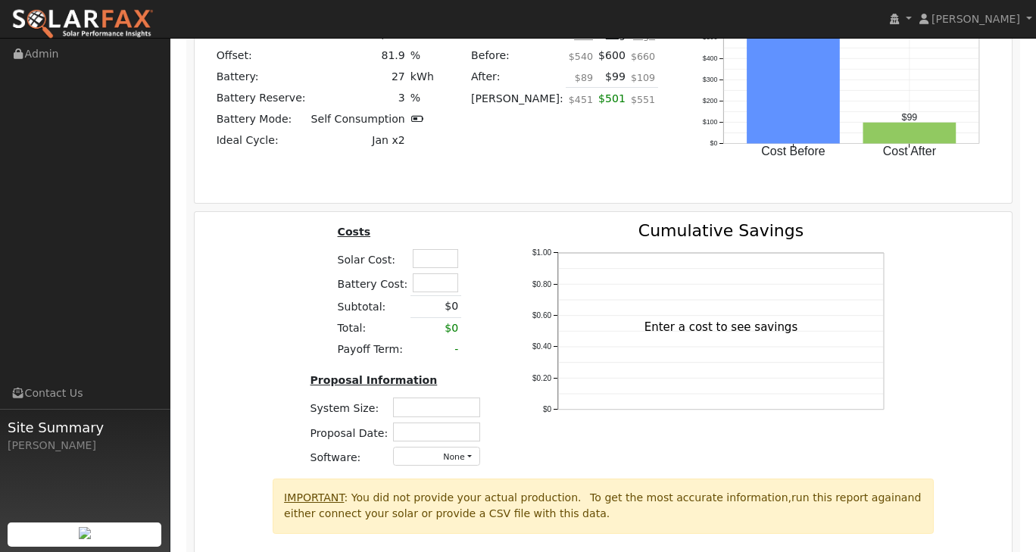
scroll to position [1827, 0]
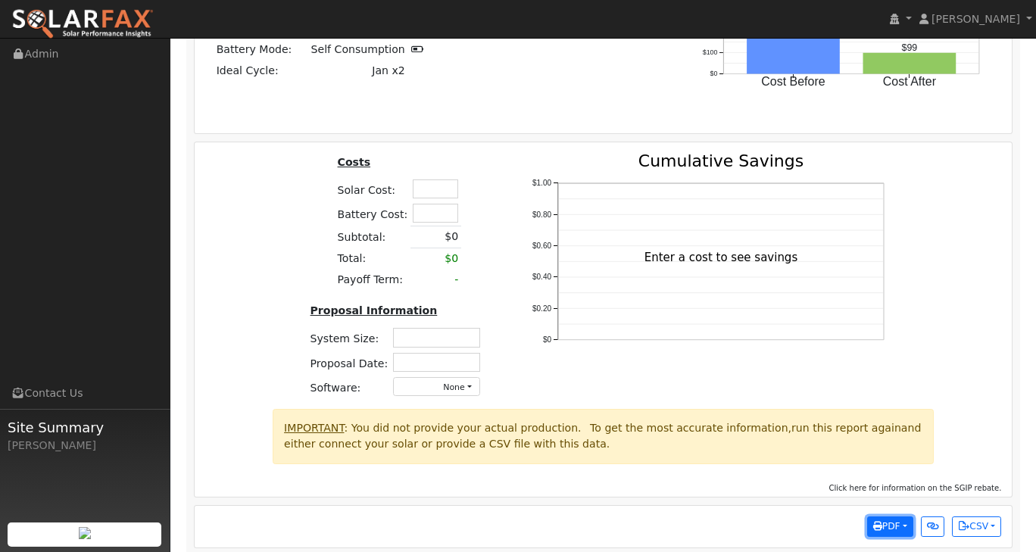
click at [900, 516] on button "PDF" at bounding box center [890, 526] width 46 height 21
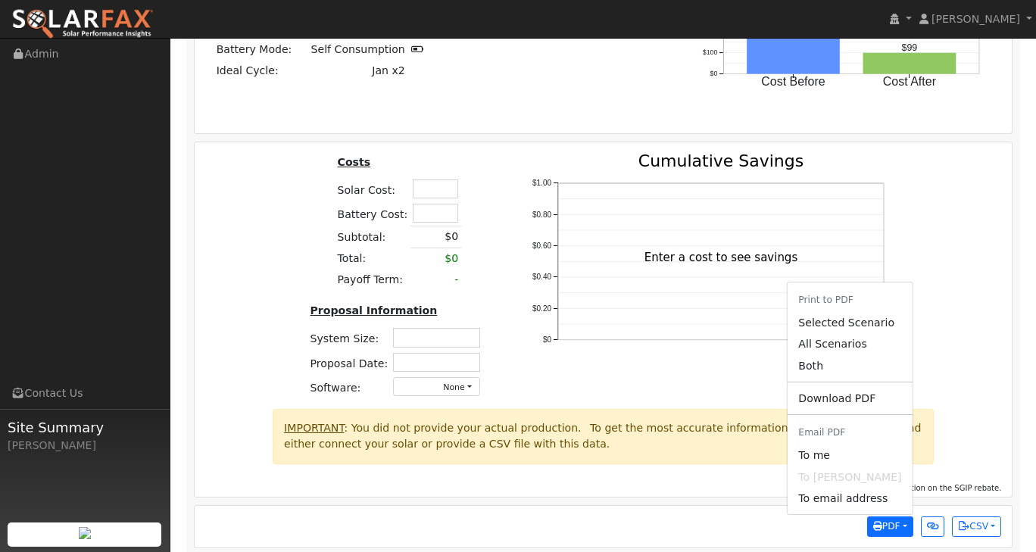
click at [923, 348] on div "Costs Solar Cost: Battery Cost: Subtotal: $0 Total: $0 Payoff Term: - Proposal …" at bounding box center [603, 281] width 828 height 256
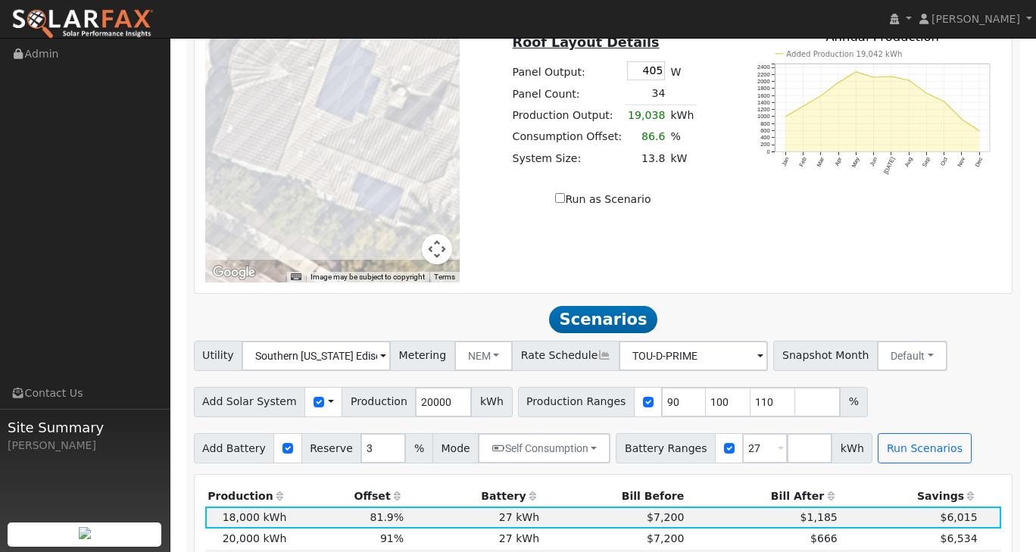
scroll to position [616, 0]
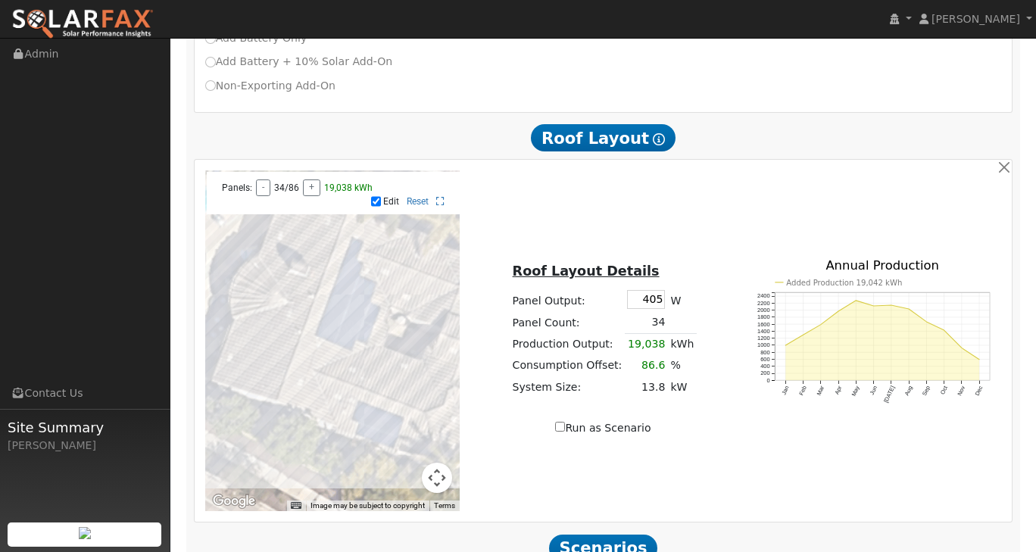
click at [376, 196] on input "Edit" at bounding box center [376, 201] width 10 height 11
checkbox input "false"
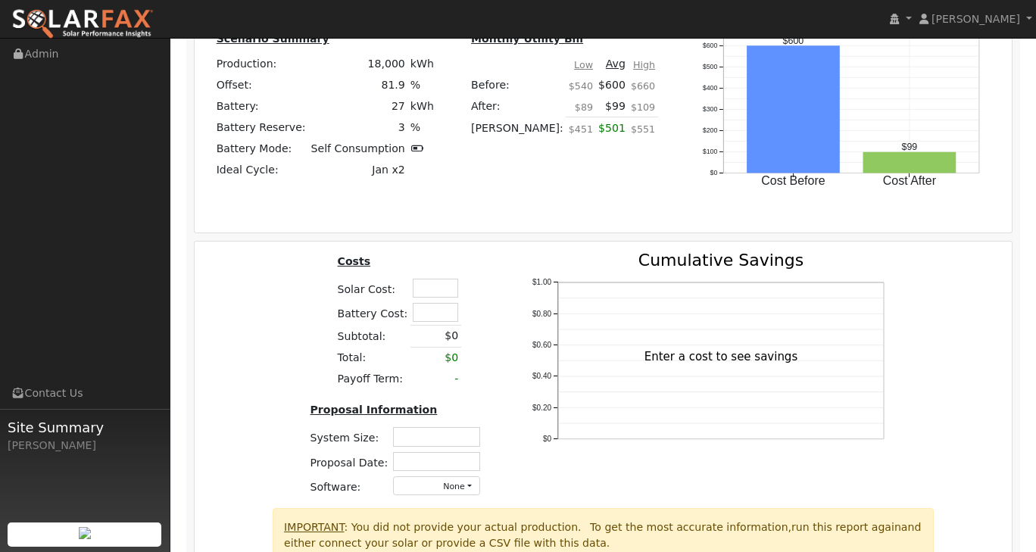
scroll to position [1827, 0]
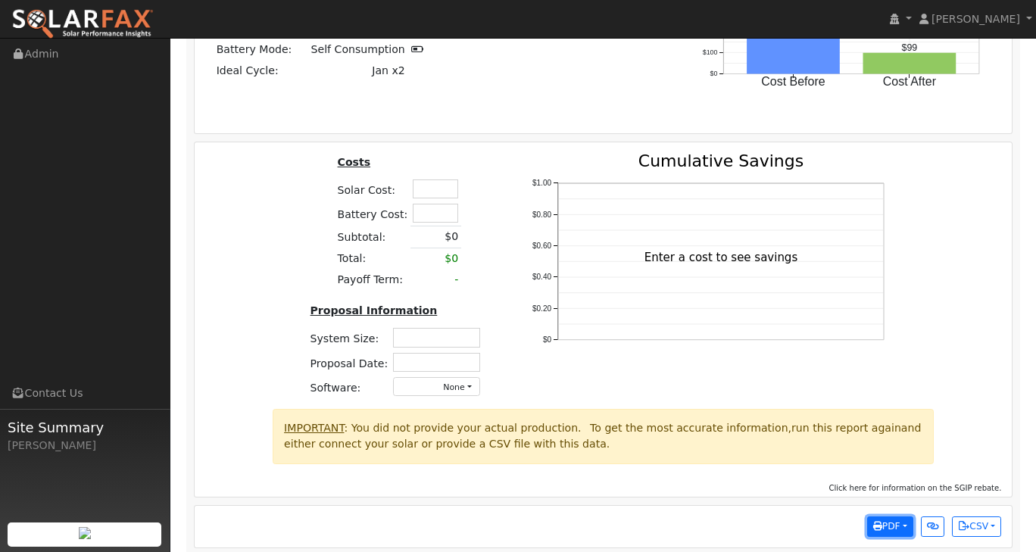
click at [900, 520] on button "PDF" at bounding box center [890, 526] width 46 height 21
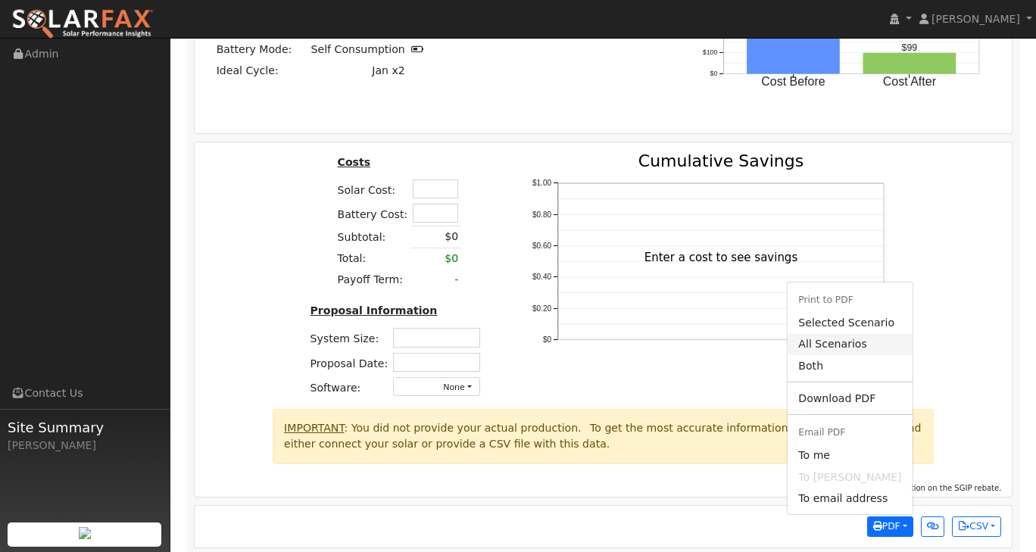
click at [846, 334] on link "All Scenarios" at bounding box center [849, 344] width 124 height 21
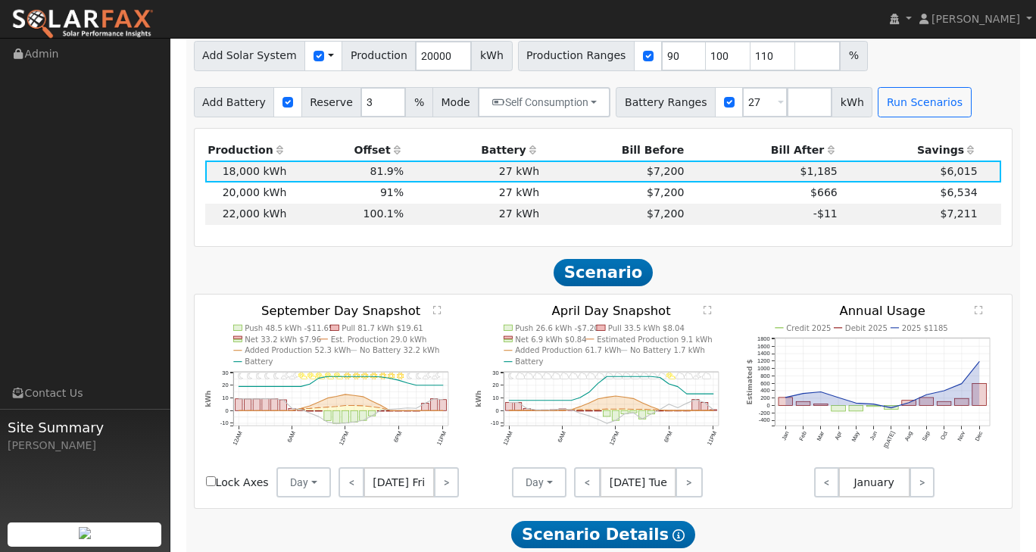
scroll to position [919, 0]
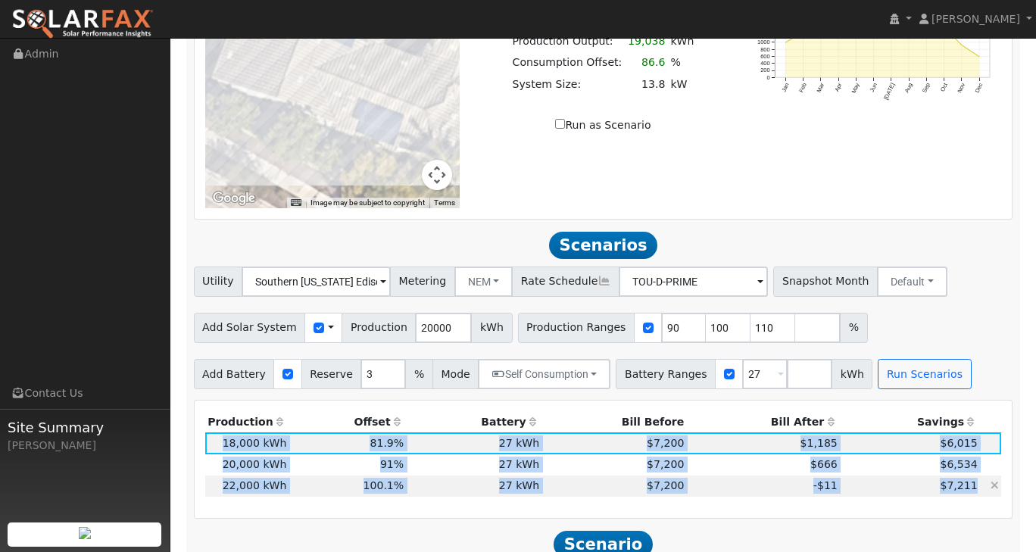
drag, startPoint x: 216, startPoint y: 428, endPoint x: 977, endPoint y: 473, distance: 762.1
click at [977, 473] on tbody "18,000 kWh 81.9% 27 kWh 3% $7,200 $1,185 $6,015 3 20,000 kWh 91% 27 kWh 3% $7,2…" at bounding box center [603, 464] width 796 height 64
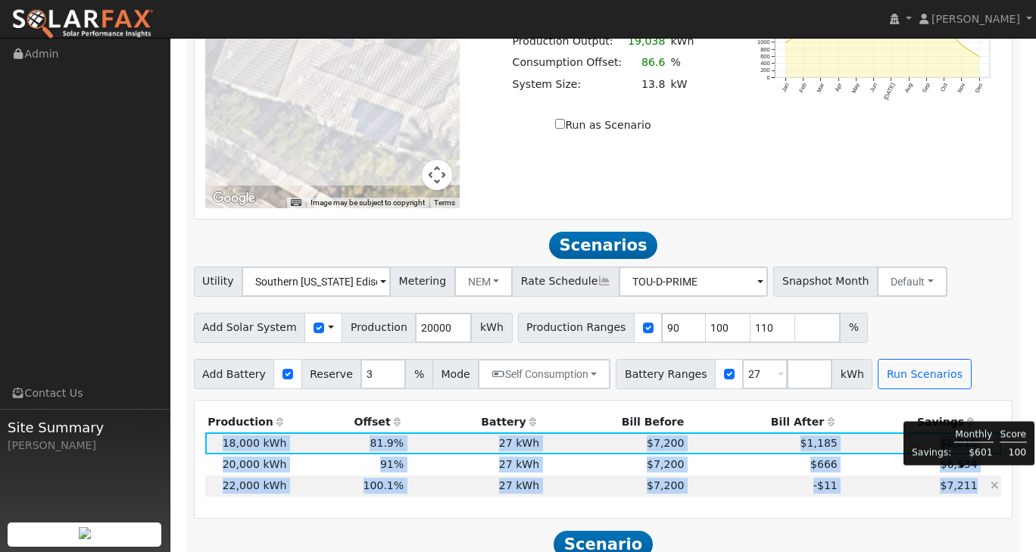
copy tbody "18,000 kWh 81.9% 27 kWh 3% $7,200 $1,185 $6,015 3 20,000 kWh 91% 27 kWh 3% $7,2…"
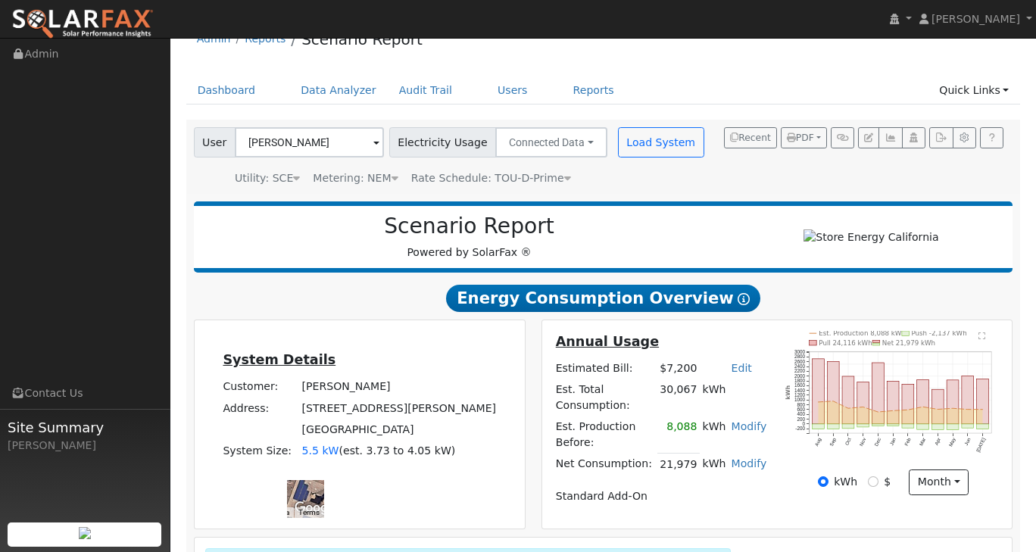
scroll to position [0, 0]
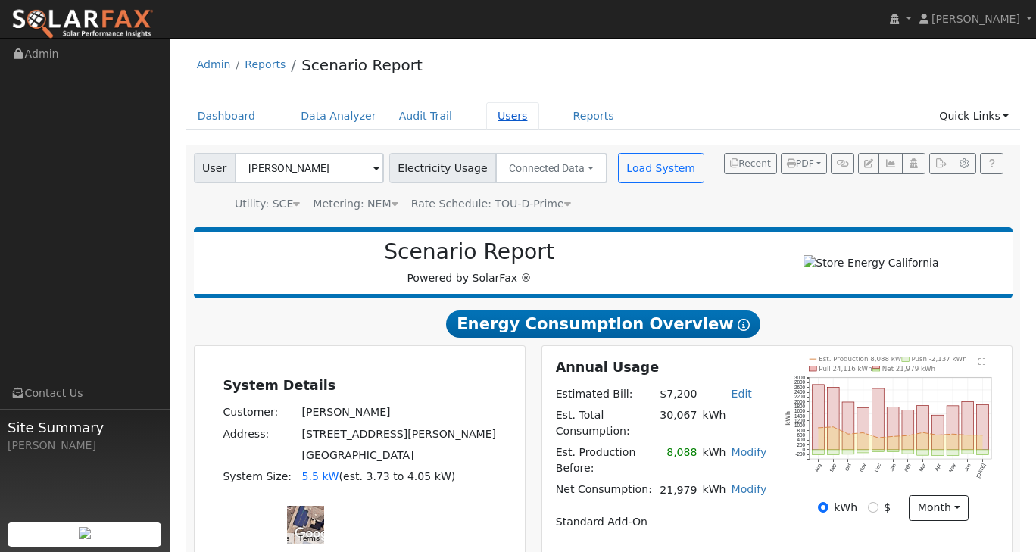
click at [502, 119] on link "Users" at bounding box center [512, 116] width 53 height 28
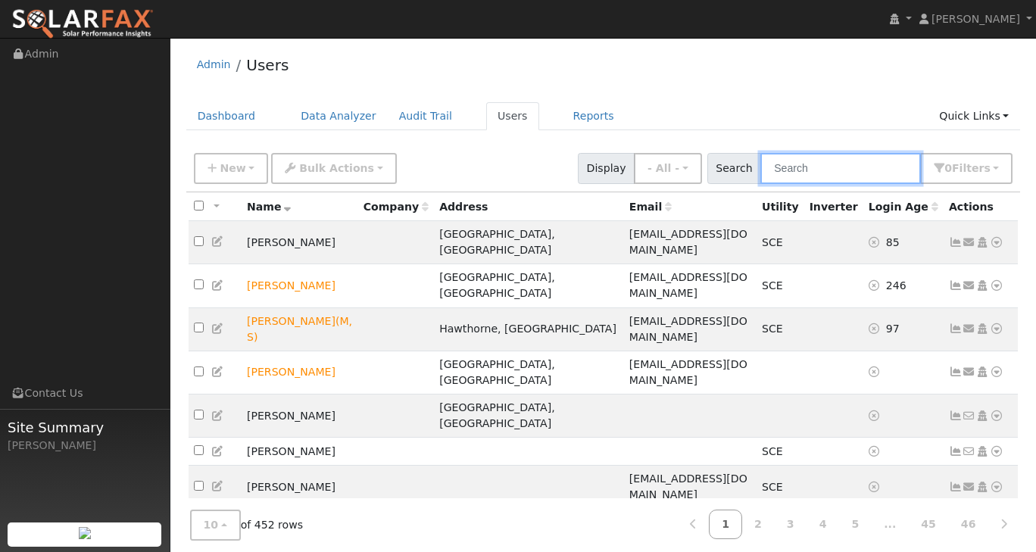
click at [785, 169] on input "text" at bounding box center [840, 168] width 160 height 31
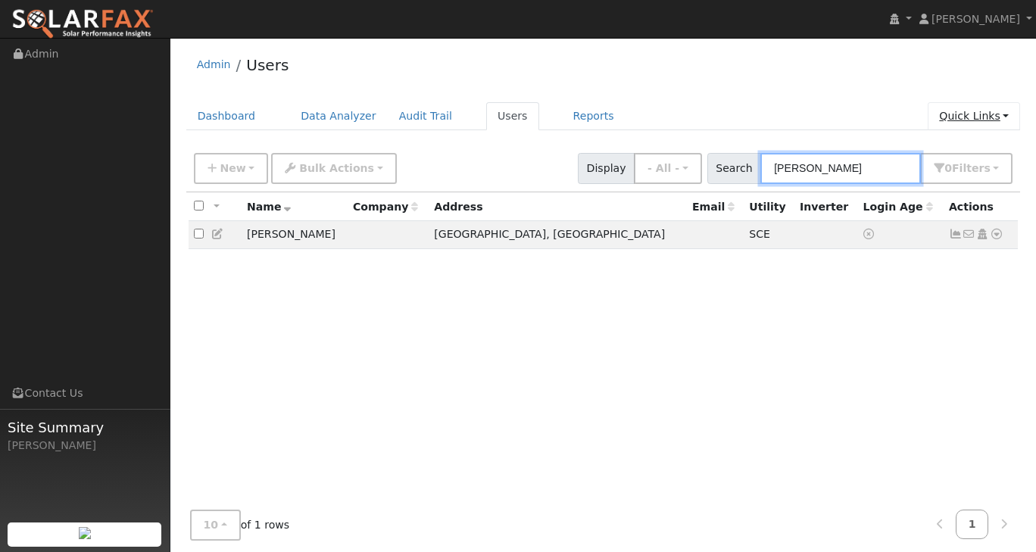
type input "[PERSON_NAME]"
click at [1013, 118] on link "Quick Links" at bounding box center [973, 116] width 92 height 28
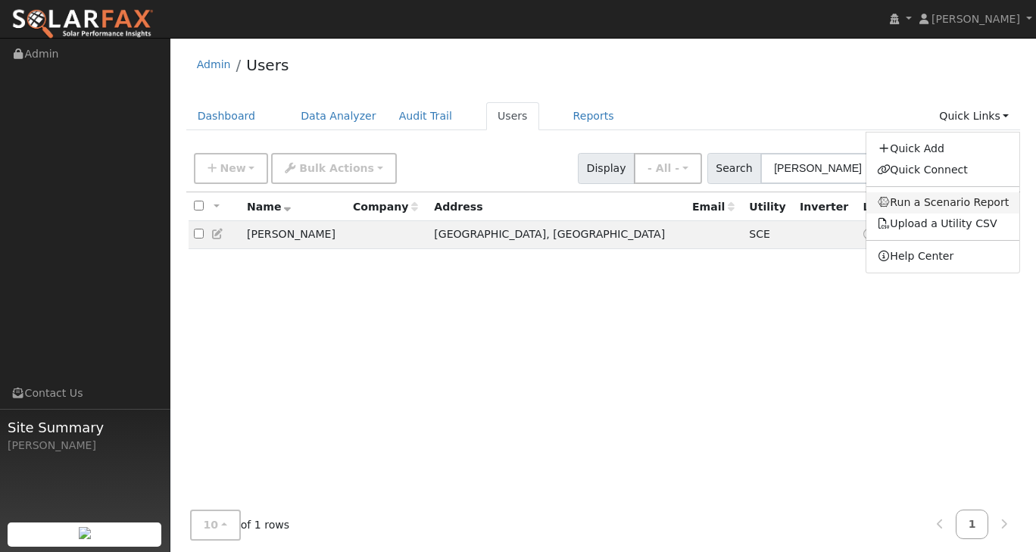
click at [957, 206] on link "Run a Scenario Report" at bounding box center [943, 202] width 154 height 21
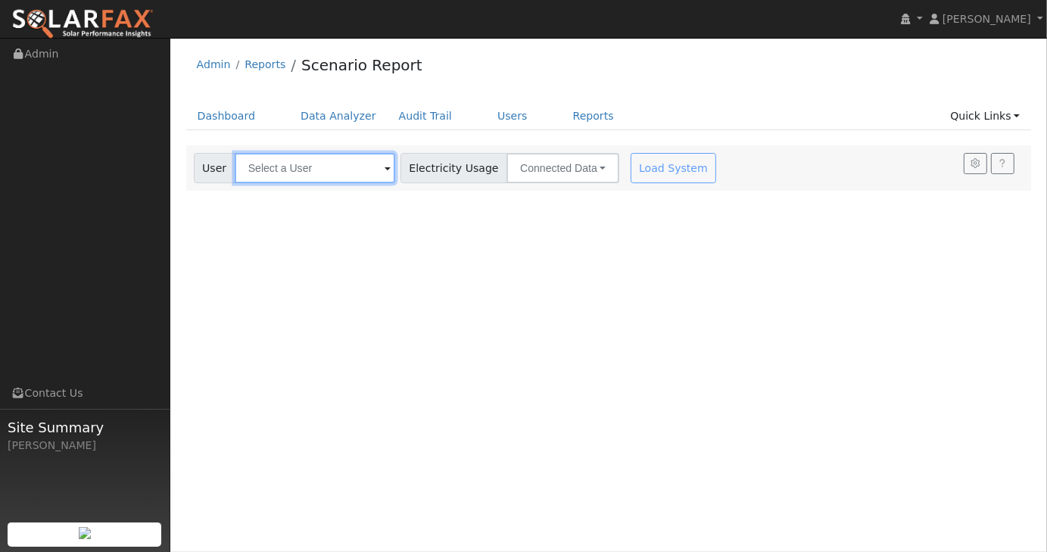
click at [364, 167] on input "text" at bounding box center [315, 168] width 160 height 30
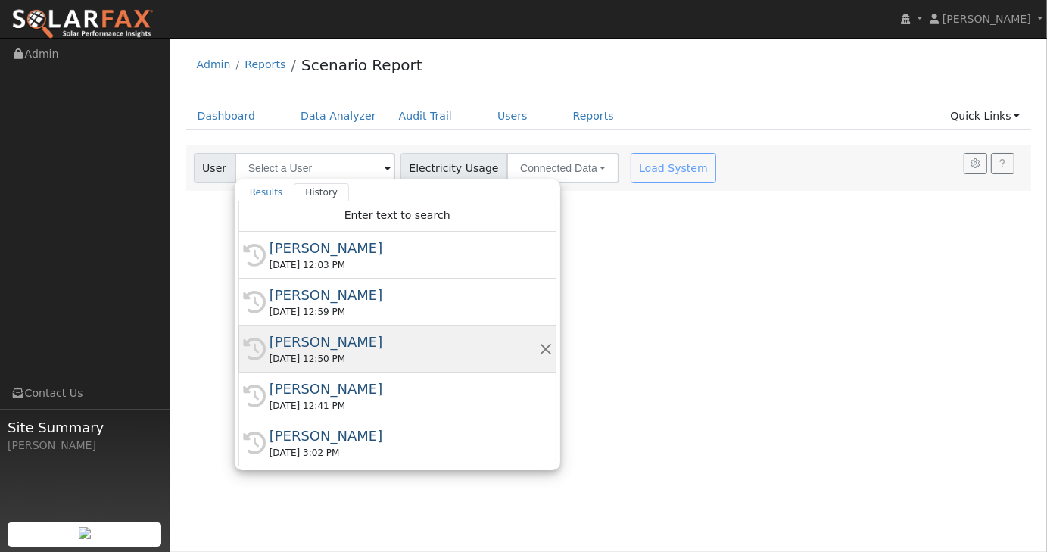
click at [327, 339] on div "[PERSON_NAME]" at bounding box center [403, 342] width 269 height 20
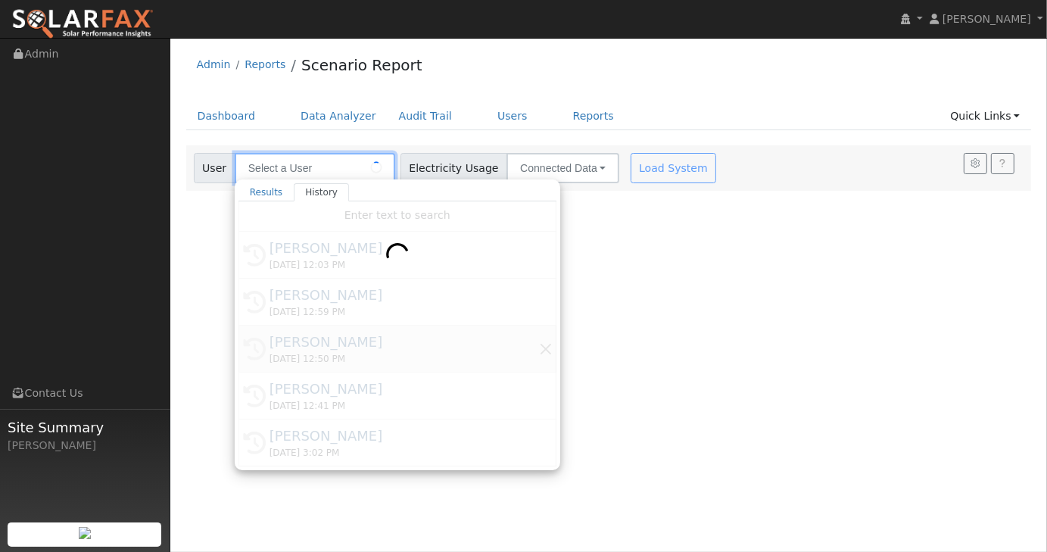
type input "[PERSON_NAME]"
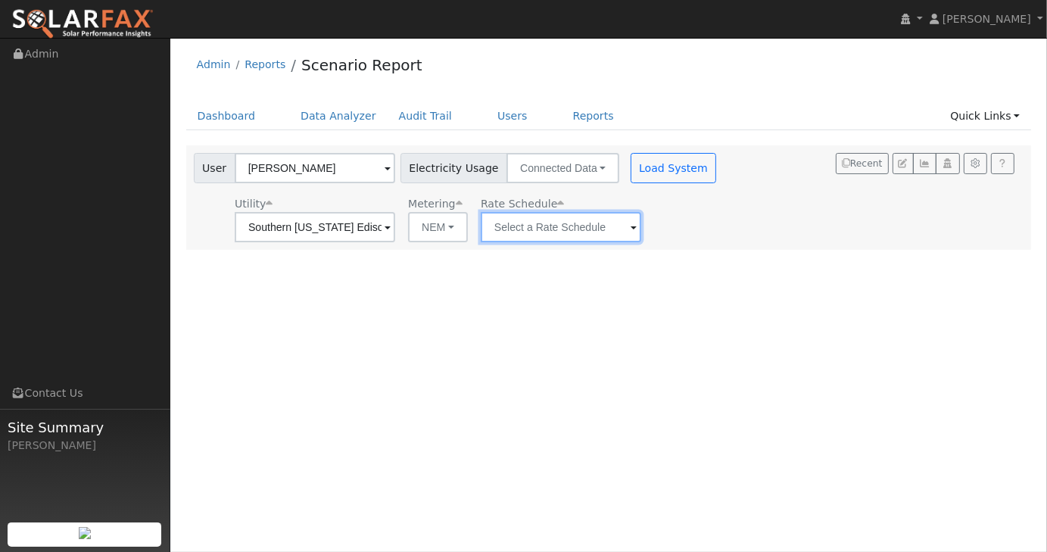
click at [395, 225] on input "text" at bounding box center [315, 227] width 160 height 30
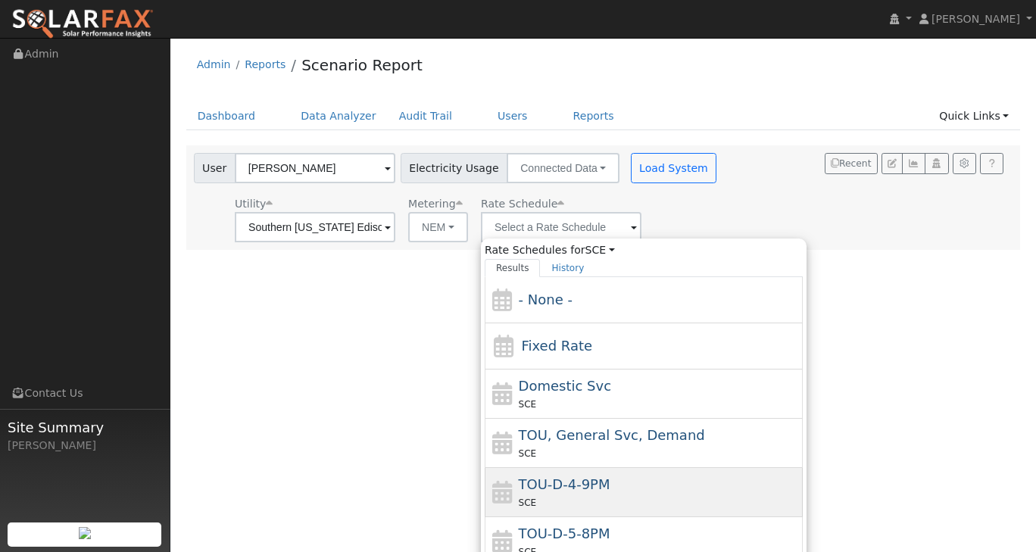
click at [566, 487] on span "TOU-D-4-9PM" at bounding box center [565, 484] width 92 height 16
type input "TOU-D-4-9PM"
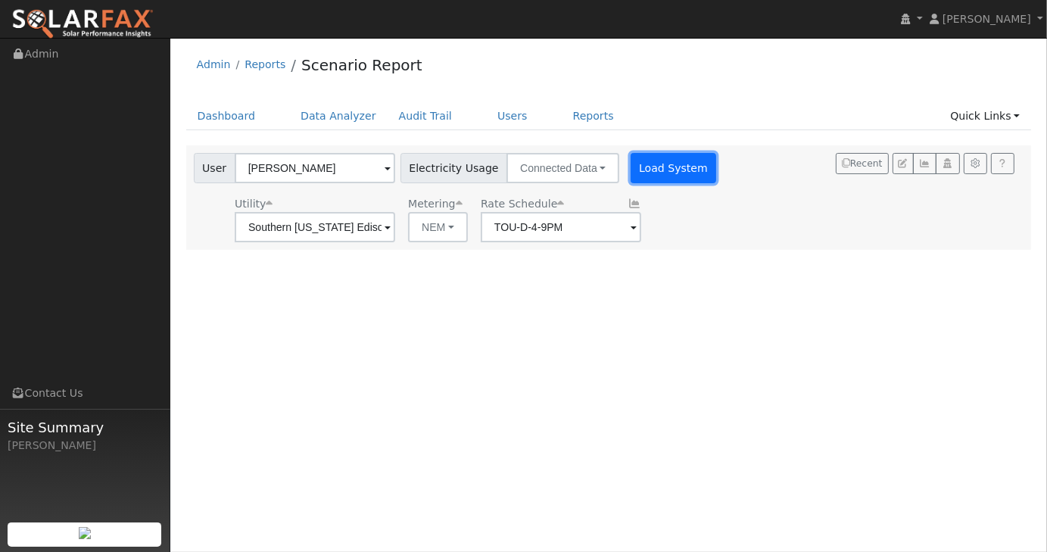
click at [646, 171] on button "Load System" at bounding box center [674, 168] width 86 height 30
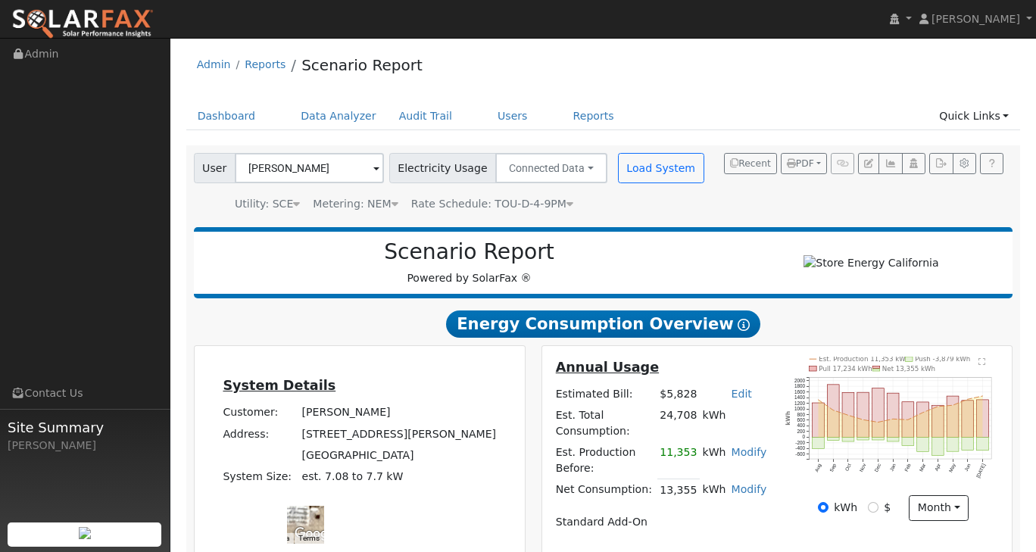
click at [717, 293] on div "Scenario Report Powered by SolarFax ®" at bounding box center [603, 262] width 819 height 71
click at [749, 458] on link "Modify" at bounding box center [749, 452] width 36 height 12
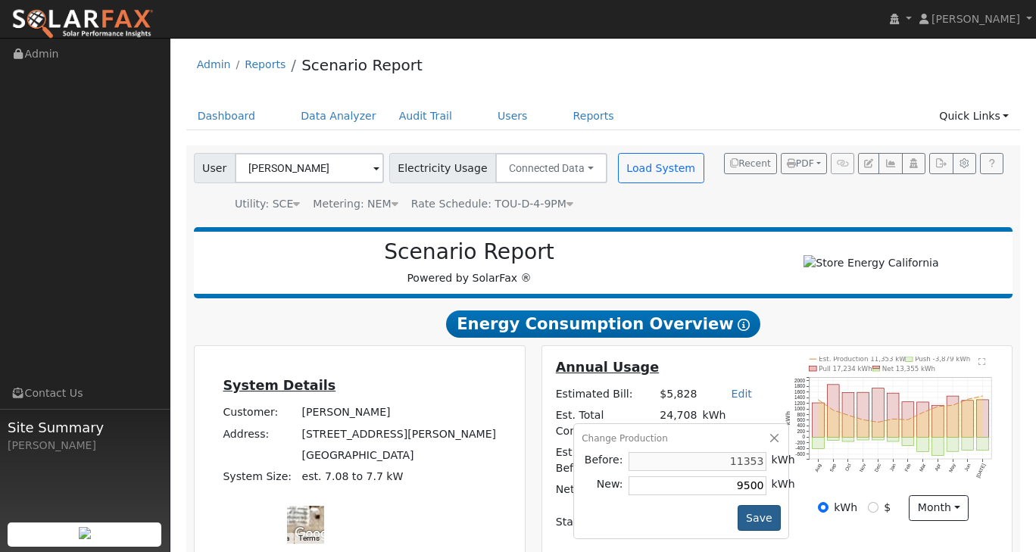
type input "9500"
click at [760, 520] on button "Save" at bounding box center [759, 518] width 44 height 26
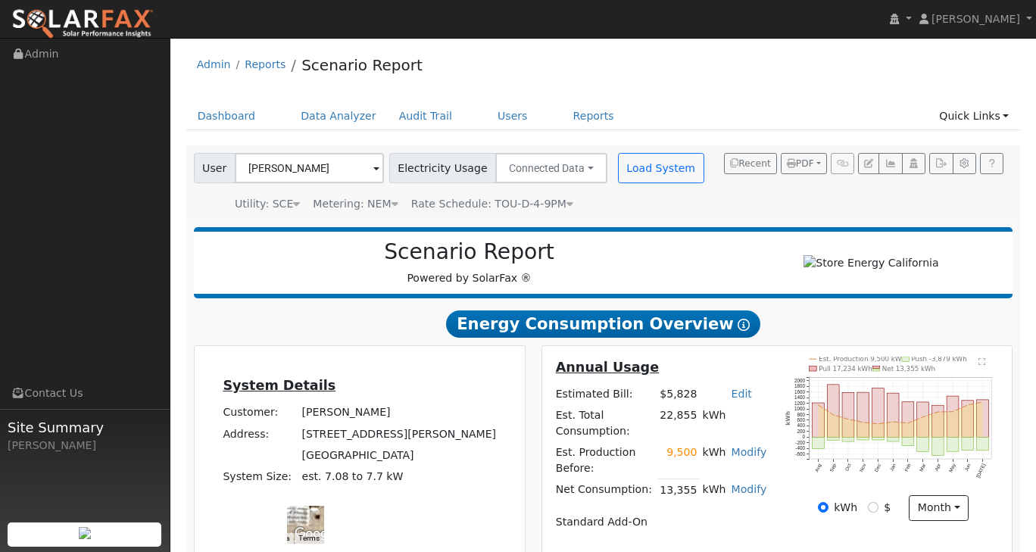
click at [757, 329] on h2 "Energy Consumption Overview Show Help" at bounding box center [603, 324] width 819 height 28
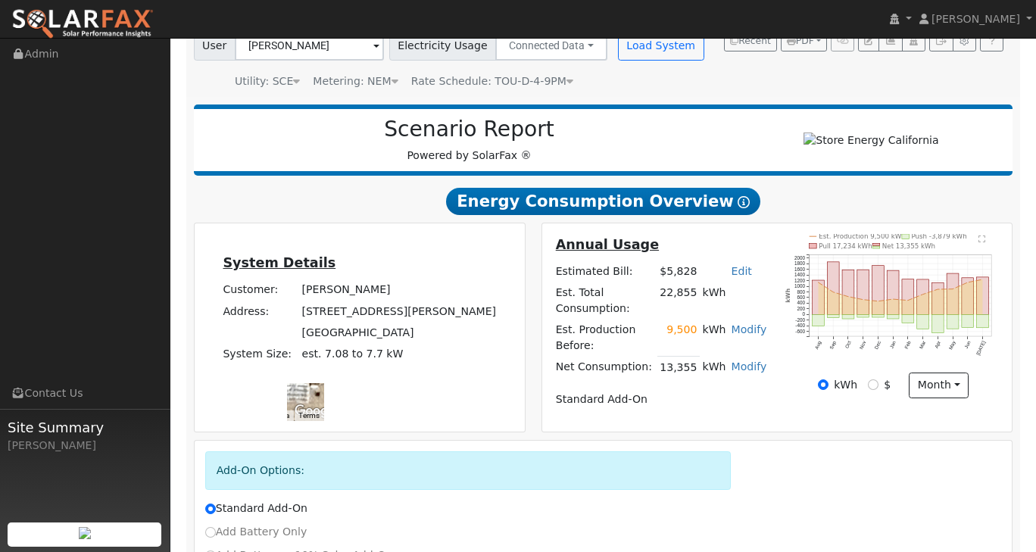
scroll to position [253, 0]
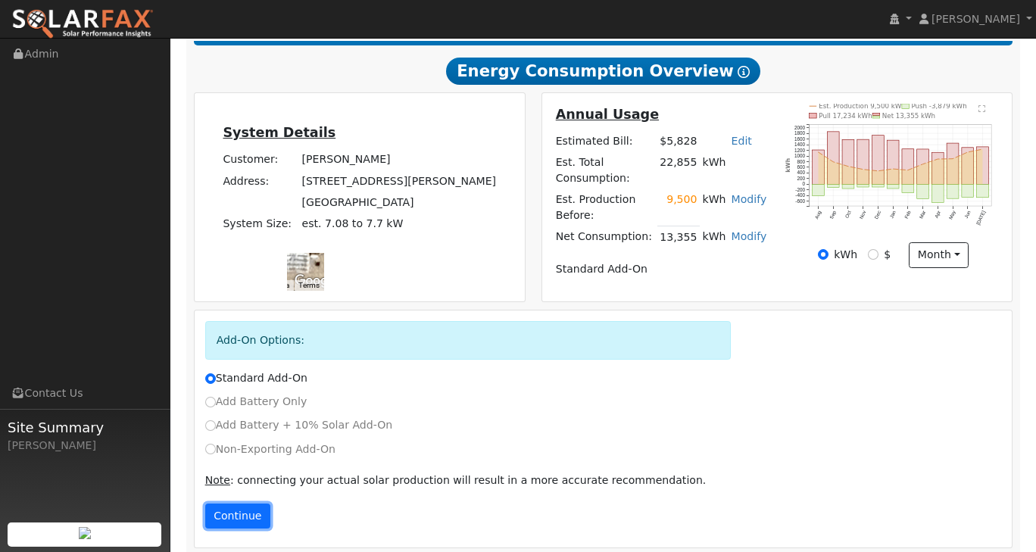
click at [223, 510] on button "Continue" at bounding box center [237, 516] width 65 height 26
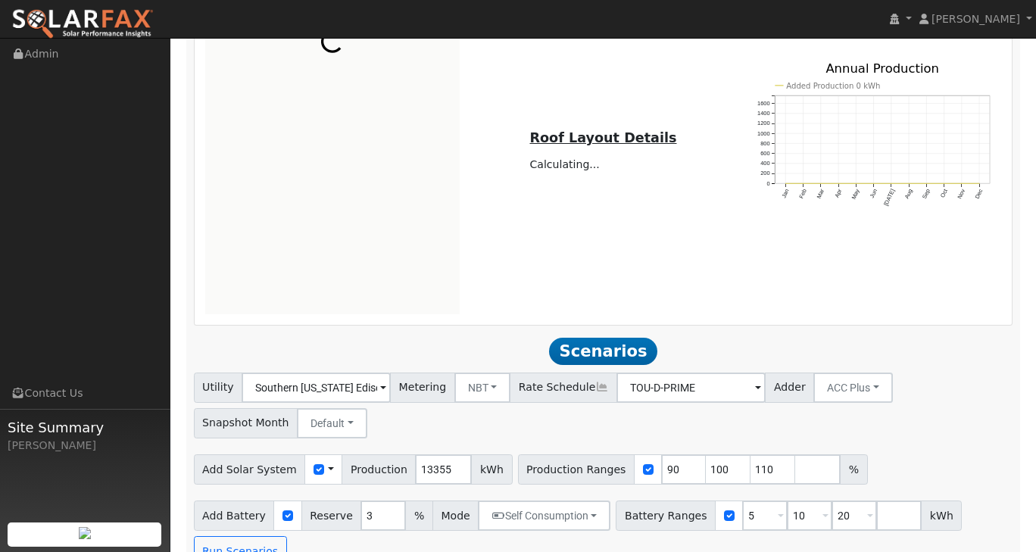
scroll to position [834, 0]
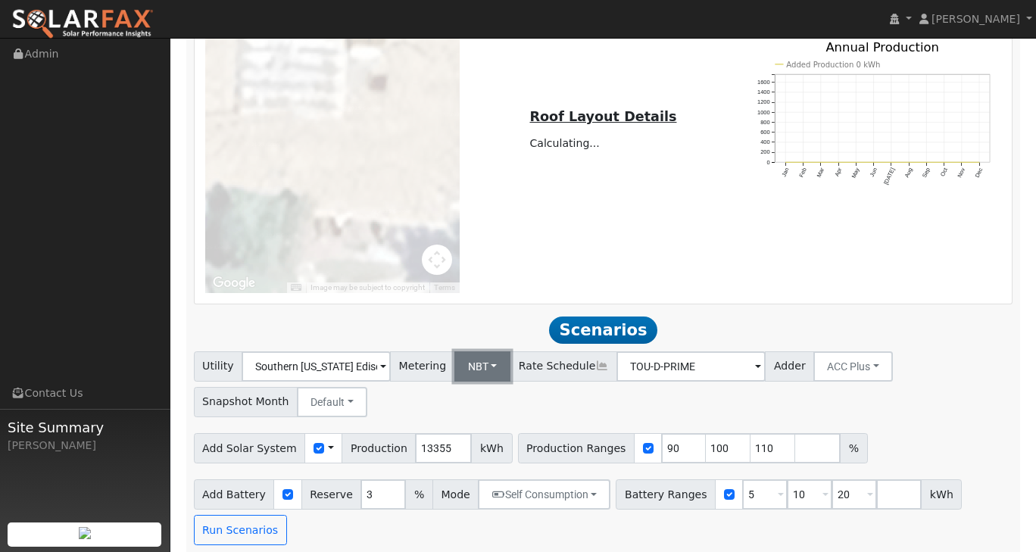
click at [460, 360] on button "NBT" at bounding box center [482, 366] width 57 height 30
click at [462, 389] on link "NEM" at bounding box center [492, 399] width 105 height 21
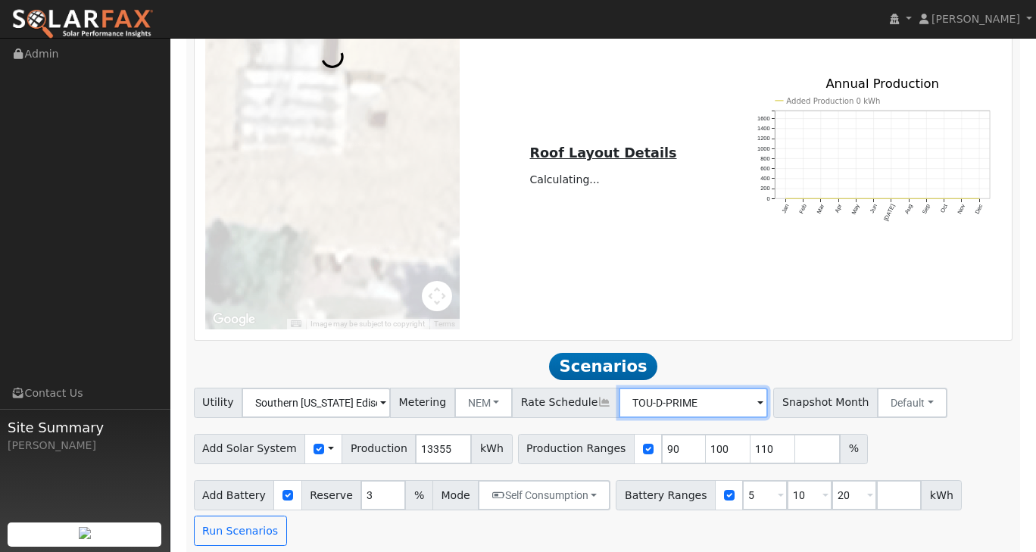
click at [391, 388] on input "TOU-D-PRIME" at bounding box center [315, 403] width 149 height 30
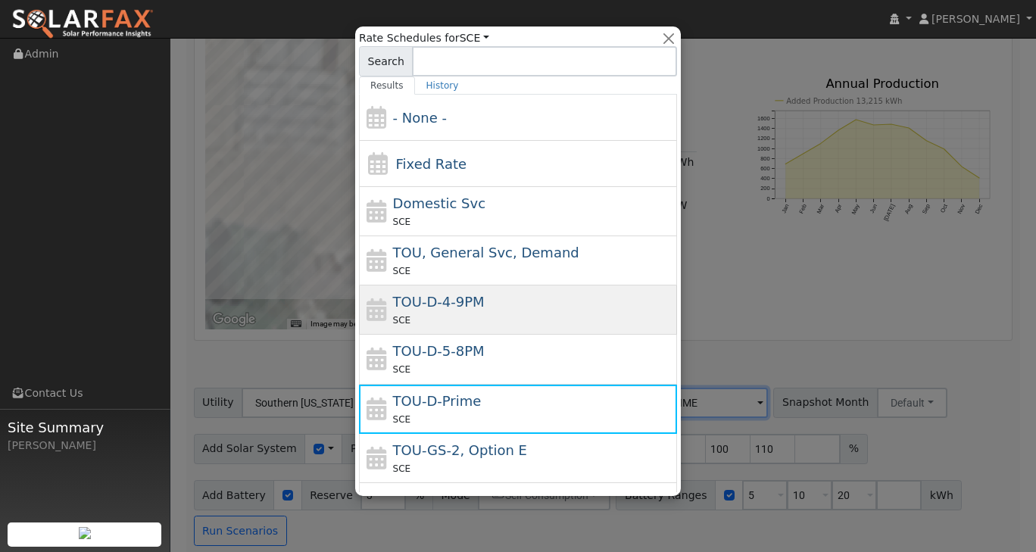
click at [558, 335] on div "TOU-D-4-9PM SCE" at bounding box center [518, 359] width 318 height 49
type input "TOU-D-4-9PM"
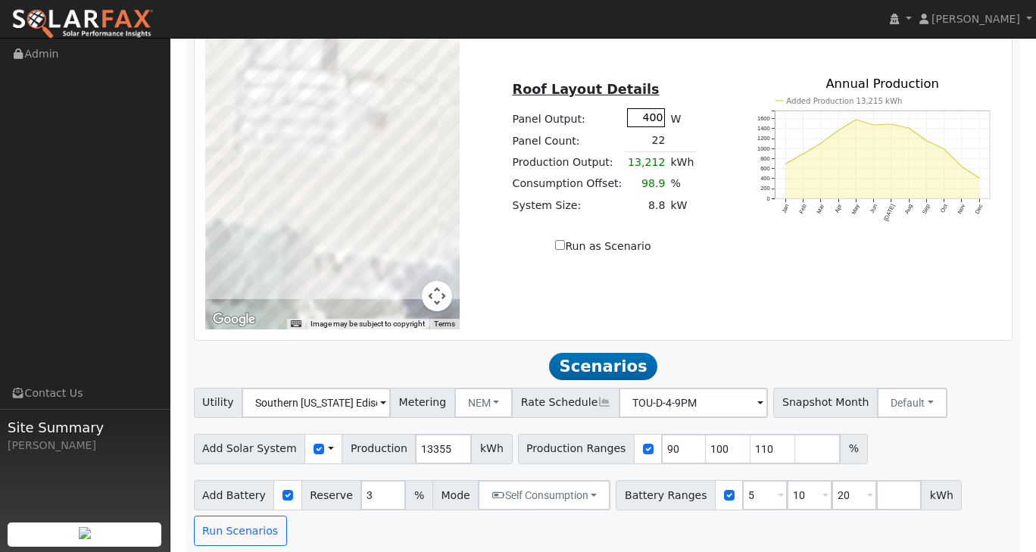
click at [656, 113] on input "400" at bounding box center [646, 117] width 38 height 19
type input "405"
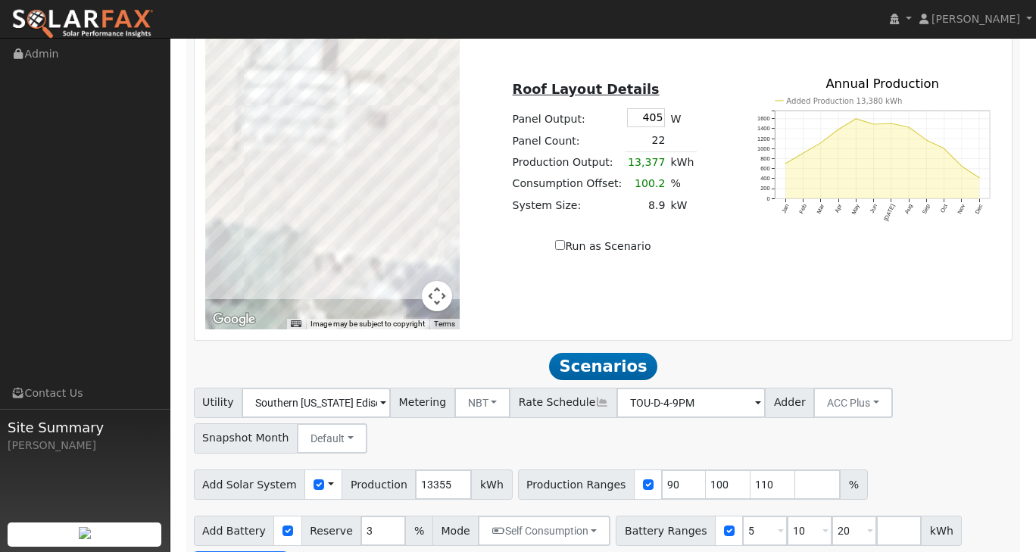
type input "TOU-D-PRIME"
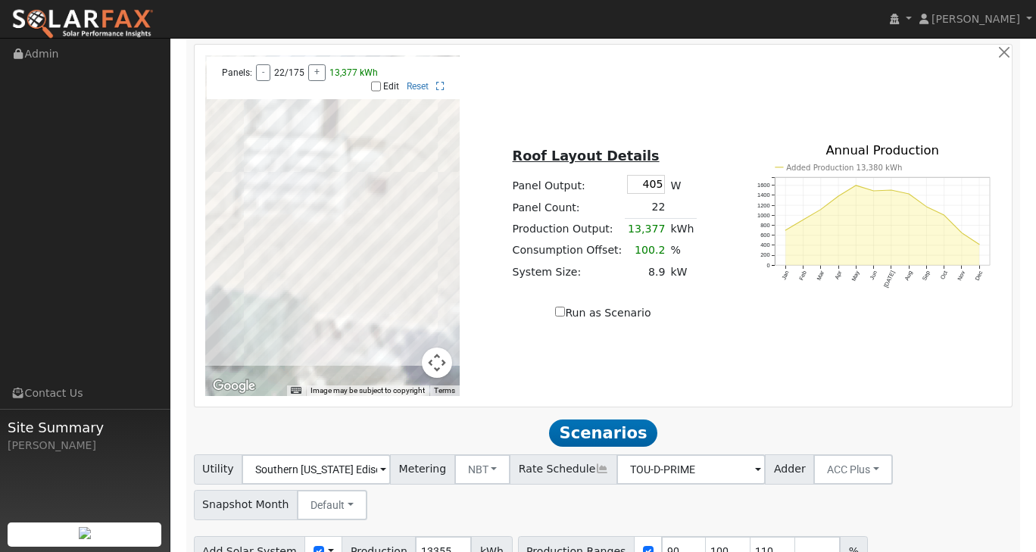
scroll to position [722, 0]
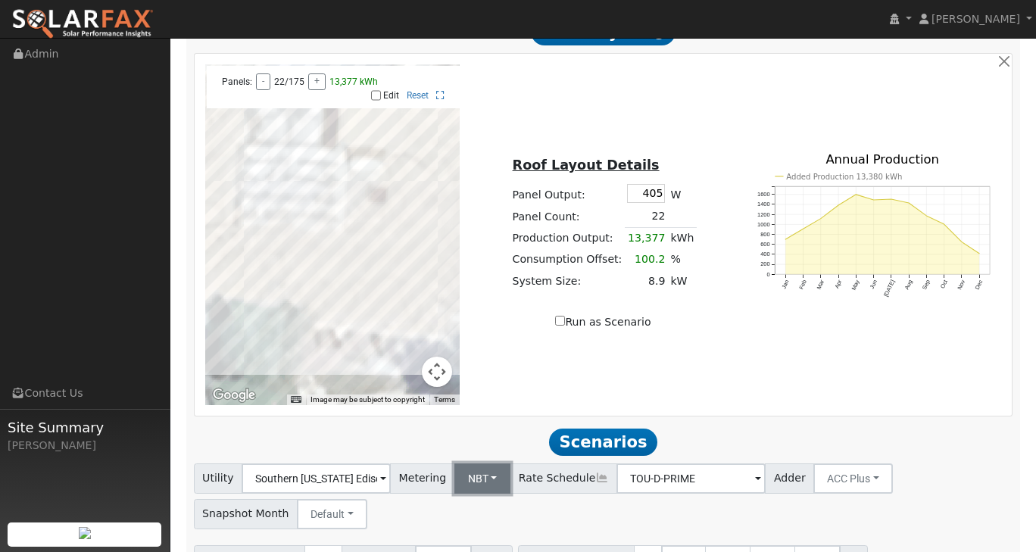
click at [475, 478] on button "NBT" at bounding box center [482, 478] width 57 height 30
click at [476, 501] on link "NEM" at bounding box center [492, 511] width 105 height 21
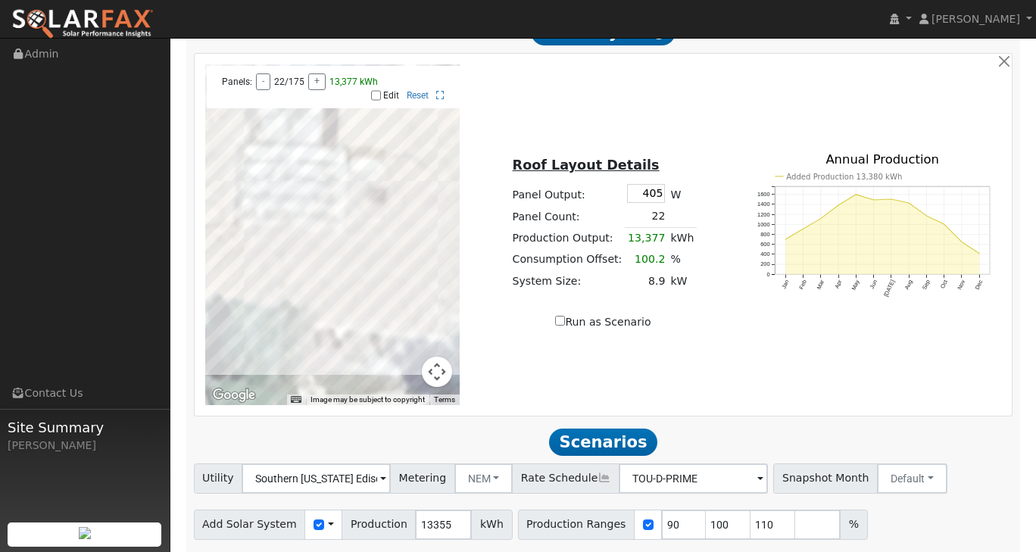
click at [377, 90] on input "Edit" at bounding box center [376, 95] width 10 height 11
checkbox input "true"
click at [441, 357] on button "Map camera controls" at bounding box center [437, 372] width 30 height 30
click at [439, 91] on icon at bounding box center [440, 95] width 8 height 9
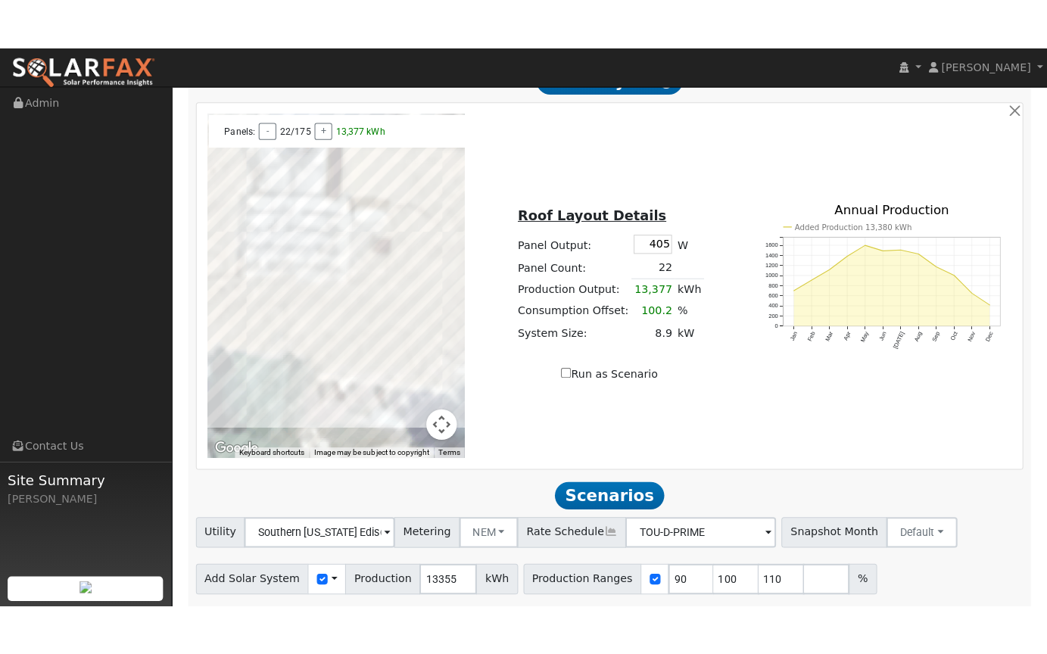
scroll to position [690, 0]
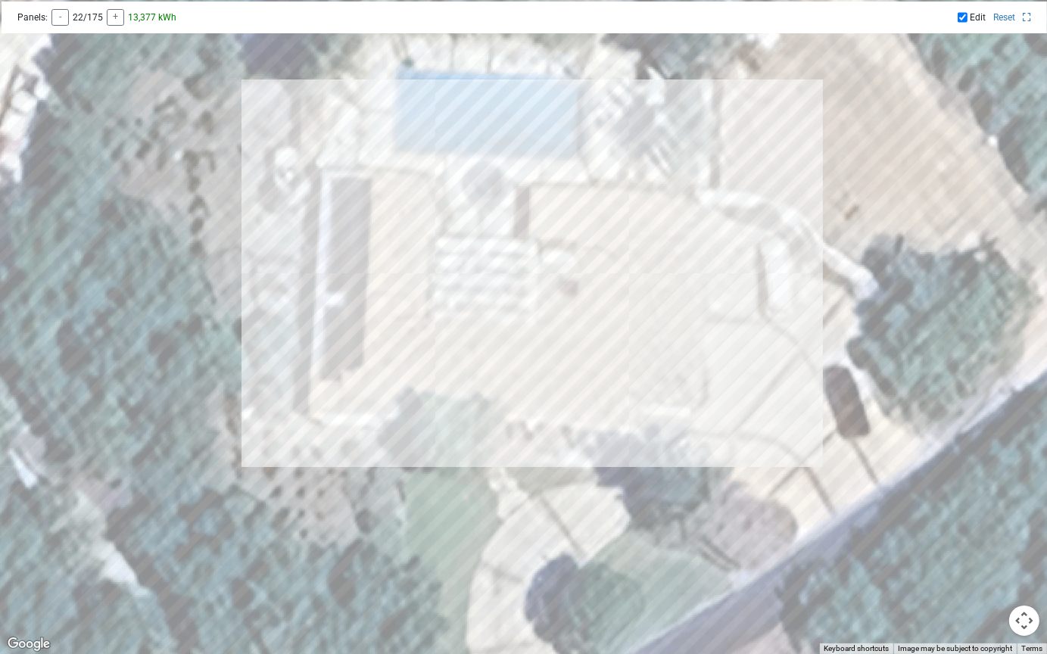
click at [434, 200] on div at bounding box center [523, 327] width 1047 height 654
click at [444, 250] on div at bounding box center [523, 327] width 1047 height 654
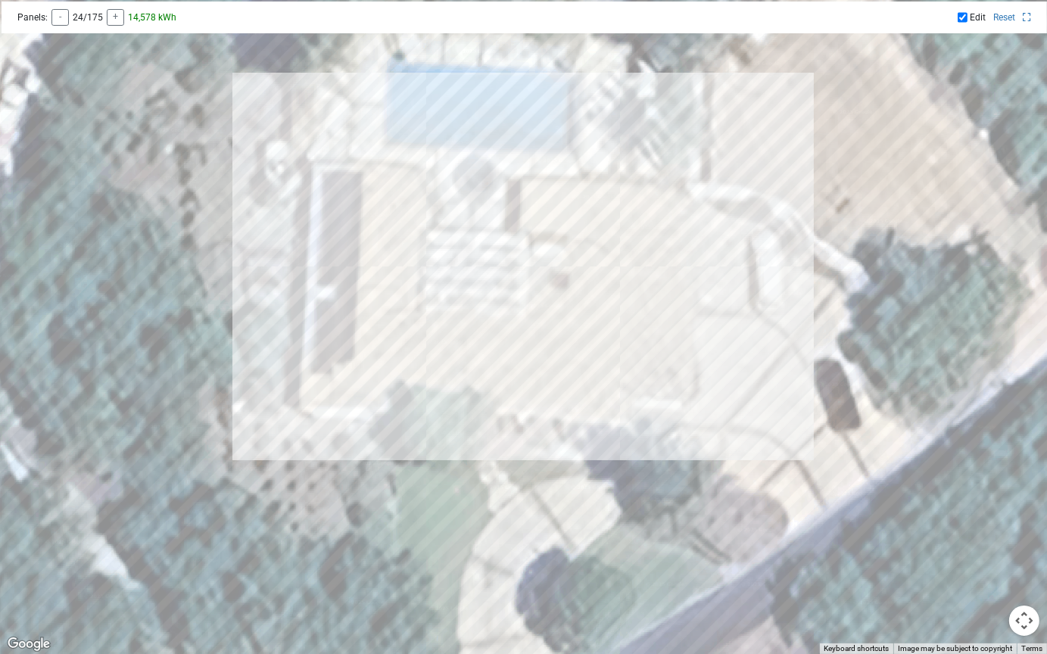
drag, startPoint x: 421, startPoint y: 315, endPoint x: 410, endPoint y: 307, distance: 13.0
click at [410, 307] on div at bounding box center [523, 327] width 1047 height 654
click at [1025, 15] on icon at bounding box center [1027, 17] width 8 height 9
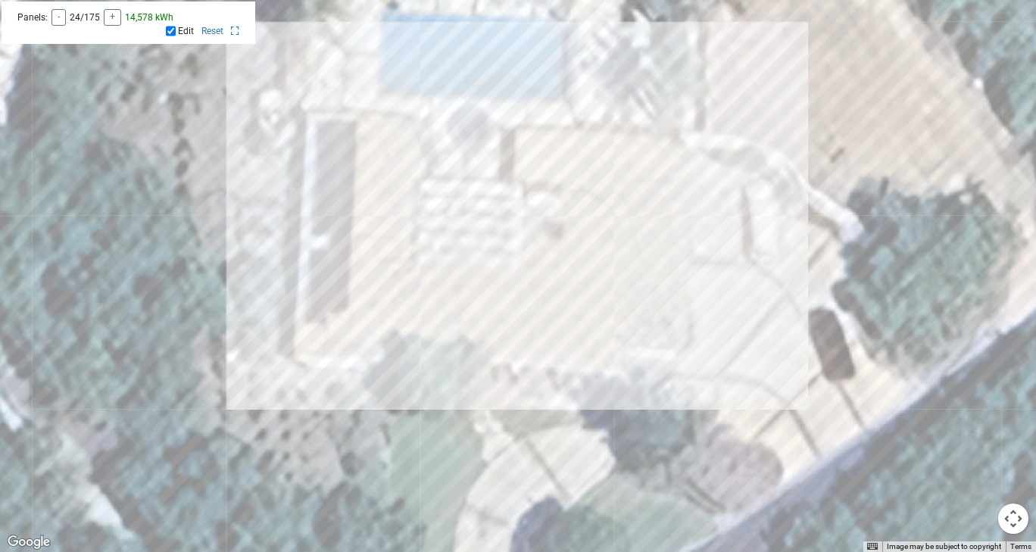
scroll to position [798, 0]
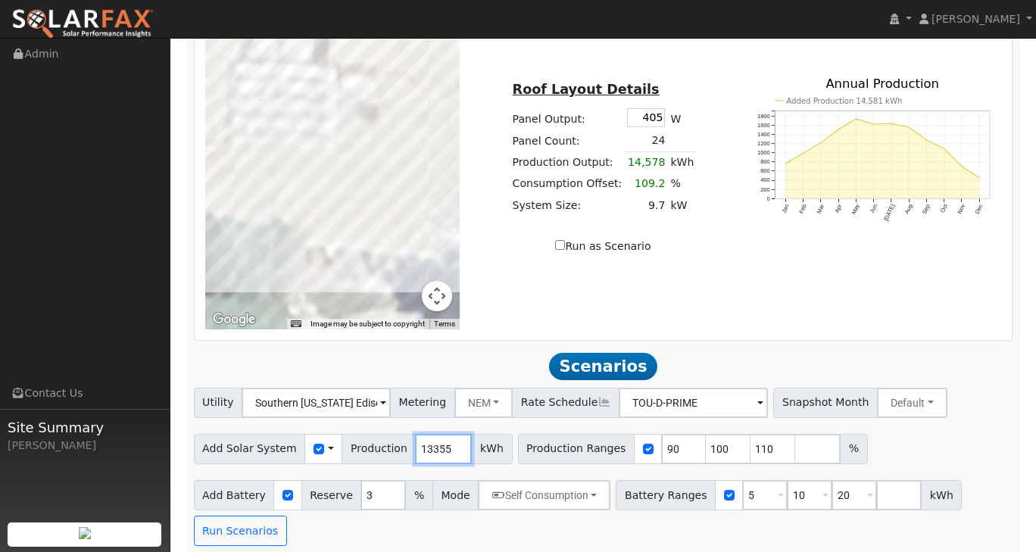
click at [429, 438] on input "13355" at bounding box center [443, 449] width 57 height 30
click at [434, 440] on input "13355" at bounding box center [443, 449] width 57 height 30
type input "13000"
drag, startPoint x: 730, startPoint y: 488, endPoint x: 721, endPoint y: 488, distance: 8.3
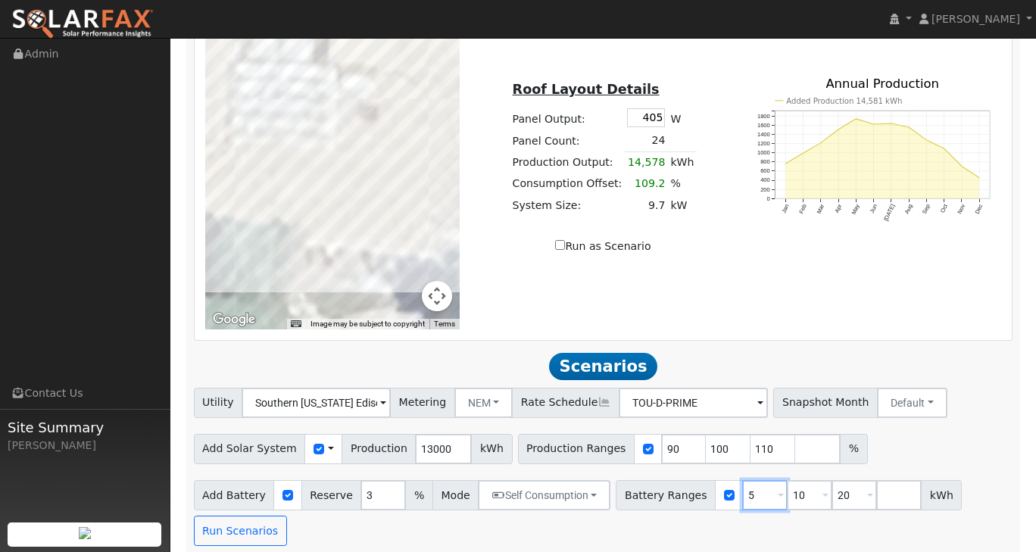
click at [742, 488] on input "5" at bounding box center [764, 495] width 45 height 30
type input "10"
type input "20"
type input "27.4"
click at [793, 488] on input "20" at bounding box center [808, 495] width 45 height 30
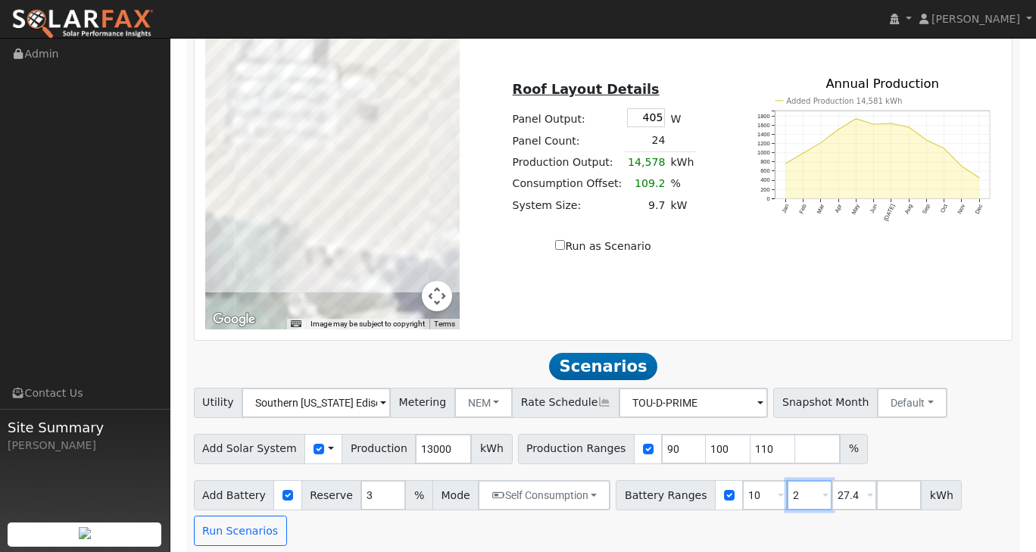
type input "27.4"
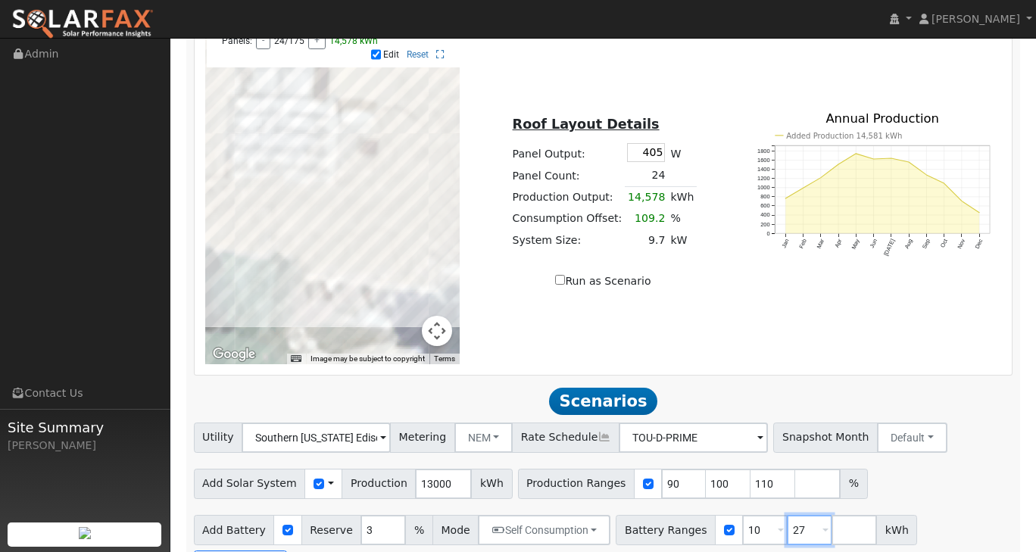
type input "2"
click at [742, 523] on input "10" at bounding box center [764, 530] width 45 height 30
type input "1"
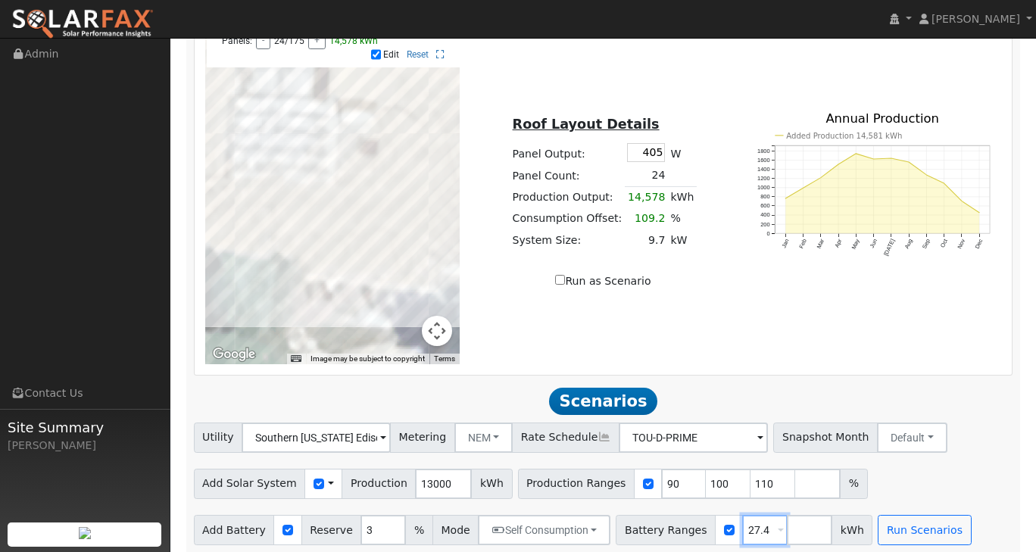
type input "27.4"
click at [786, 523] on input "number" at bounding box center [808, 530] width 45 height 30
type input "30.6"
click at [1019, 450] on div "Utility Southern [US_STATE] Edison Metering NEM NEM NBT Rate Schedule TOU-D-PRI…" at bounding box center [602, 501] width 835 height 158
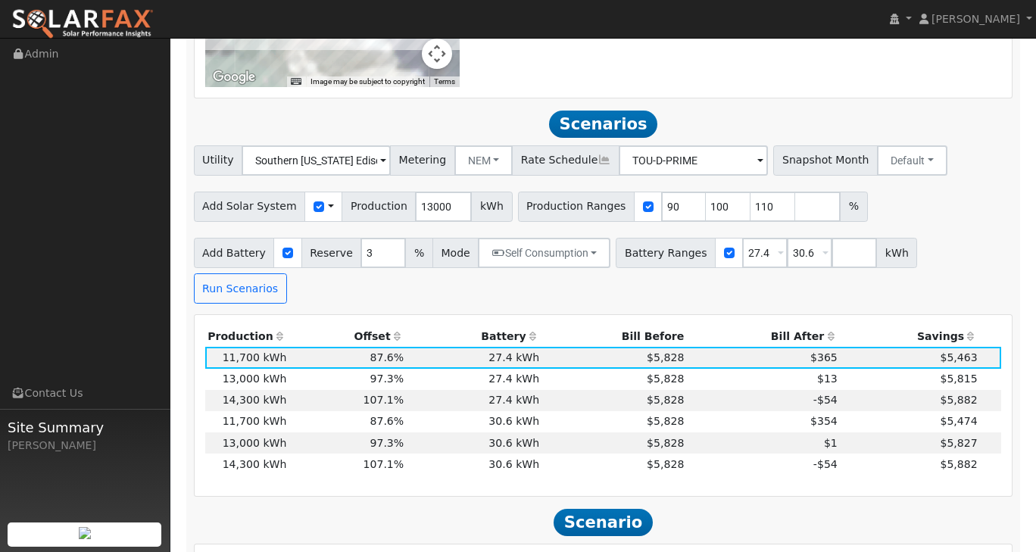
scroll to position [1058, 0]
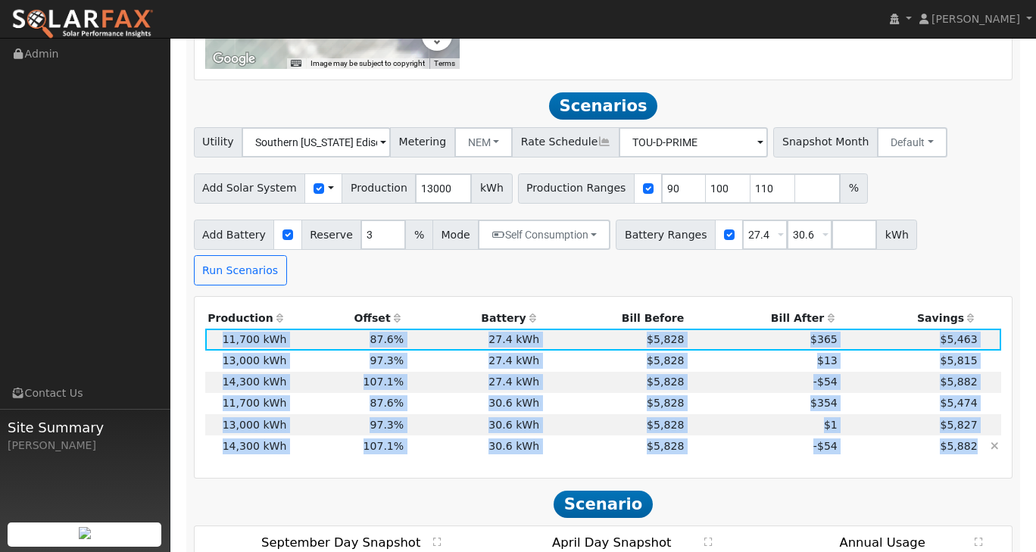
drag, startPoint x: 219, startPoint y: 291, endPoint x: 978, endPoint y: 402, distance: 767.2
click at [978, 402] on tbody "11,700 kWh 87.6% 27.4 kWh 3% $5,828 $365 $5,463 3 13,000 kWh 97.3% 27.4 kWh 3% …" at bounding box center [603, 393] width 796 height 128
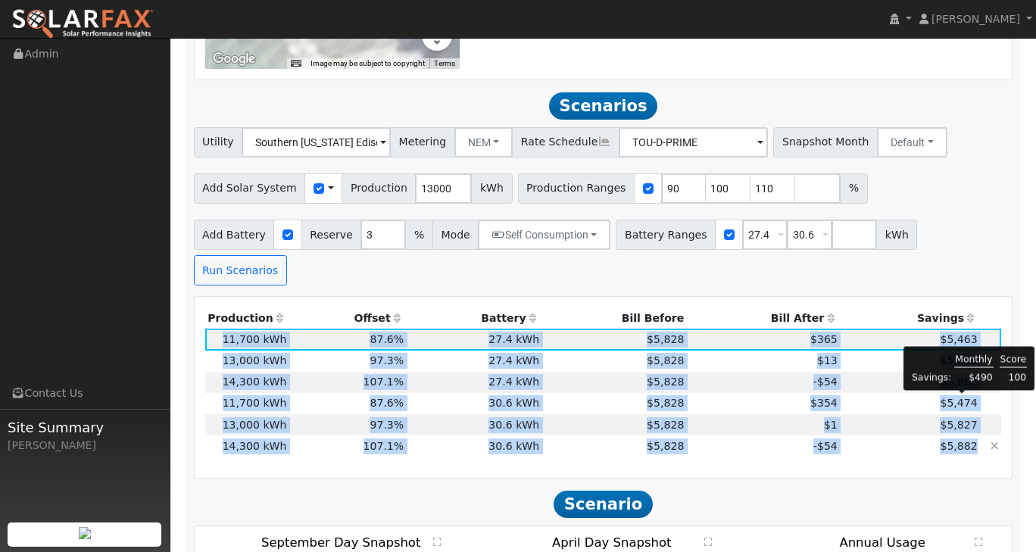
copy tbody "11,700 kWh 87.6% 27.4 kWh 3% $5,828 $365 $5,463 3 13,000 kWh 97.3% 27.4 kWh 3% …"
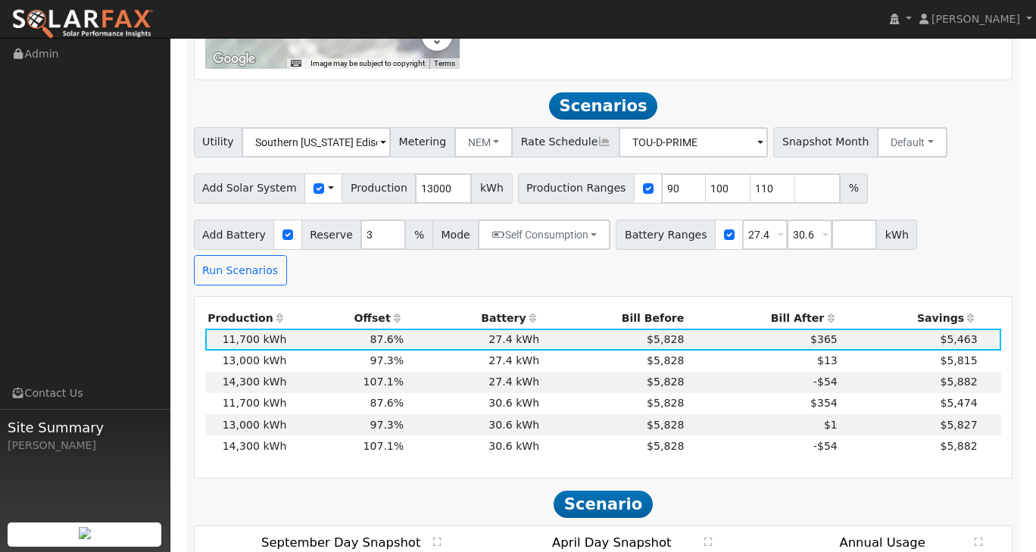
click at [731, 490] on h2 "Scenario" at bounding box center [603, 504] width 819 height 28
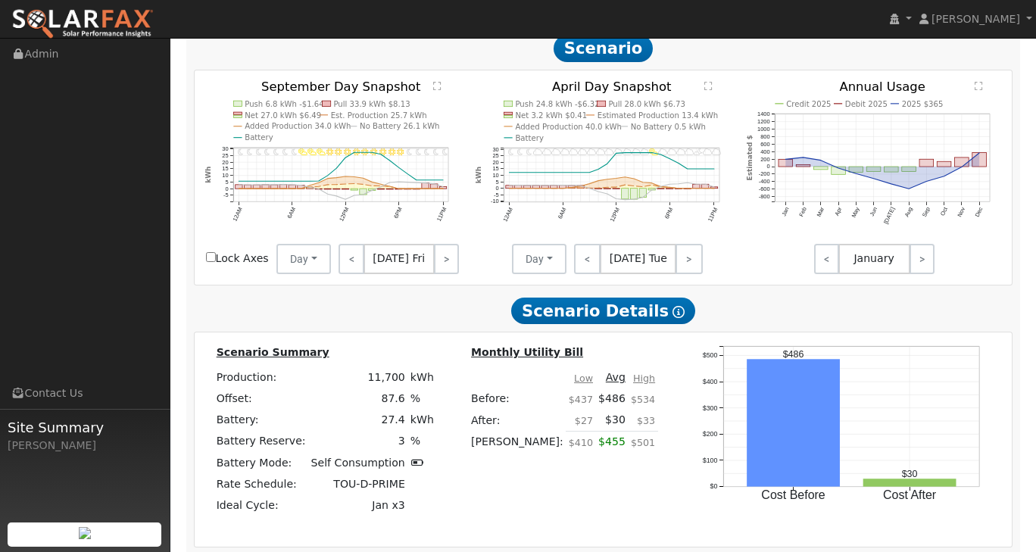
scroll to position [1891, 0]
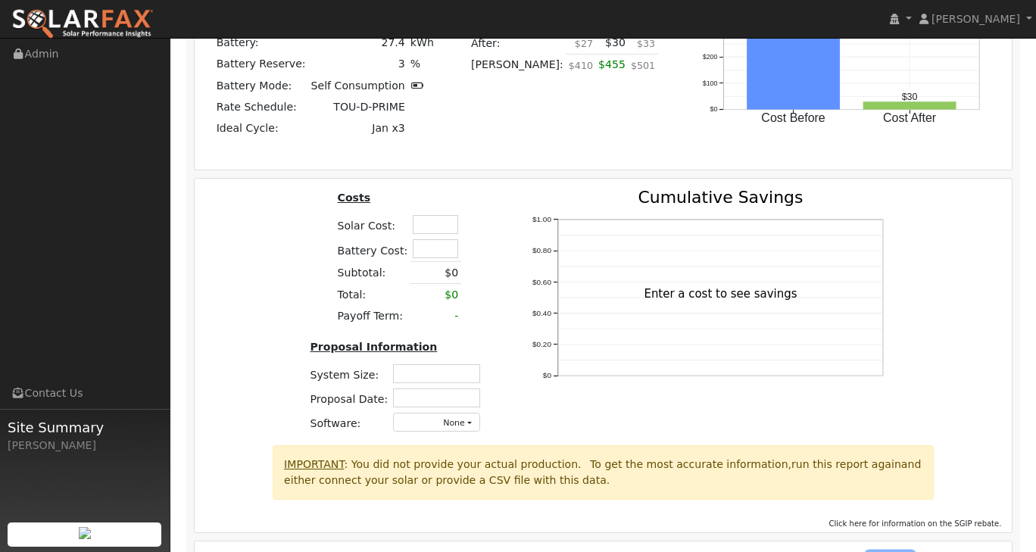
click at [880, 551] on button "PDF" at bounding box center [890, 562] width 46 height 21
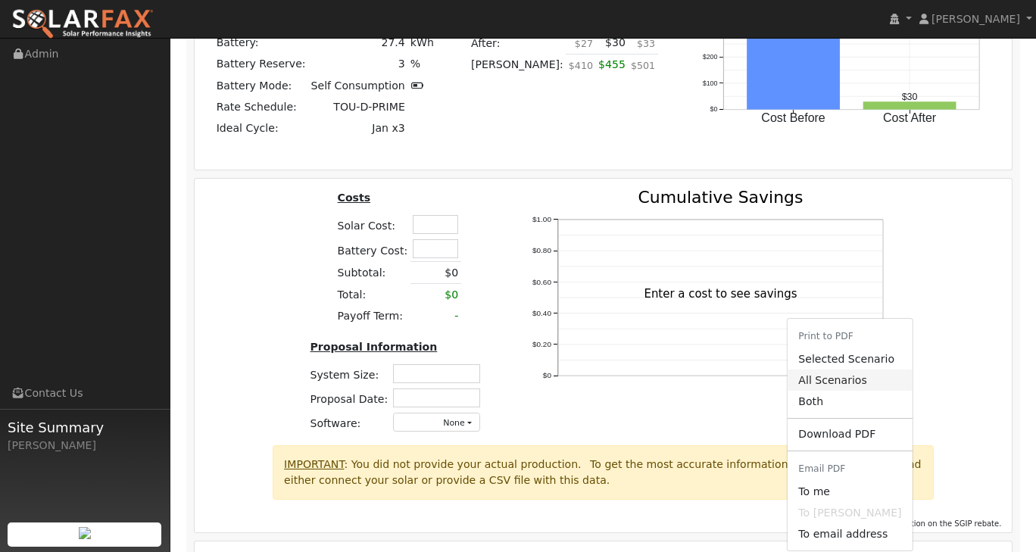
click at [829, 369] on link "All Scenarios" at bounding box center [849, 379] width 124 height 21
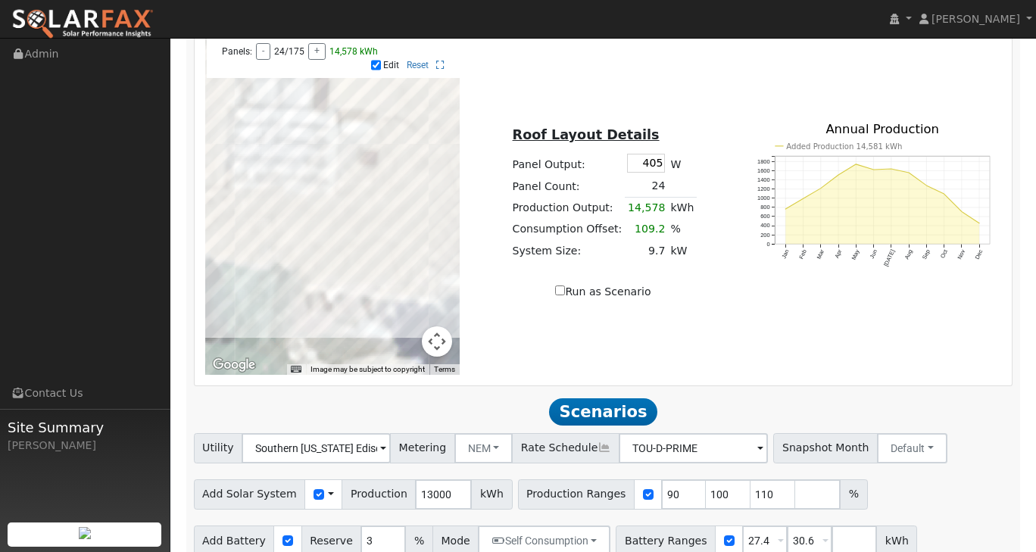
scroll to position [677, 0]
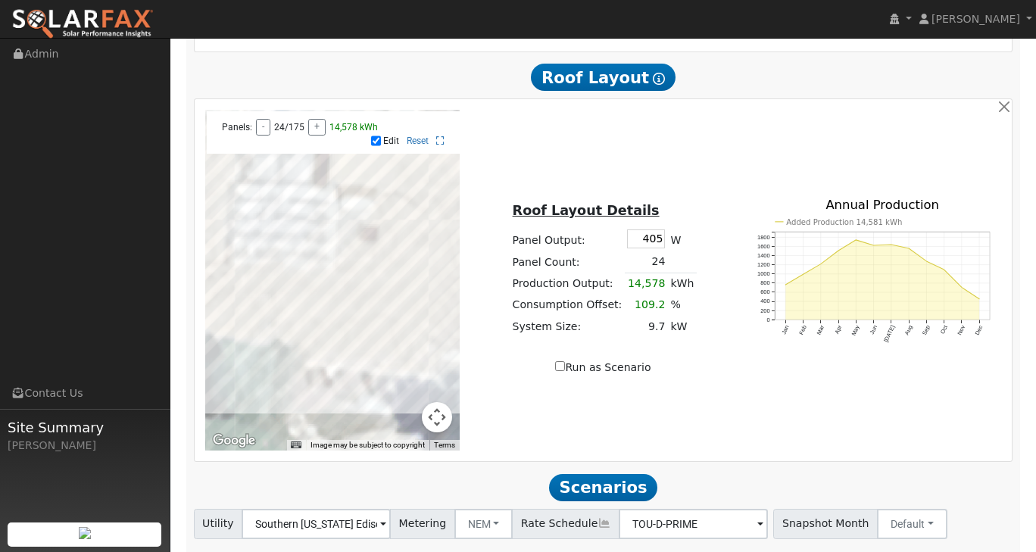
click at [433, 414] on button "Map camera controls" at bounding box center [437, 417] width 30 height 30
click at [403, 414] on button "Zoom out" at bounding box center [399, 417] width 30 height 30
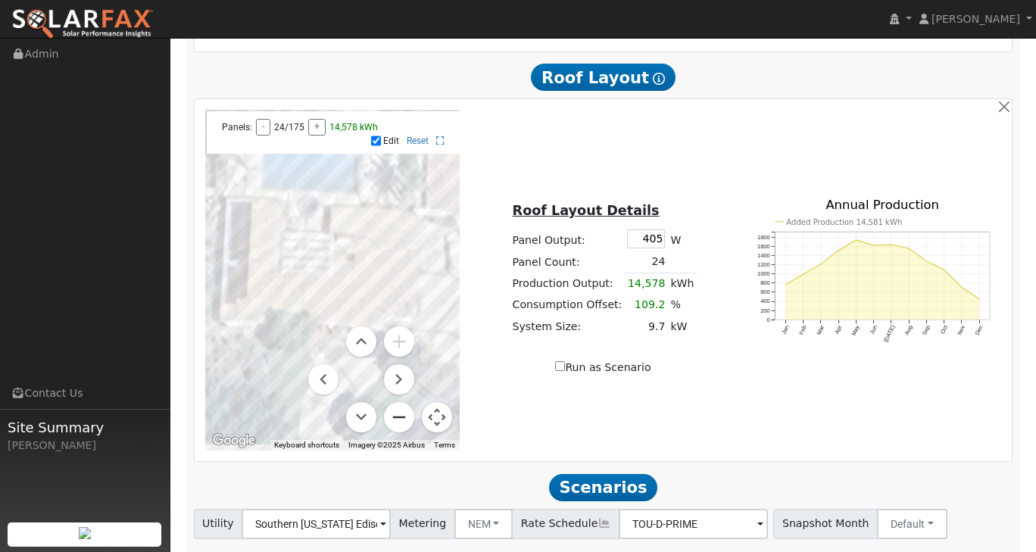
click at [403, 414] on button "Zoom out" at bounding box center [399, 417] width 30 height 30
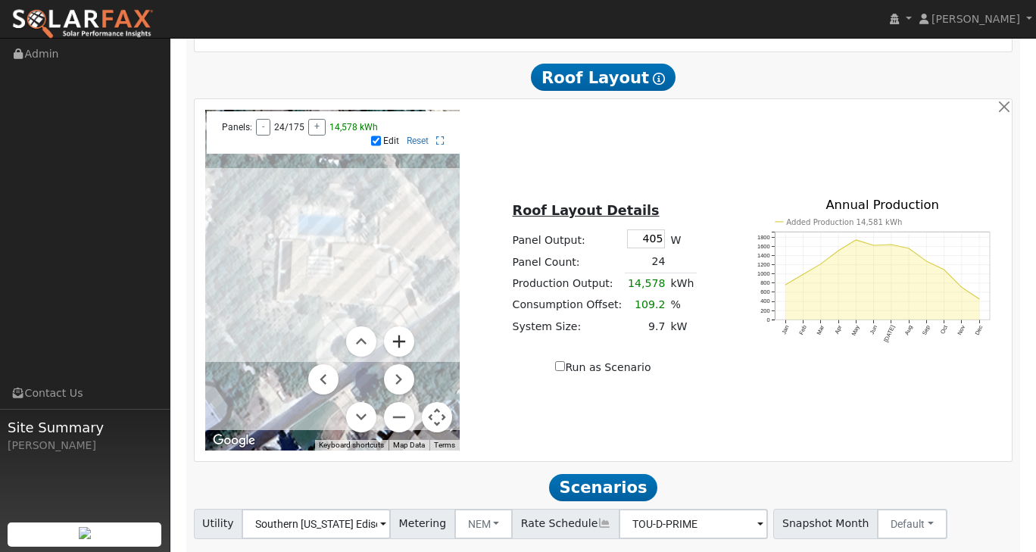
click at [397, 335] on button "Zoom in" at bounding box center [399, 341] width 30 height 30
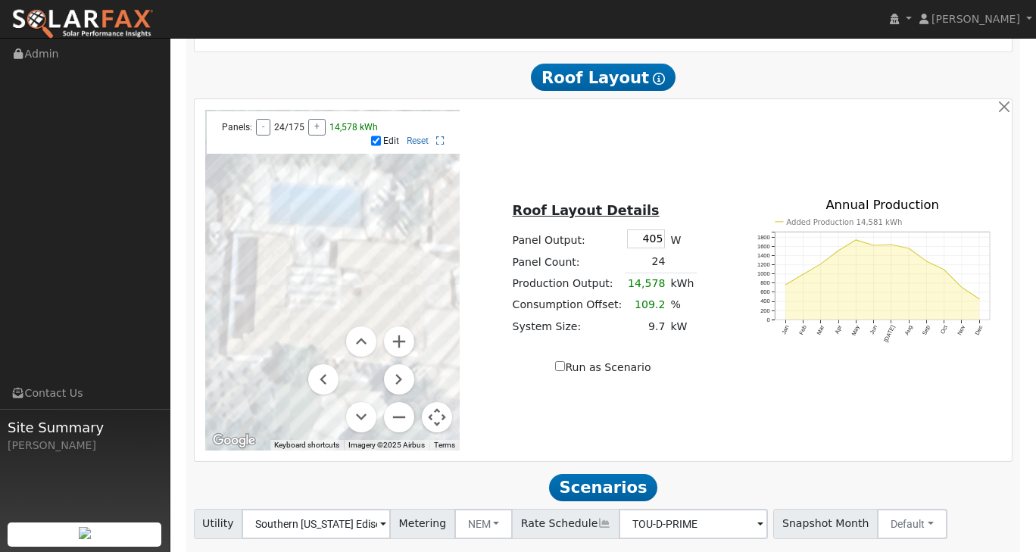
drag, startPoint x: 395, startPoint y: 214, endPoint x: 402, endPoint y: 257, distance: 42.9
click at [402, 257] on div at bounding box center [332, 280] width 255 height 341
click at [378, 135] on input "Edit" at bounding box center [376, 140] width 10 height 11
checkbox input "false"
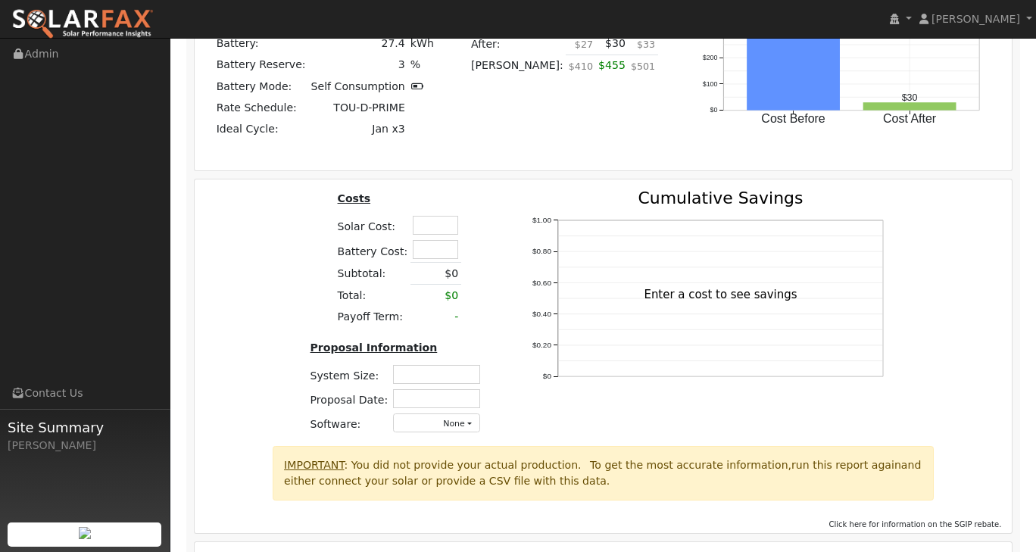
scroll to position [1891, 0]
click at [894, 551] on span "PDF" at bounding box center [886, 562] width 27 height 11
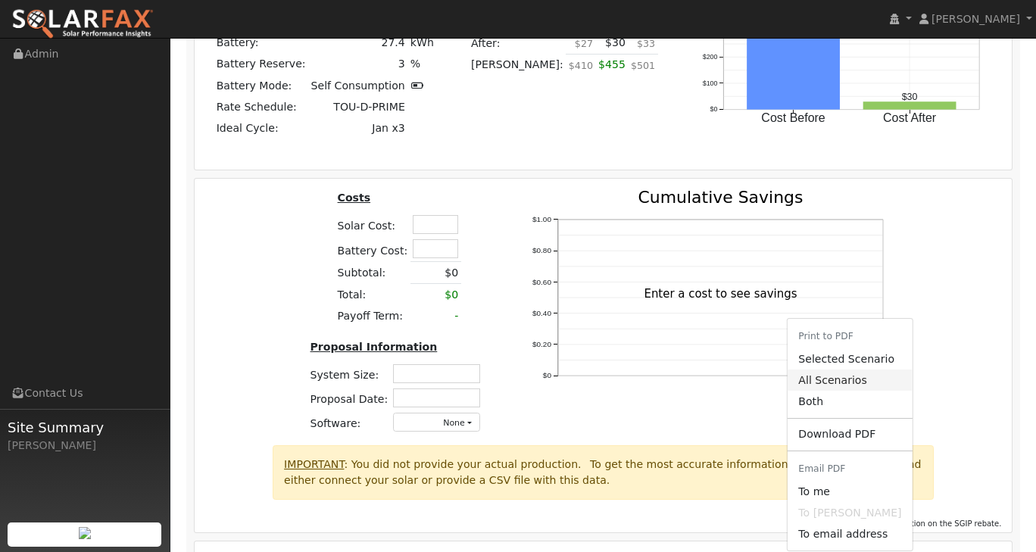
click at [854, 369] on link "All Scenarios" at bounding box center [849, 379] width 124 height 21
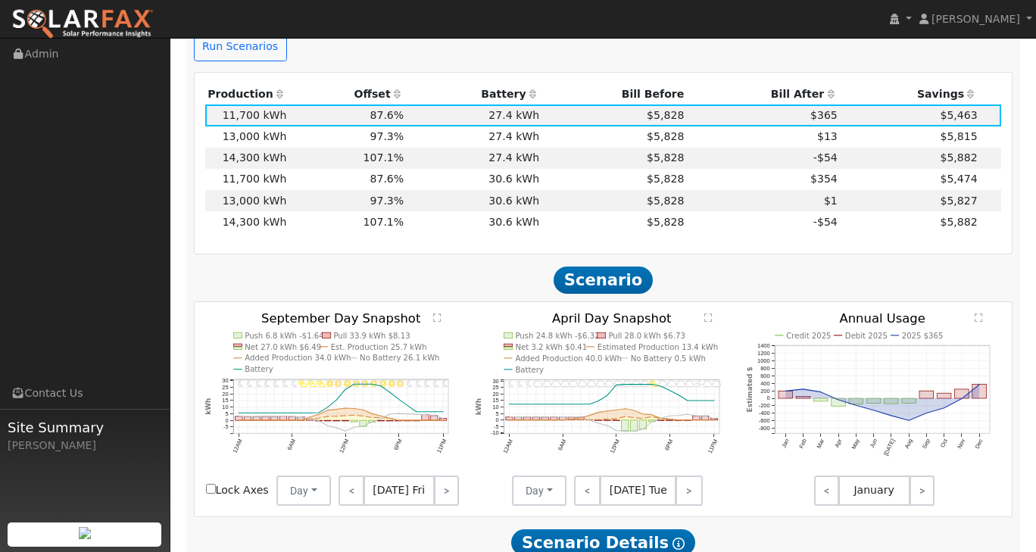
scroll to position [1055, 0]
